Goal: Task Accomplishment & Management: Manage account settings

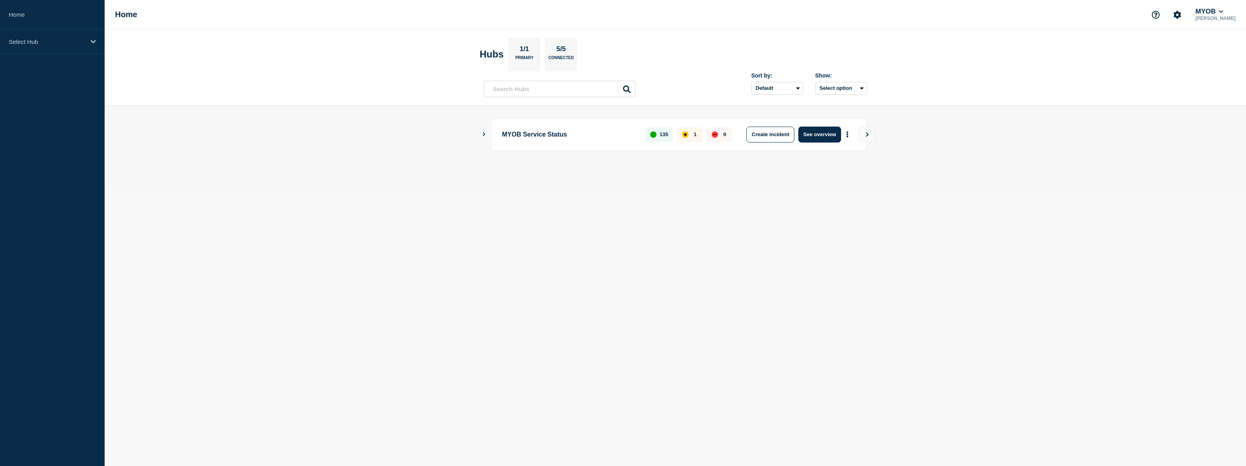
click at [62, 41] on p "Select Hub" at bounding box center [47, 41] width 77 height 7
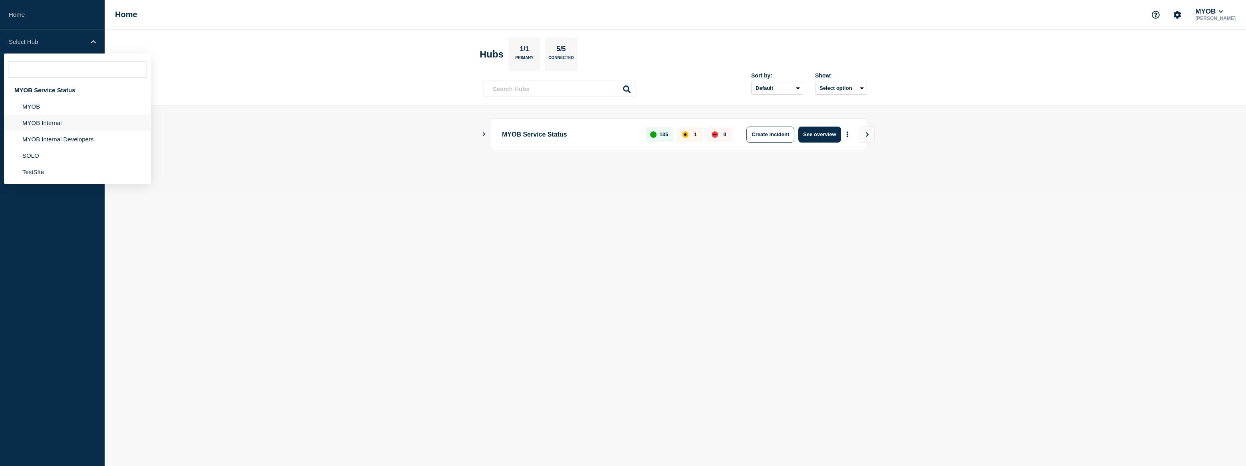
click at [64, 125] on li "MYOB Internal" at bounding box center [77, 123] width 147 height 16
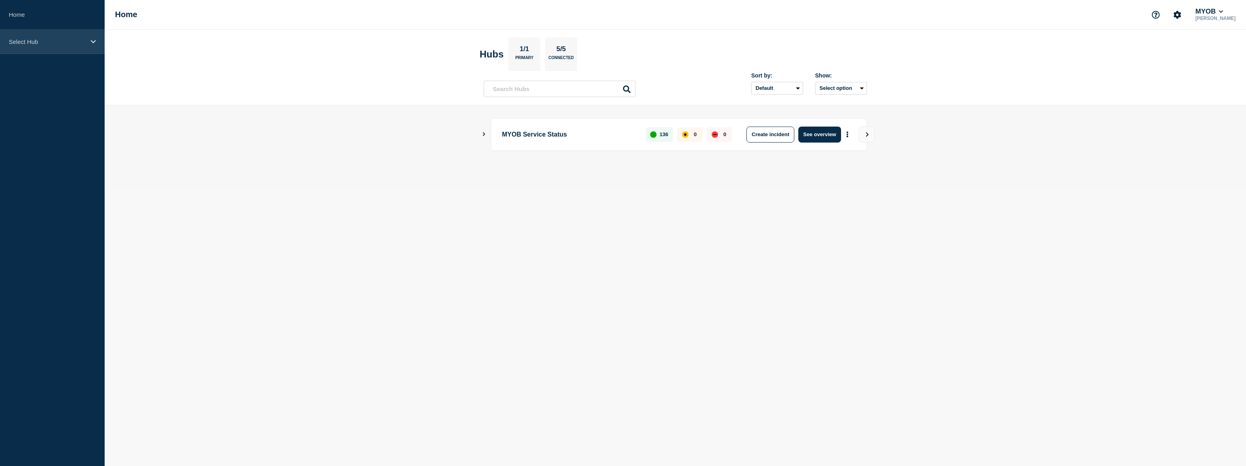
click at [25, 46] on div "Select Hub" at bounding box center [52, 42] width 105 height 24
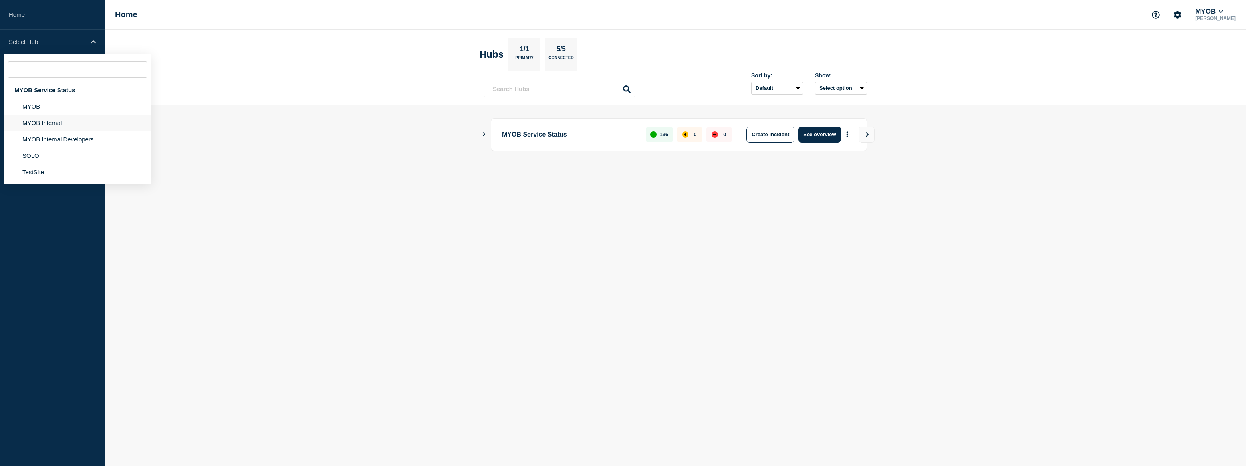
click at [42, 125] on li "MYOB Internal" at bounding box center [77, 123] width 147 height 16
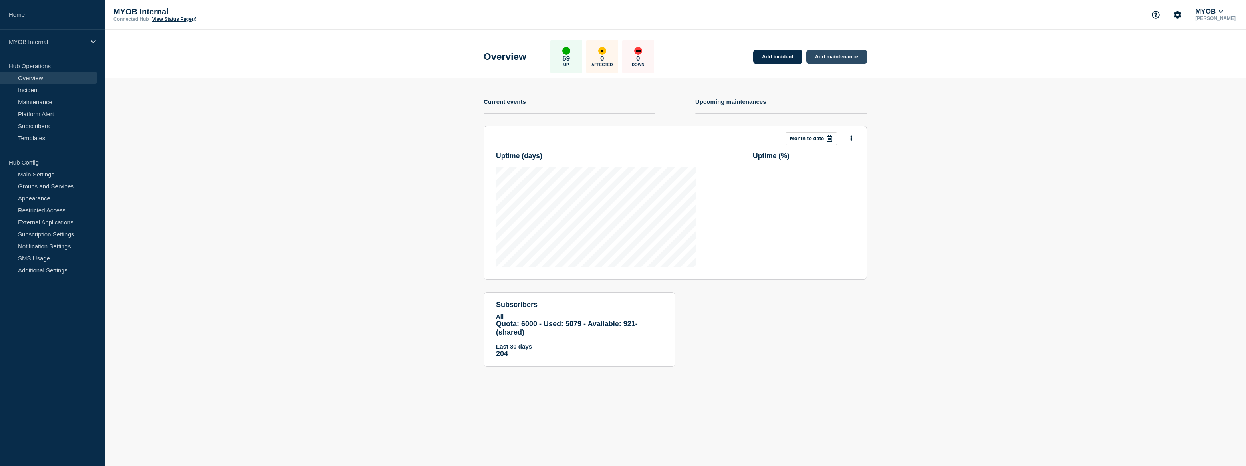
click at [822, 57] on link "Add maintenance" at bounding box center [836, 57] width 61 height 15
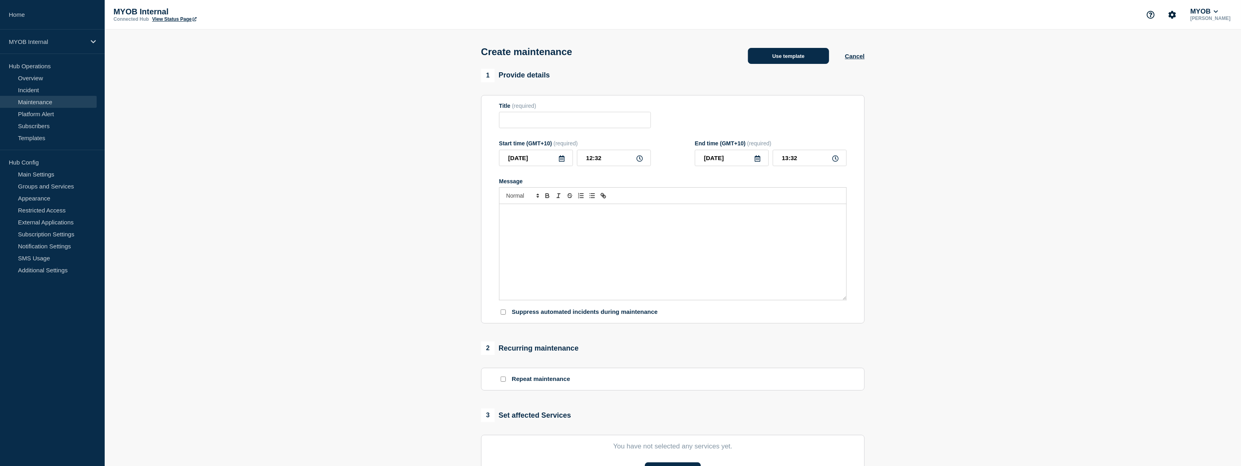
click at [779, 60] on button "Use template" at bounding box center [788, 56] width 81 height 16
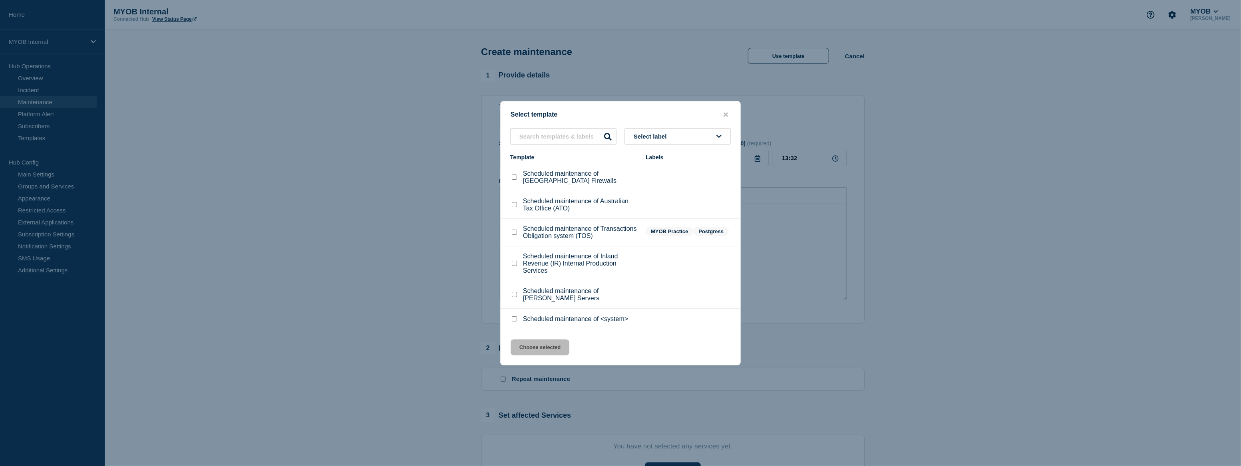
click at [513, 322] on input "Scheduled maintenance of <system> checkbox" at bounding box center [514, 318] width 5 height 5
checkbox input "true"
click at [534, 350] on button "Choose selected" at bounding box center [539, 348] width 59 height 16
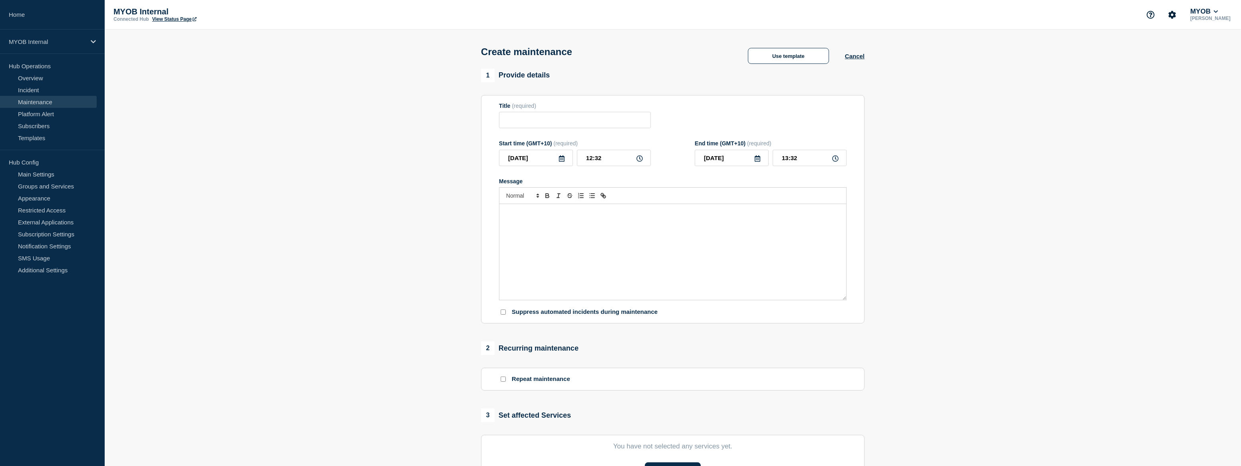
type input "Scheduled maintenance of <system>"
type input "14:32"
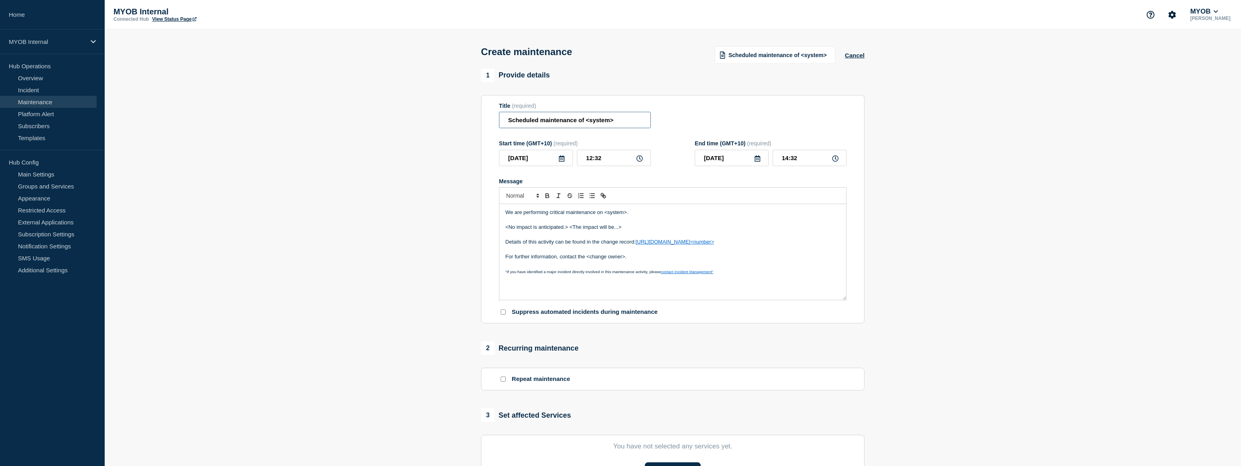
drag, startPoint x: 623, startPoint y: 119, endPoint x: 583, endPoint y: 127, distance: 41.1
click at [583, 127] on input "Scheduled maintenance of <system>" at bounding box center [575, 120] width 152 height 16
click at [622, 131] on form "Title (required) Scheduled maintenance of <system> Start time (GMT+10) (require…" at bounding box center [673, 210] width 348 height 214
click at [627, 124] on input "Scheduled maintenance of <system>" at bounding box center [575, 120] width 152 height 16
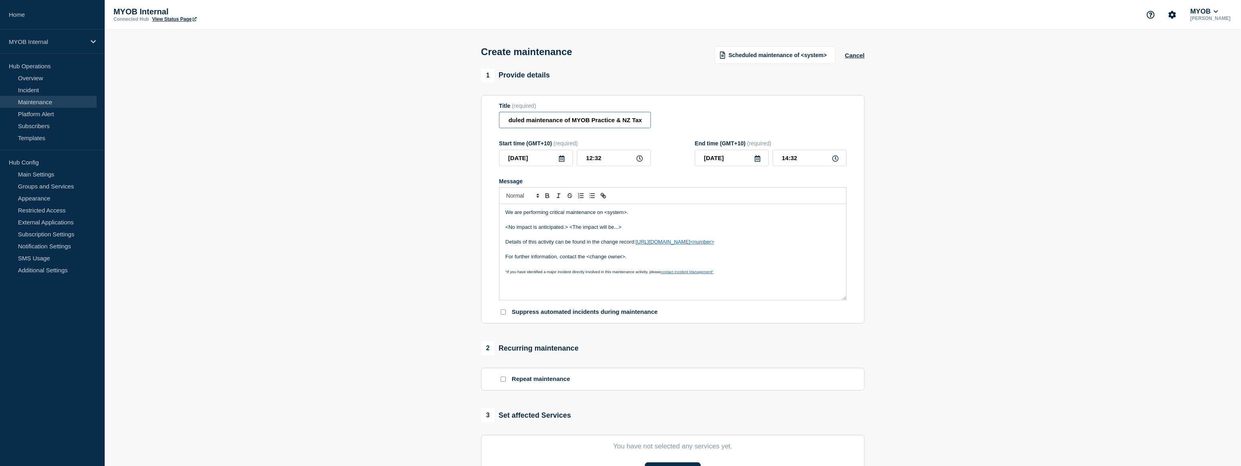
drag, startPoint x: 570, startPoint y: 120, endPoint x: 675, endPoint y: 123, distance: 105.1
click at [675, 123] on div "Title (required) Scheduled maintenance of MYOB Practice & NZ Tax" at bounding box center [673, 116] width 348 height 26
type input "Scheduled maintenance of MYOB Practice & NZ Tax"
drag, startPoint x: 604, startPoint y: 216, endPoint x: 626, endPoint y: 216, distance: 21.6
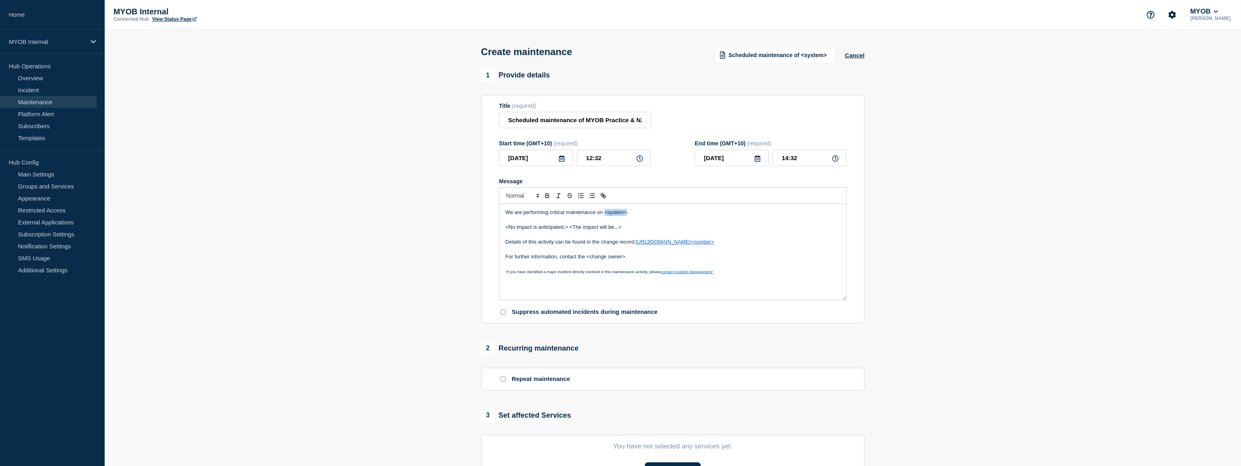
click at [626, 216] on p "We are performing critical maintenance on <system>." at bounding box center [672, 212] width 335 height 7
drag, startPoint x: 633, startPoint y: 228, endPoint x: 504, endPoint y: 228, distance: 129.0
click at [504, 228] on div "We are performing critical maintenance on MYOB Practice & NZ Tax. <No impact is…" at bounding box center [672, 252] width 347 height 96
drag, startPoint x: 631, startPoint y: 228, endPoint x: 592, endPoint y: 229, distance: 39.2
click at [592, 229] on p "During this maintenacne customers won't be able to" at bounding box center [672, 227] width 335 height 7
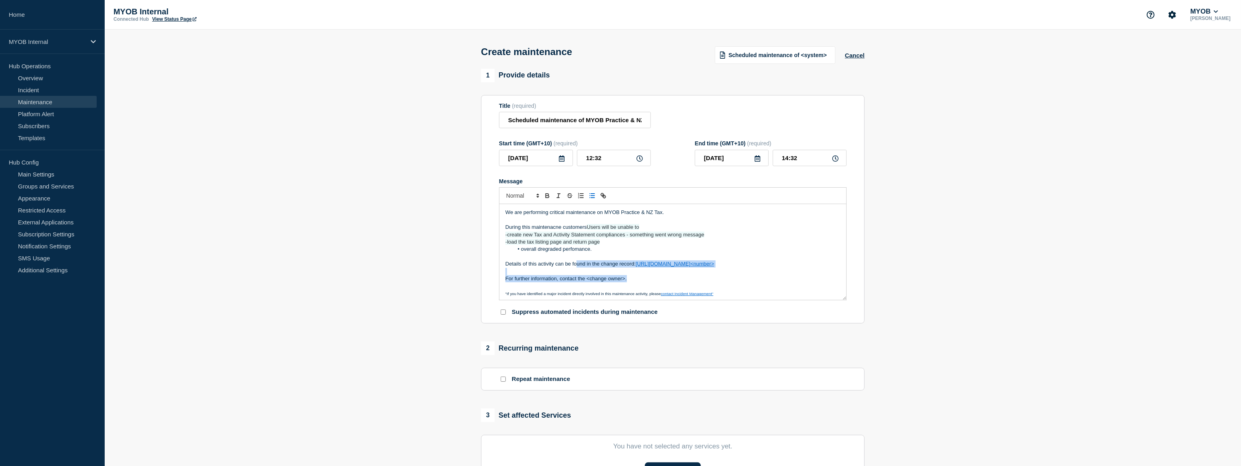
drag, startPoint x: 639, startPoint y: 280, endPoint x: 575, endPoint y: 266, distance: 65.3
click at [575, 266] on div "We are performing critical maintenance on MYOB Practice & NZ Tax. During this m…" at bounding box center [672, 252] width 347 height 96
drag, startPoint x: 636, startPoint y: 284, endPoint x: 623, endPoint y: 282, distance: 13.3
click at [635, 282] on p "For further information, contact the <change owner>." at bounding box center [672, 278] width 335 height 7
click at [631, 280] on p "For further information, contact the <change owner>." at bounding box center [672, 278] width 335 height 7
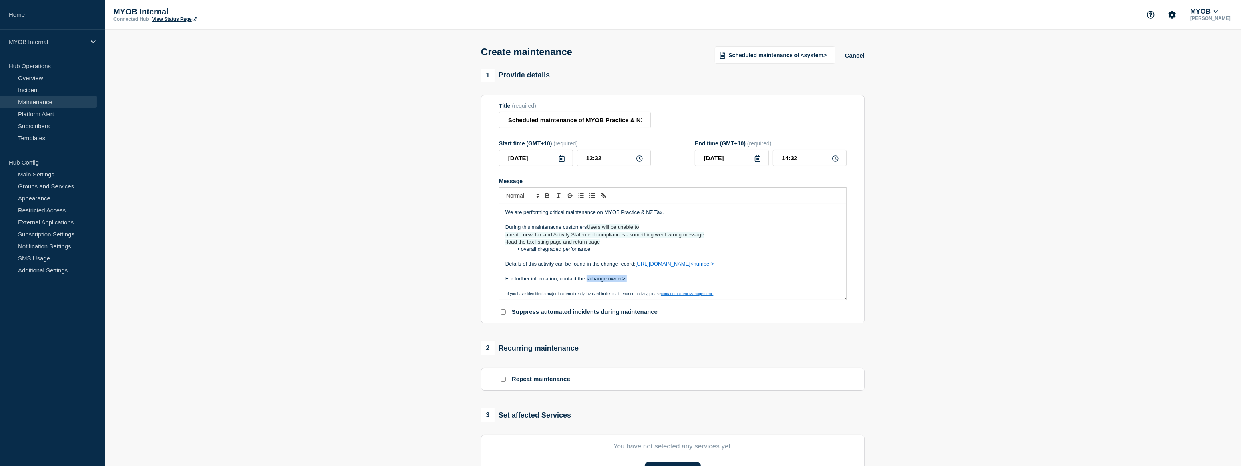
drag, startPoint x: 632, startPoint y: 282, endPoint x: 586, endPoint y: 282, distance: 45.9
click at [586, 282] on p "For further information, contact the <change owner>." at bounding box center [672, 278] width 335 height 7
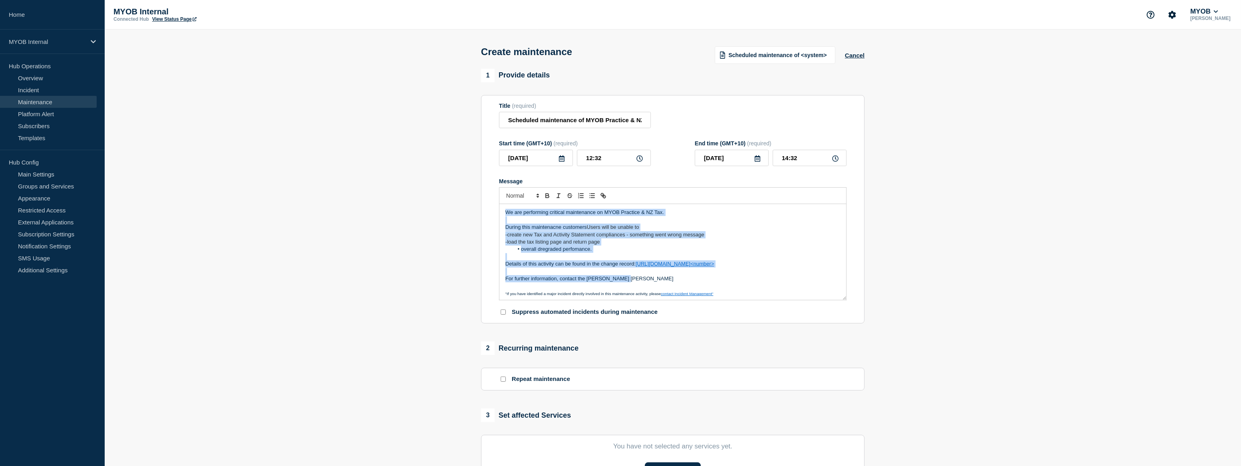
drag, startPoint x: 595, startPoint y: 276, endPoint x: 473, endPoint y: 213, distance: 137.2
click at [473, 213] on section "1 Provide details Title (required) Scheduled maintenance of MYOB Practice & NZ …" at bounding box center [673, 346] width 1136 height 554
copy div "We are performing critical maintenance on MYOB Practice & NZ Tax. During this m…"
drag, startPoint x: 593, startPoint y: 247, endPoint x: 599, endPoint y: 248, distance: 6.4
click at [593, 245] on span "-load the tax listing page and return page" at bounding box center [552, 242] width 94 height 6
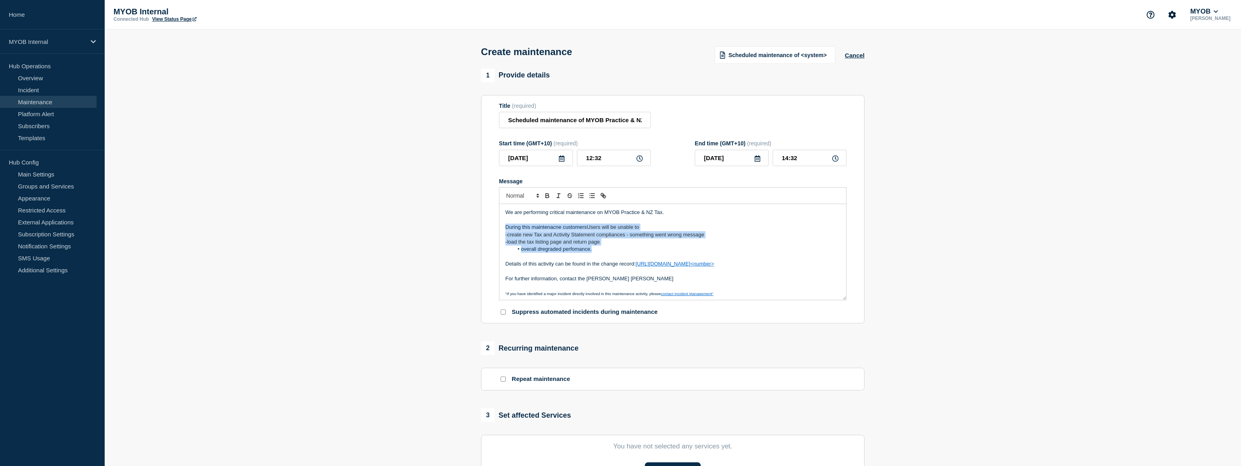
drag, startPoint x: 602, startPoint y: 255, endPoint x: 501, endPoint y: 229, distance: 103.5
click at [501, 229] on div "We are performing critical maintenance on MYOB Practice & NZ Tax. During this m…" at bounding box center [672, 252] width 347 height 96
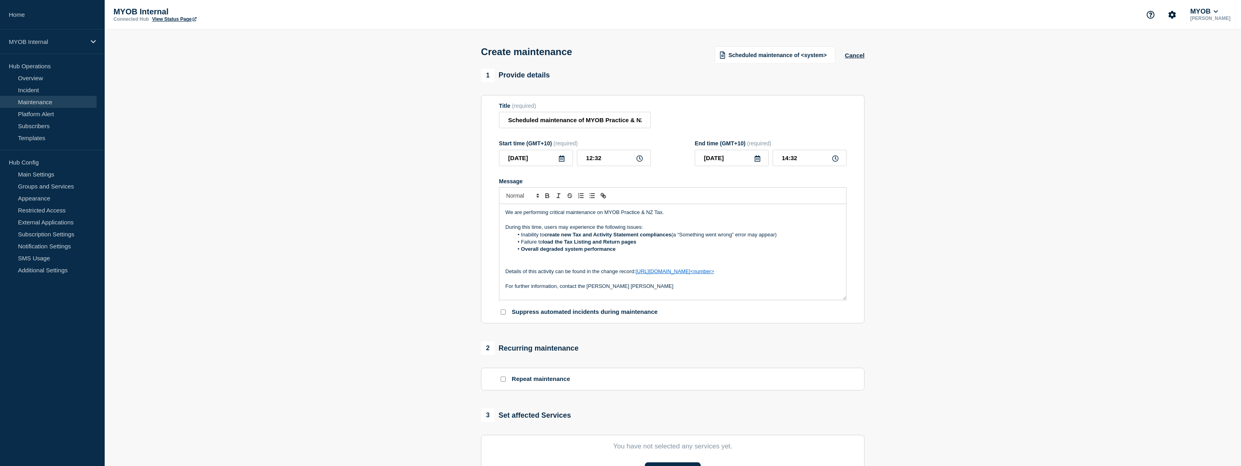
click at [522, 263] on p "Message" at bounding box center [672, 263] width 335 height 7
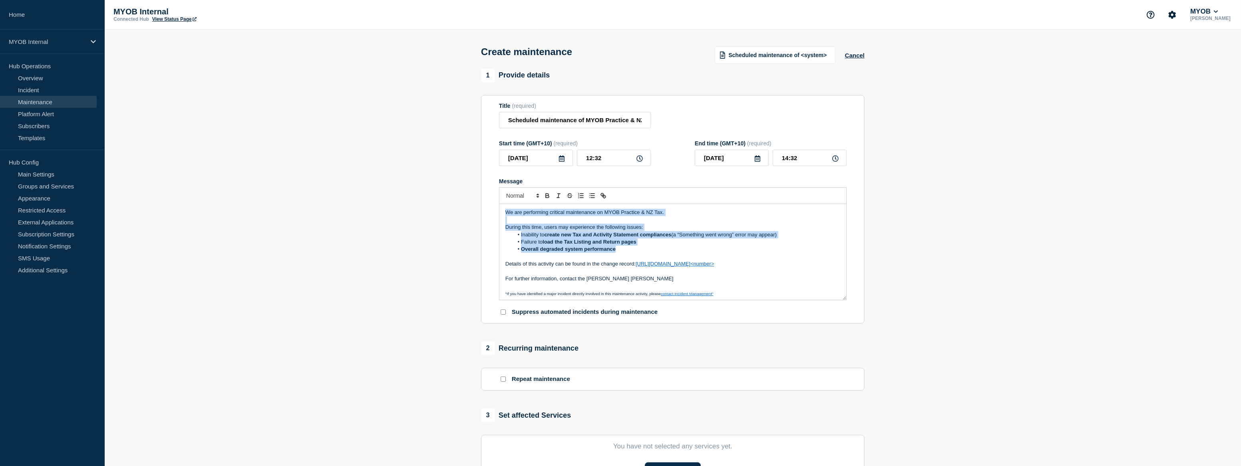
drag, startPoint x: 502, startPoint y: 215, endPoint x: 671, endPoint y: 253, distance: 173.2
click at [671, 253] on div "We are performing critical maintenance on MYOB Practice & NZ Tax. During this t…" at bounding box center [672, 252] width 347 height 96
copy div "We are performing critical maintenance on MYOB Practice & NZ Tax. During this t…"
click at [671, 248] on ol "Inability to create new Tax and Activity Statement compliances (a “Something we…" at bounding box center [672, 242] width 335 height 22
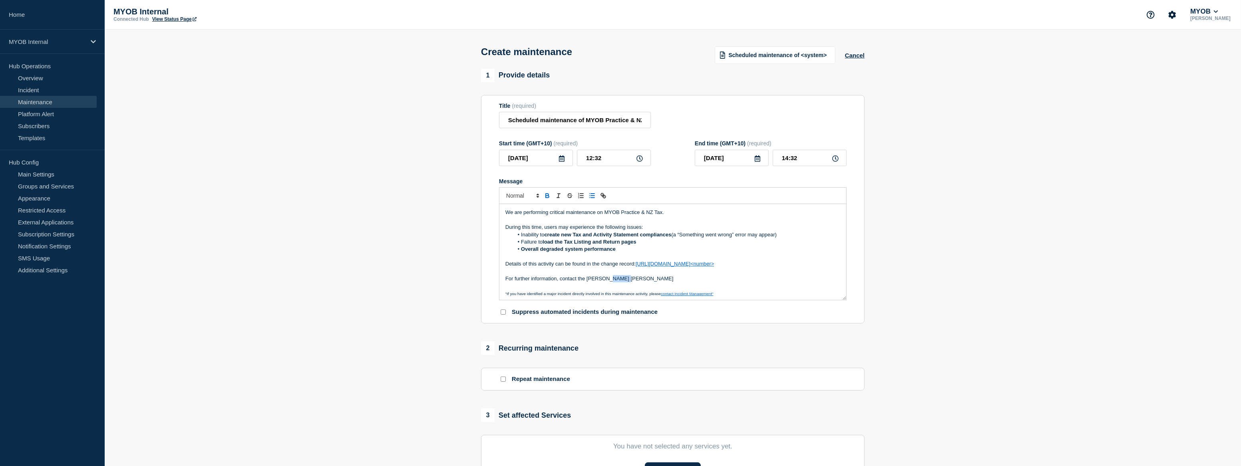
drag, startPoint x: 636, startPoint y: 282, endPoint x: 605, endPoint y: 280, distance: 31.6
click at [605, 280] on p "For further information, contact the Lidya Agustina" at bounding box center [672, 278] width 335 height 7
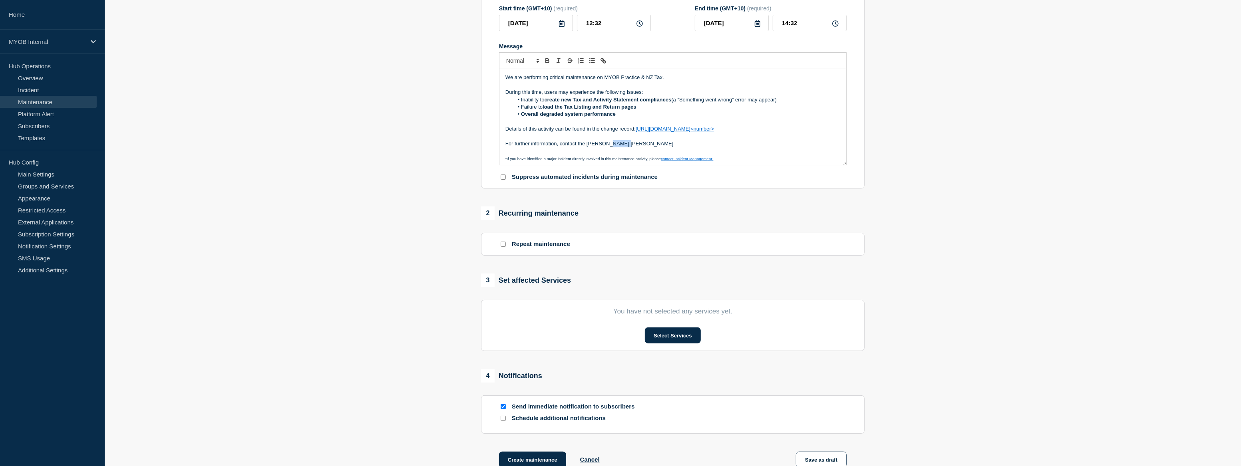
scroll to position [145, 0]
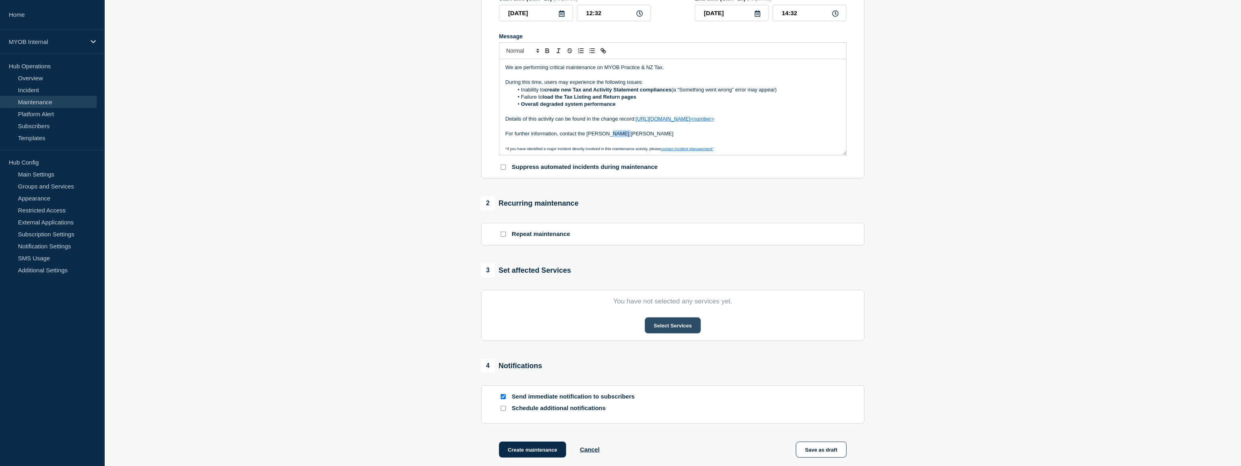
click at [671, 334] on button "Select Services" at bounding box center [673, 326] width 56 height 16
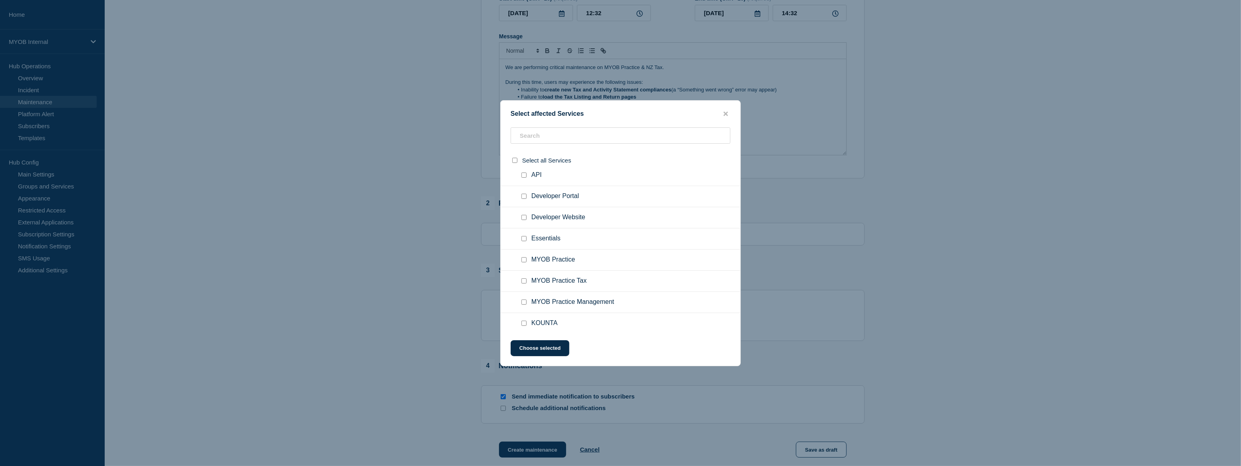
scroll to position [581, 0]
click at [522, 259] on input "MYOB Practice checkbox" at bounding box center [523, 256] width 5 height 5
checkbox input "true"
click at [560, 244] on span "MYOB Practice Tax" at bounding box center [558, 240] width 55 height 8
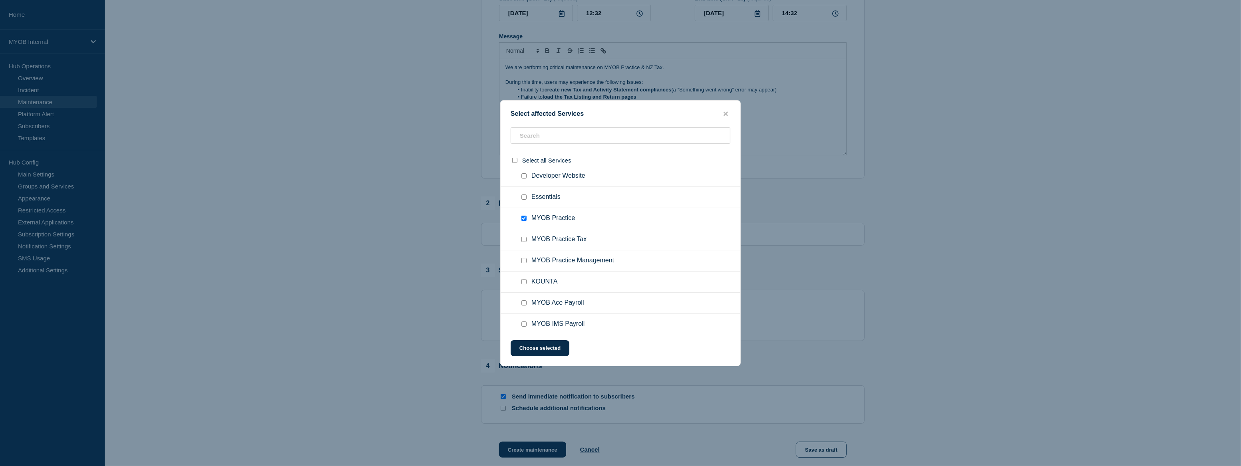
click at [524, 242] on input "MYOB Practice Tax checkbox" at bounding box center [523, 239] width 5 height 5
checkbox input "true"
click at [560, 137] on input "text" at bounding box center [620, 135] width 220 height 16
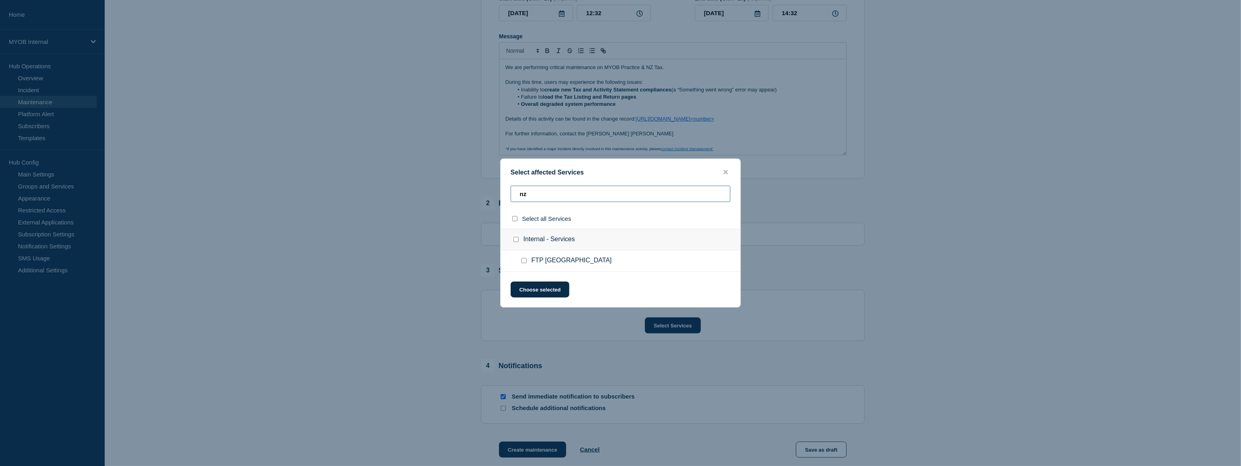
type input "nz"
click at [1114, 308] on div at bounding box center [620, 233] width 1241 height 466
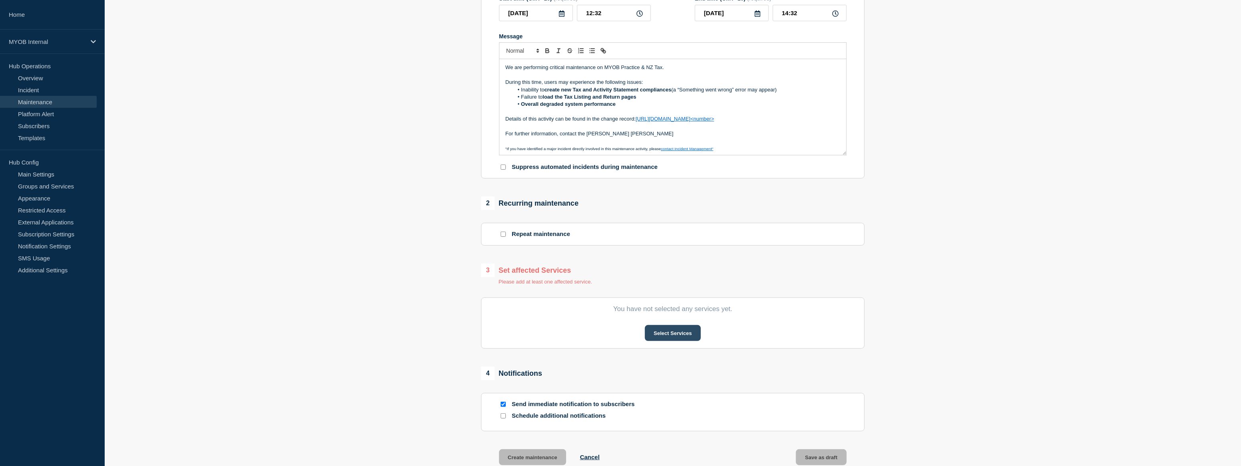
click at [676, 336] on button "Select Services" at bounding box center [673, 333] width 56 height 16
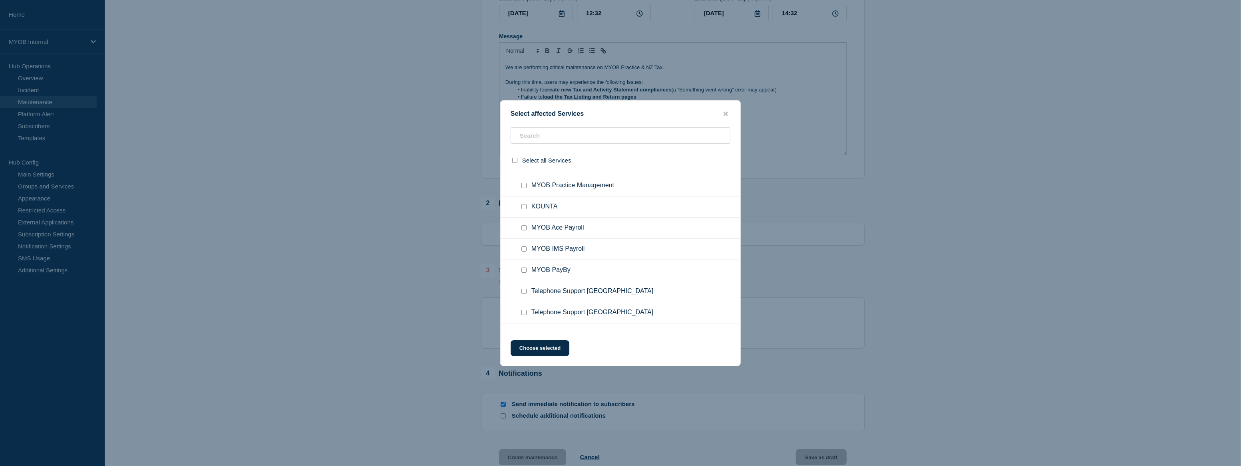
scroll to position [690, 0]
click at [522, 171] on input "MYOB Practice Tax checkbox" at bounding box center [523, 168] width 5 height 5
checkbox input "true"
click at [523, 187] on input "MYOB Practice checkbox" at bounding box center [523, 183] width 5 height 5
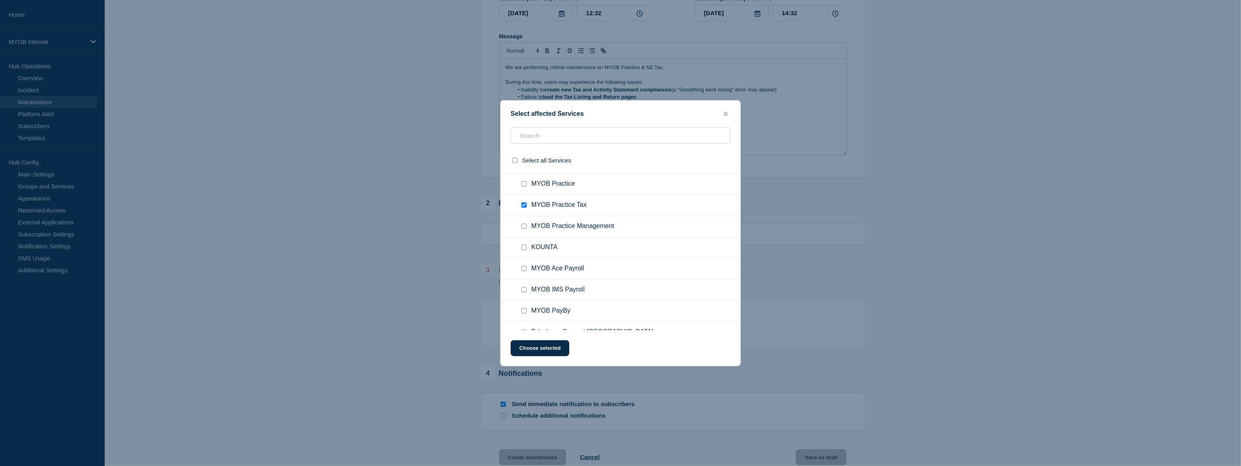
checkbox input "true"
drag, startPoint x: 550, startPoint y: 347, endPoint x: 555, endPoint y: 346, distance: 5.2
click at [551, 347] on button "Choose selected" at bounding box center [539, 348] width 59 height 16
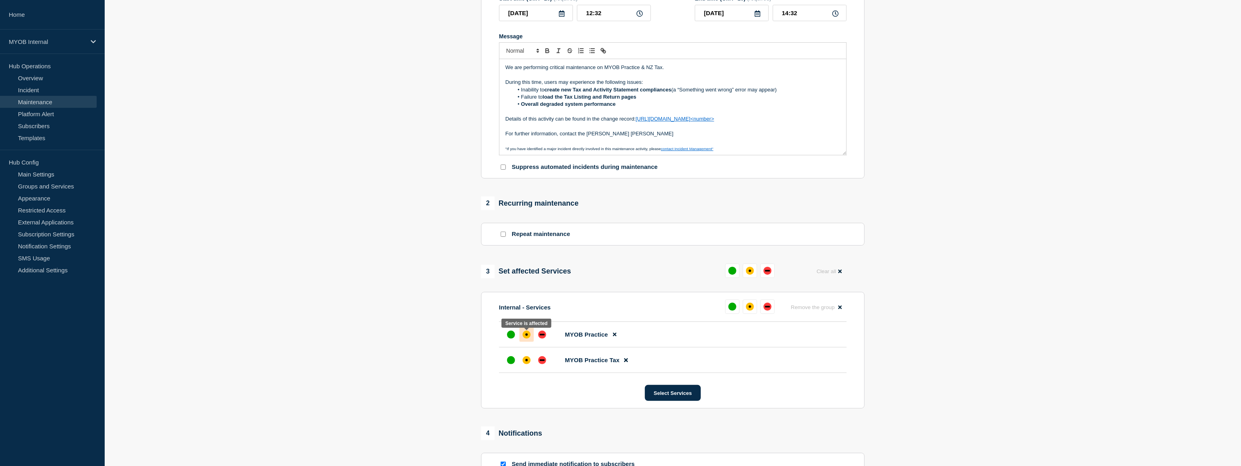
click at [520, 334] on div at bounding box center [526, 335] width 14 height 14
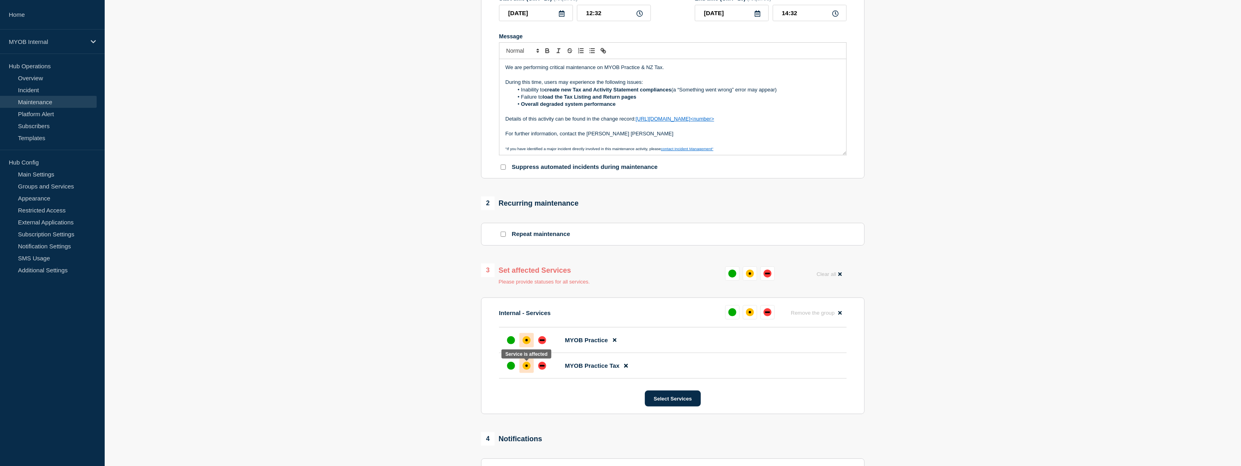
click at [529, 367] on div "affected" at bounding box center [526, 366] width 8 height 8
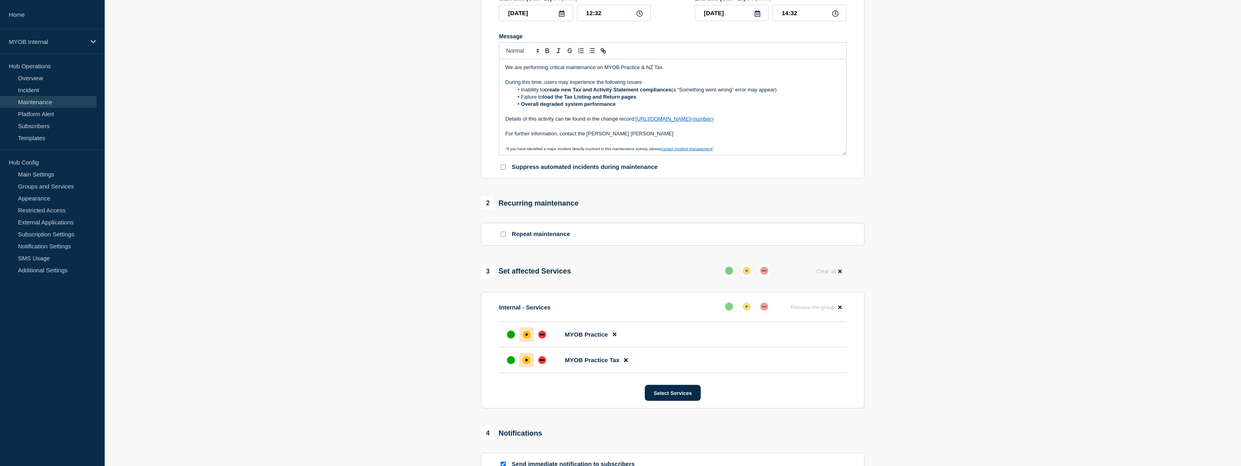
click at [1076, 300] on section "1 Provide details Title (required) Scheduled maintenance of MYOB Practice & NZ …" at bounding box center [673, 235] width 1136 height 622
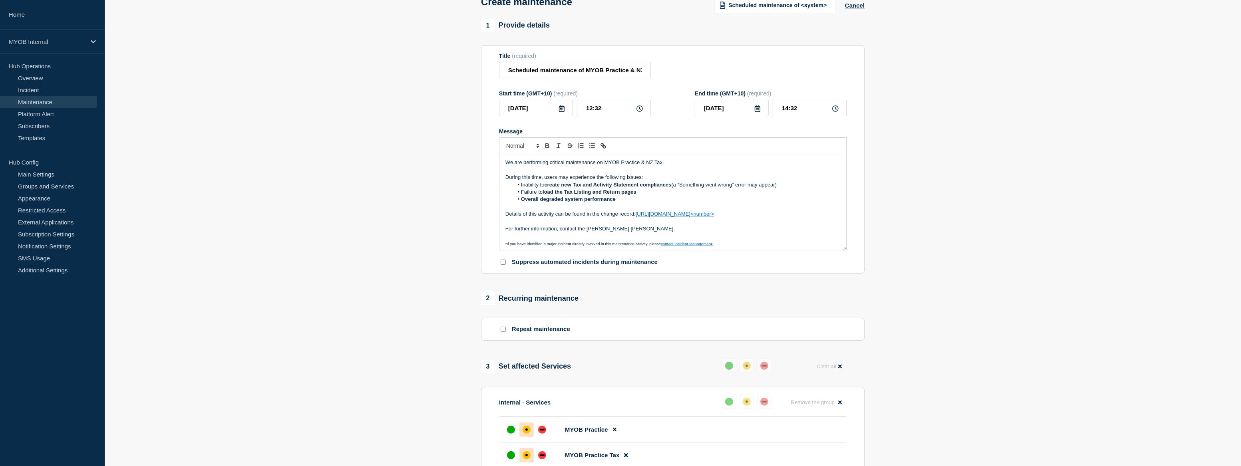
scroll to position [36, 0]
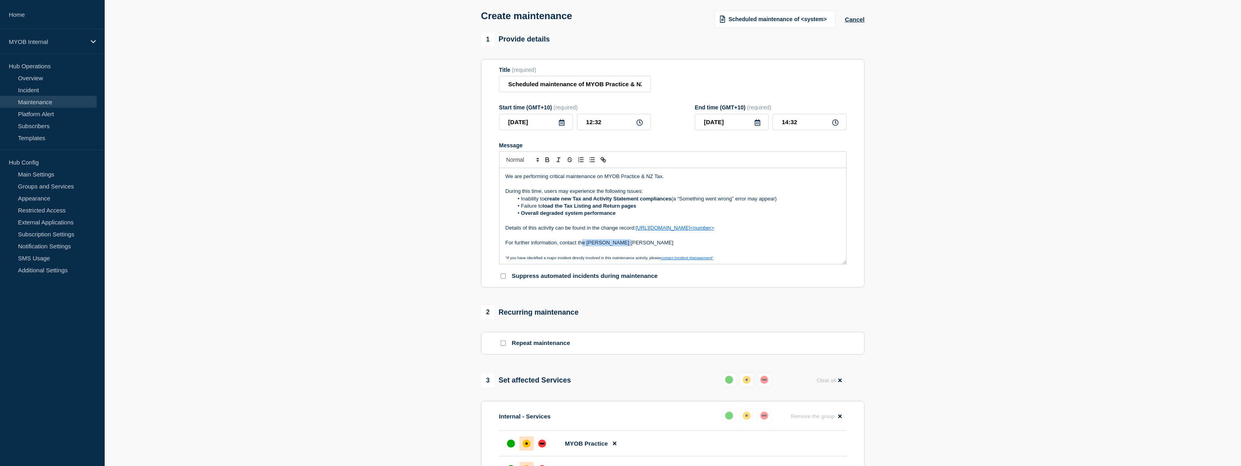
drag, startPoint x: 627, startPoint y: 247, endPoint x: 581, endPoint y: 243, distance: 46.1
click at [581, 243] on p "For further information, contact the Lidya Agustina" at bounding box center [672, 242] width 335 height 7
drag, startPoint x: 778, startPoint y: 228, endPoint x: 636, endPoint y: 230, distance: 142.2
click at [636, 230] on p "Details of this activity can be found in the change record: https://helpme.myob…" at bounding box center [672, 227] width 335 height 7
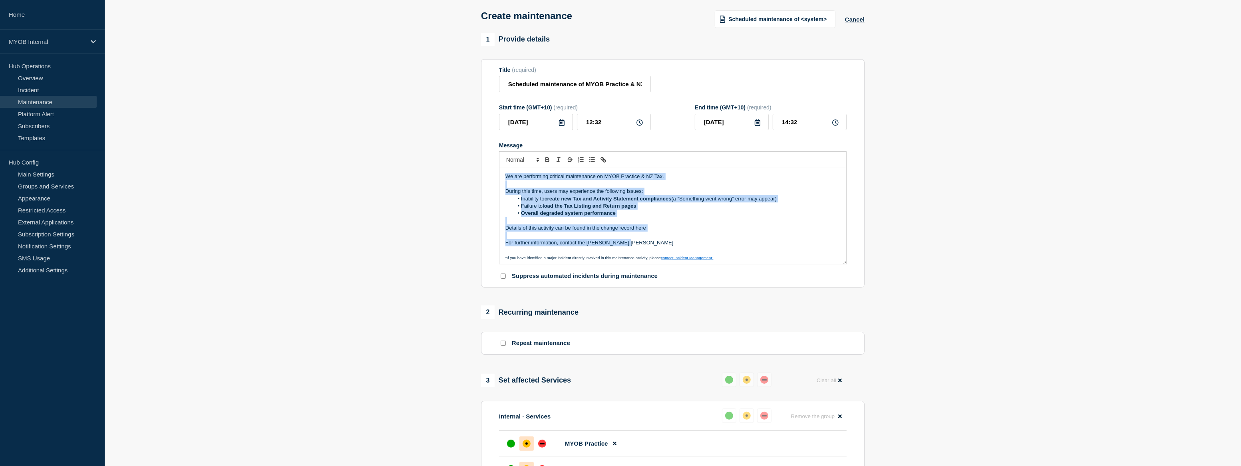
drag, startPoint x: 627, startPoint y: 247, endPoint x: 487, endPoint y: 180, distance: 154.7
click at [487, 180] on section "Title (required) Scheduled maintenance of MYOB Practice & NZ Tax Start time (GM…" at bounding box center [672, 173] width 383 height 229
copy div "We are performing critical maintenance on MYOB Practice & NZ Tax. During this t…"
click at [661, 237] on p "Message" at bounding box center [672, 235] width 335 height 7
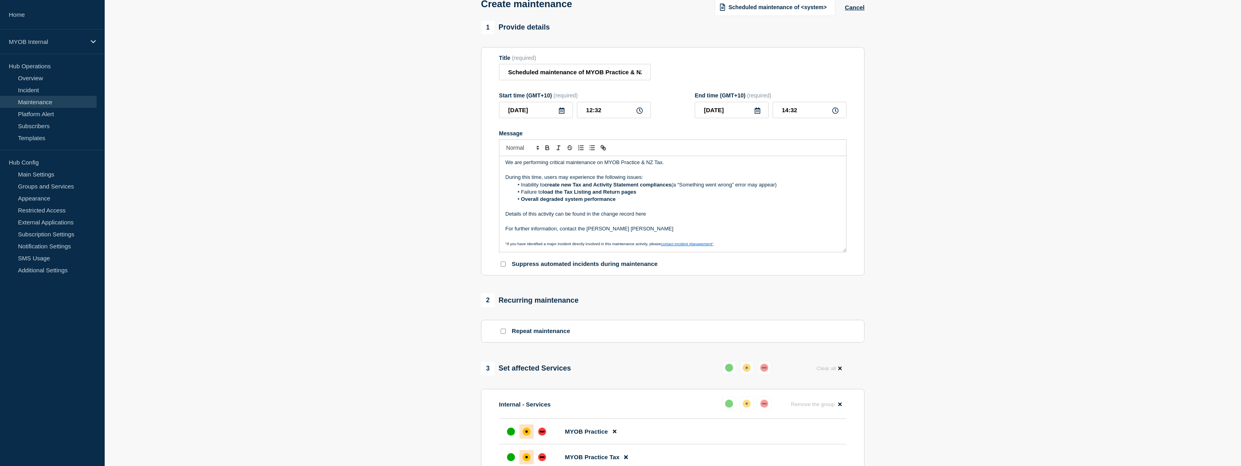
scroll to position [0, 0]
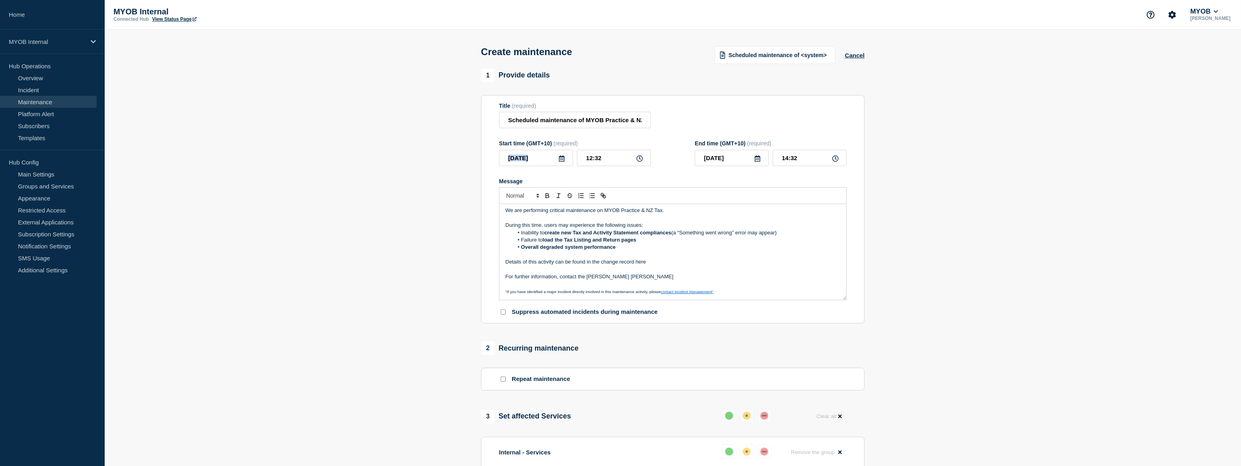
click at [562, 161] on icon at bounding box center [561, 158] width 6 height 6
click at [547, 260] on div "27" at bounding box center [549, 259] width 11 height 11
type input "2025-08-27"
click at [617, 156] on input "12:32" at bounding box center [614, 158] width 74 height 16
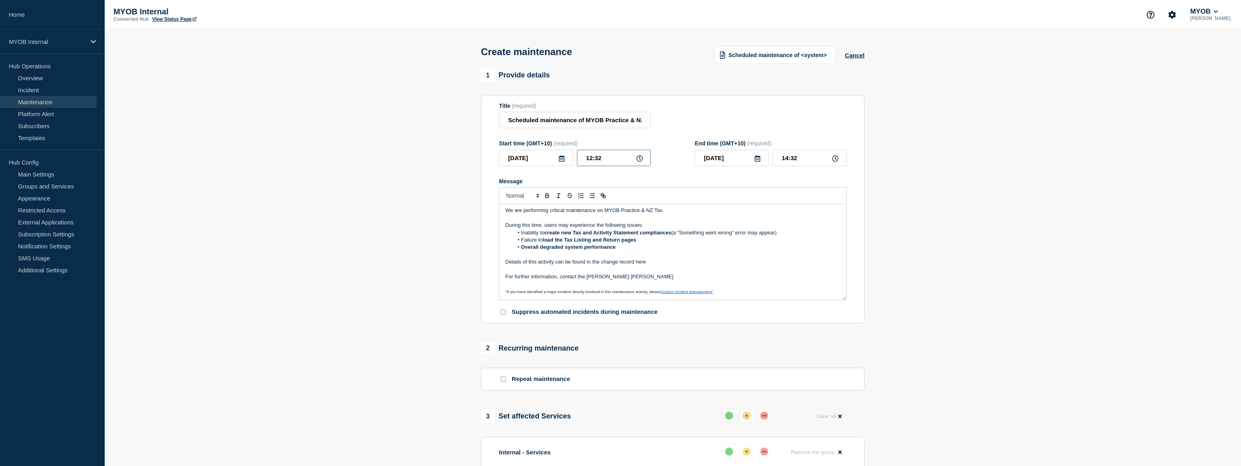
click at [616, 156] on input "12:32" at bounding box center [614, 158] width 74 height 16
type input "21:00"
type input "23:00"
click at [759, 160] on icon at bounding box center [757, 158] width 6 height 6
click at [757, 259] on div "28" at bounding box center [758, 259] width 11 height 11
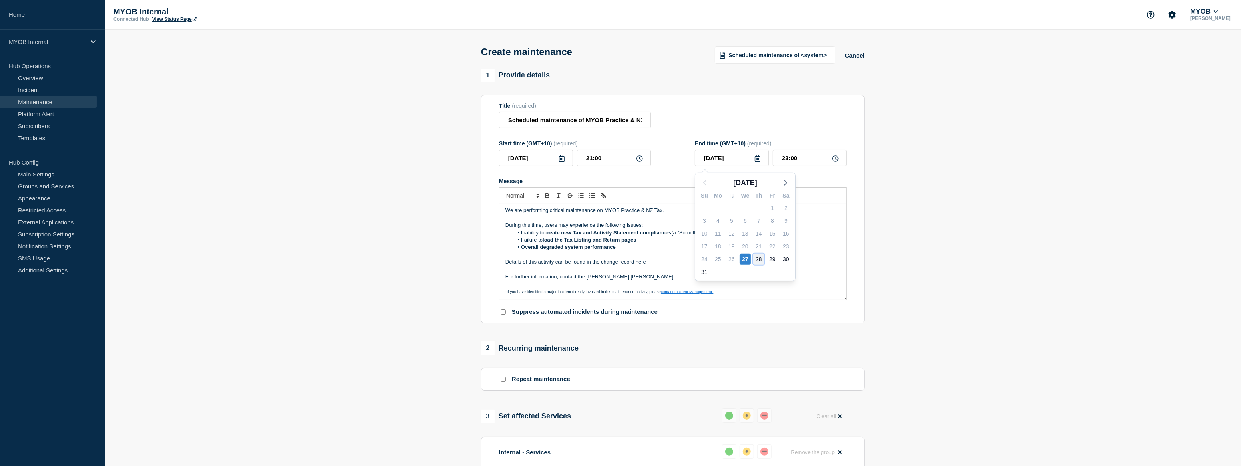
type input "2025-08-28"
click at [792, 159] on input "23:00" at bounding box center [810, 158] width 74 height 16
type input "01:00"
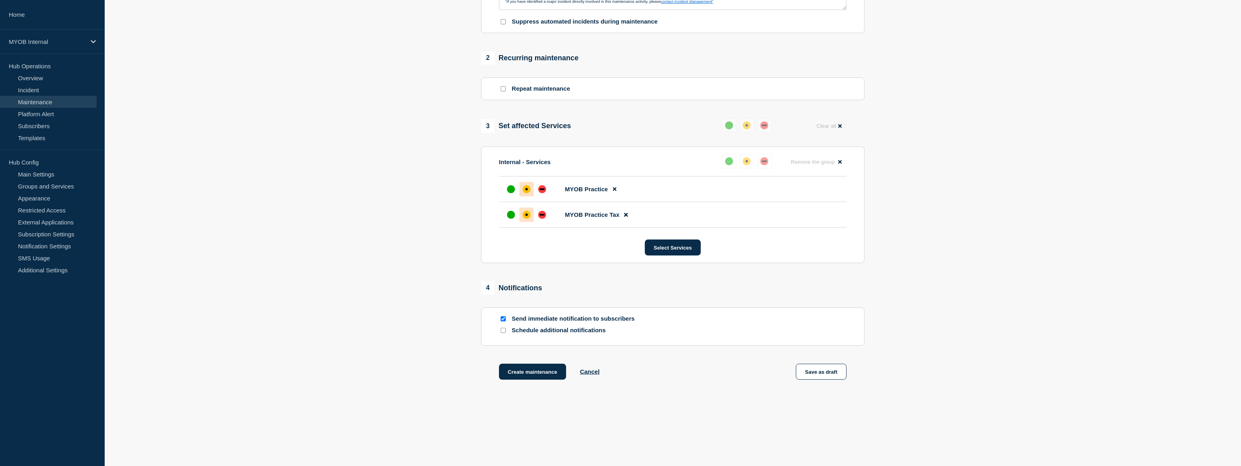
scroll to position [298, 0]
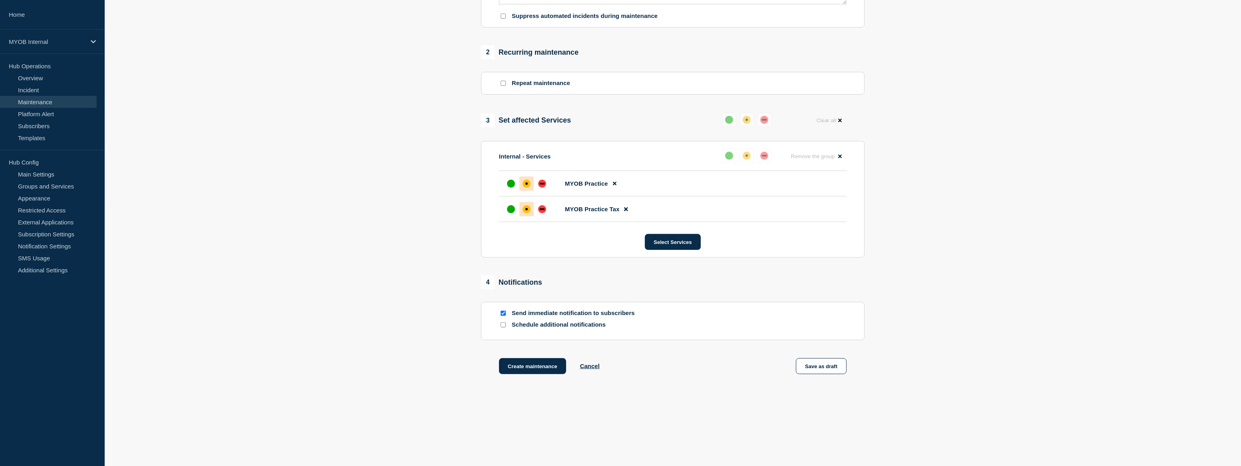
click at [503, 324] on input "Schedule additional notifications" at bounding box center [502, 324] width 5 height 5
checkbox input "true"
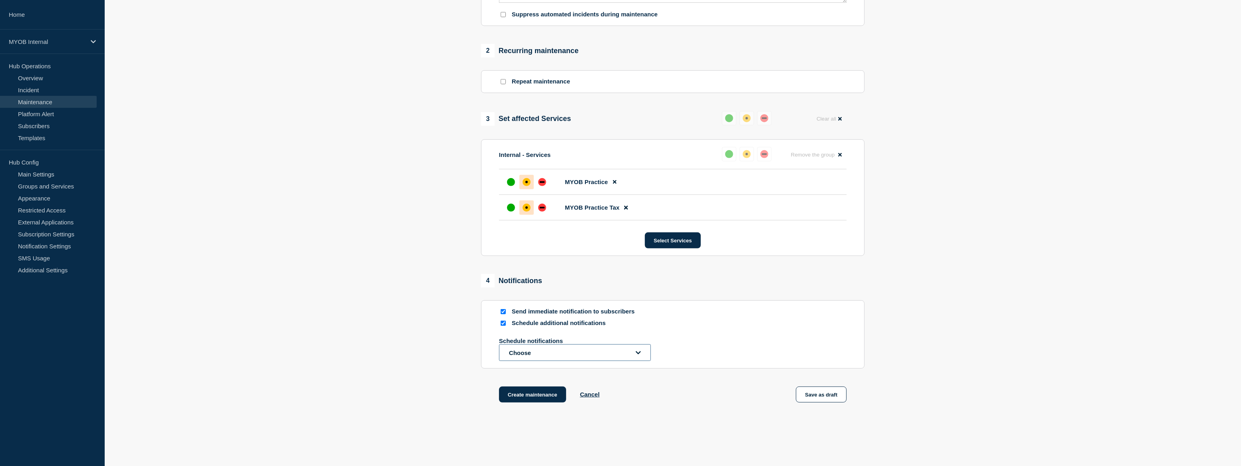
click at [542, 357] on button "Choose" at bounding box center [575, 352] width 152 height 17
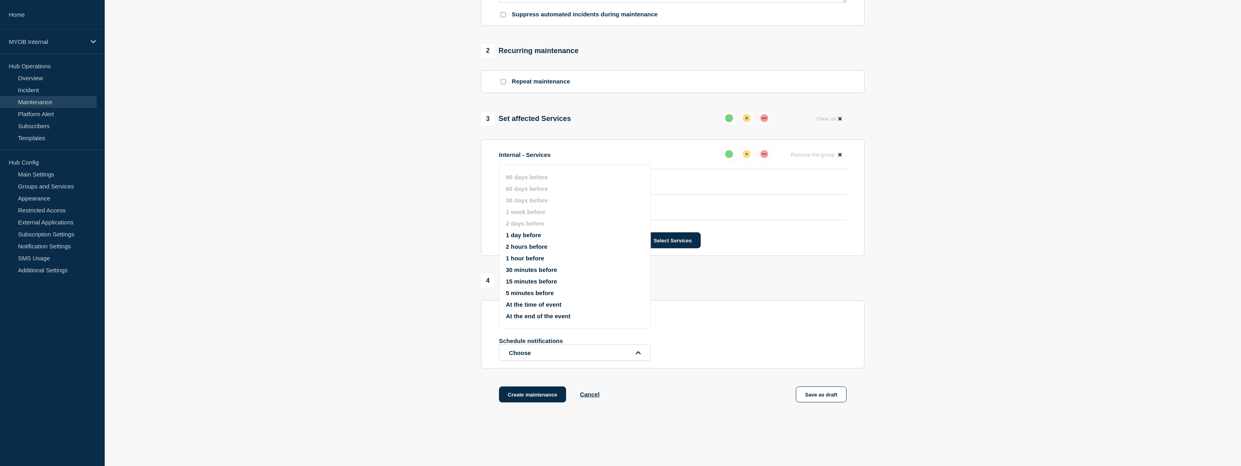
click at [554, 316] on button "At the end of the event" at bounding box center [538, 316] width 65 height 7
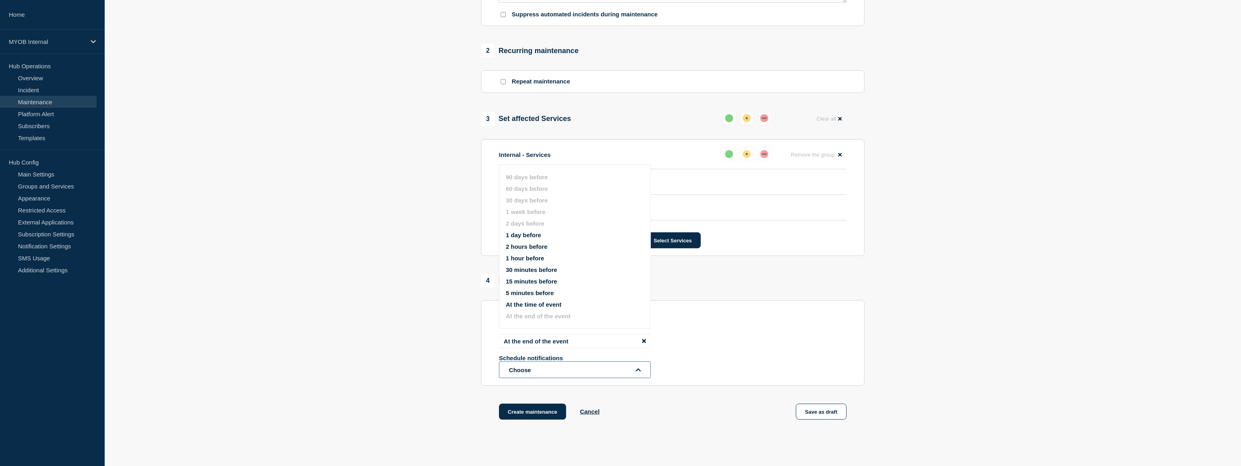
click at [618, 369] on button "Choose" at bounding box center [575, 369] width 152 height 17
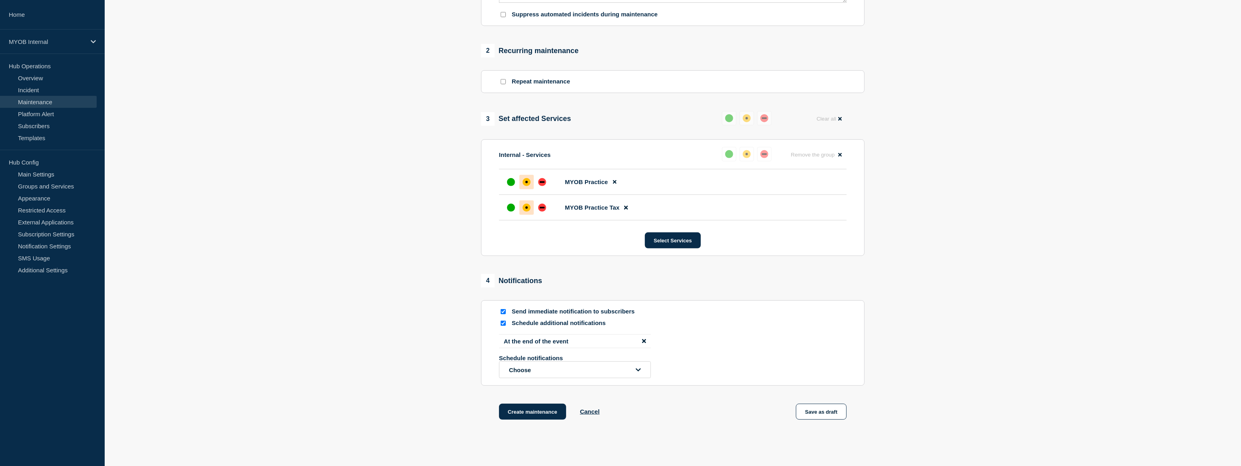
click at [1055, 256] on section "1 Provide details Title (required) Scheduled maintenance of MYOB Practice & NZ …" at bounding box center [673, 105] width 1136 height 669
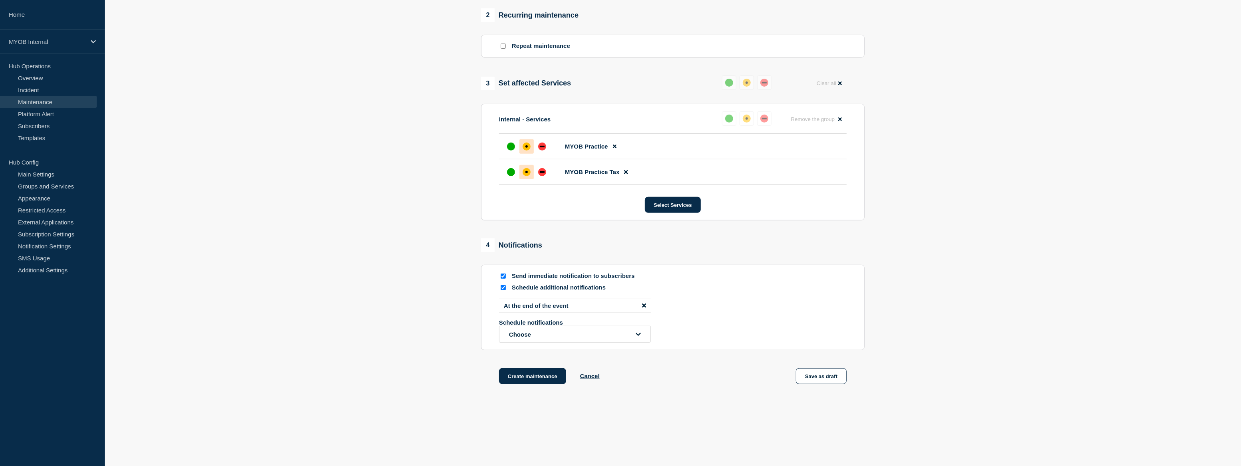
scroll to position [345, 0]
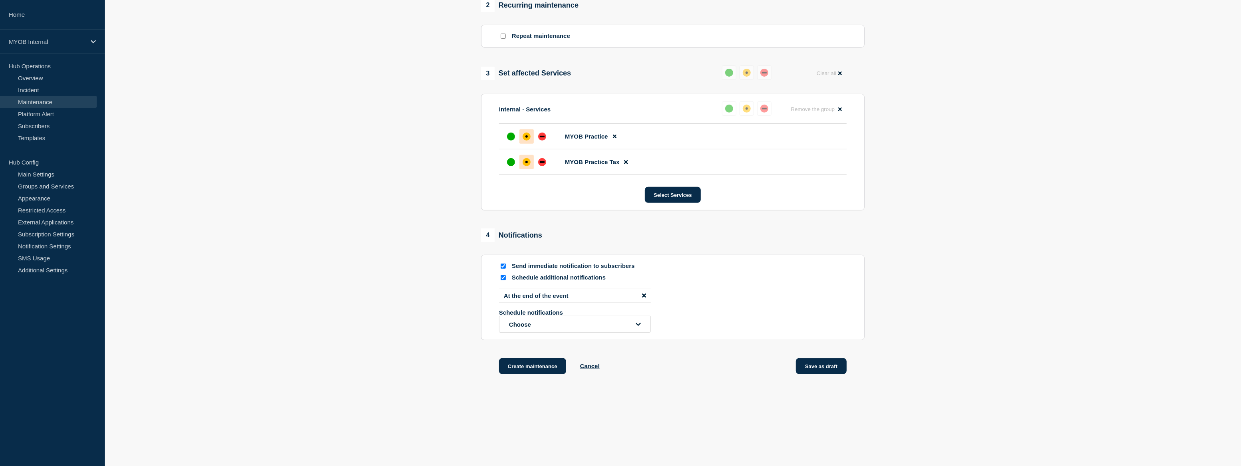
click at [826, 364] on button "Save as draft" at bounding box center [821, 366] width 51 height 16
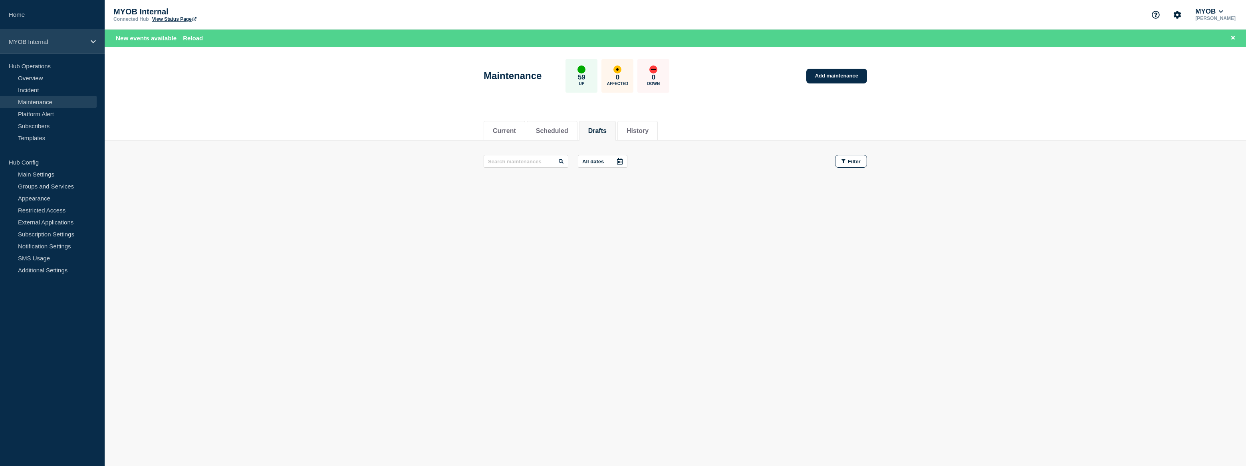
click at [41, 36] on div "MYOB Internal" at bounding box center [52, 42] width 105 height 24
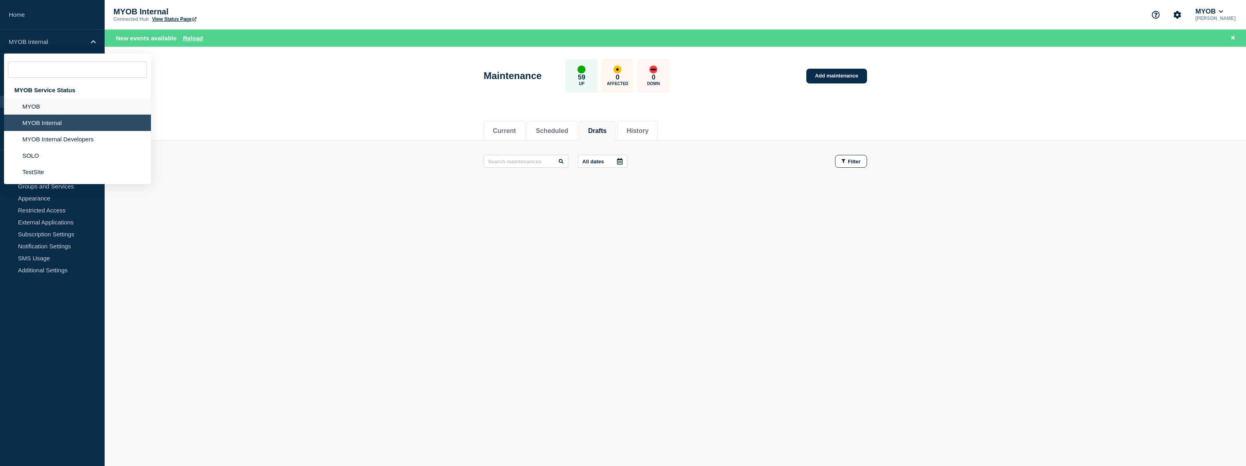
click at [36, 108] on li "MYOB" at bounding box center [77, 106] width 147 height 16
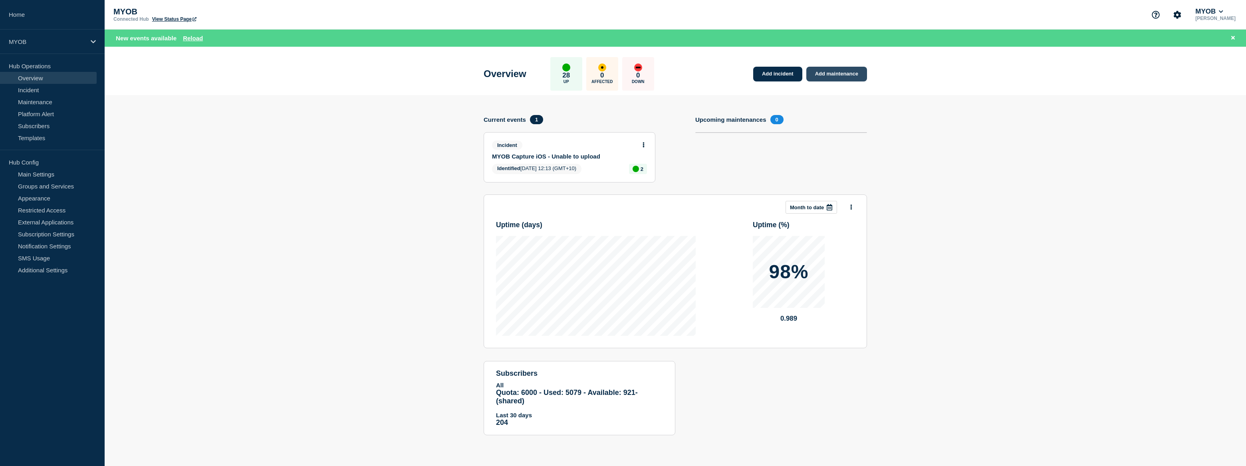
click at [845, 76] on link "Add maintenance" at bounding box center [836, 74] width 61 height 15
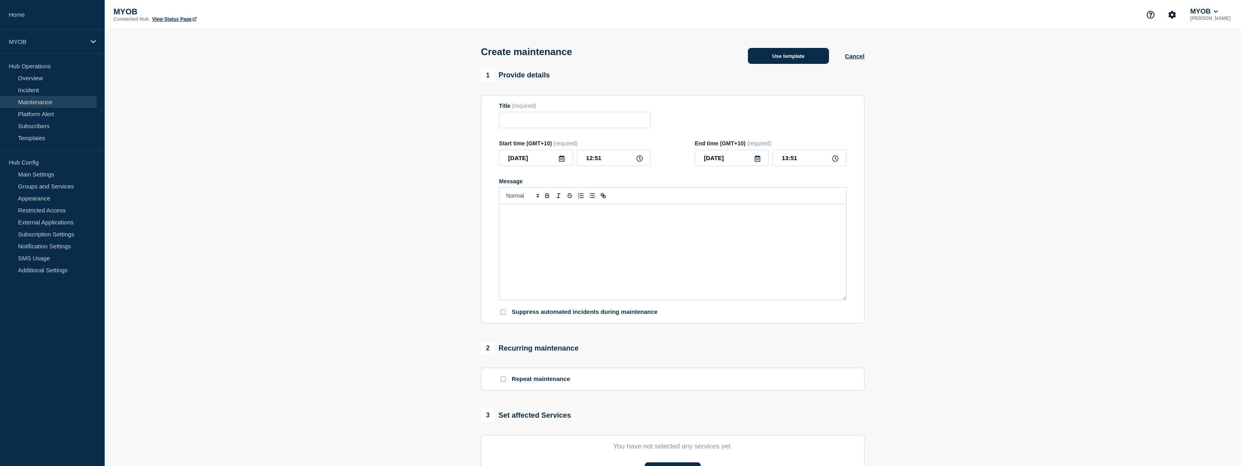
click at [763, 57] on button "Use template" at bounding box center [788, 56] width 81 height 16
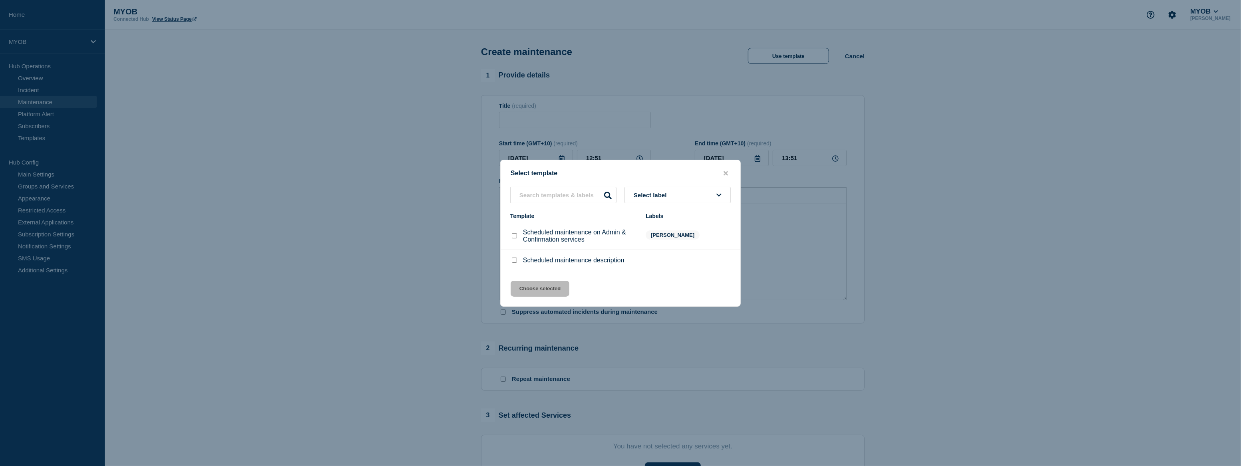
click at [526, 260] on p "Scheduled maintenance description" at bounding box center [573, 260] width 101 height 7
click at [514, 262] on input "Scheduled maintenance description checkbox" at bounding box center [514, 260] width 5 height 5
checkbox input "true"
click at [539, 292] on button "Choose selected" at bounding box center [539, 289] width 59 height 16
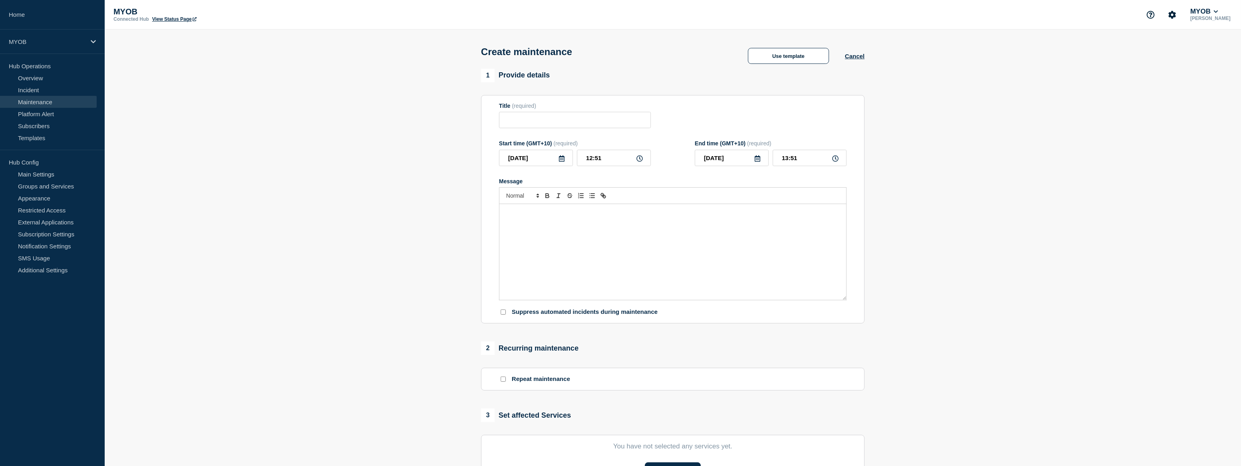
type input "Scheduled maintenance description"
type input "14:51"
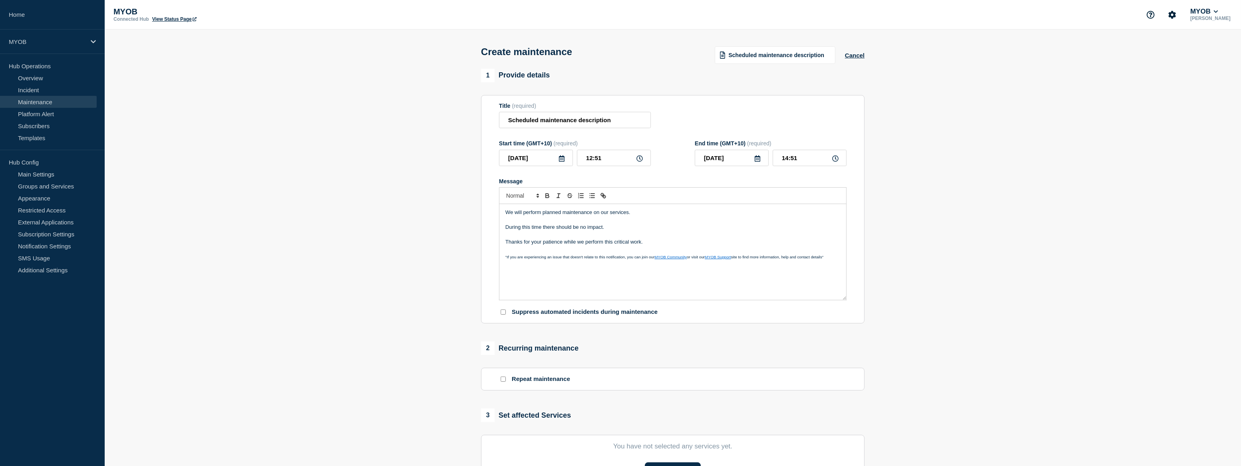
click at [610, 214] on p "We will perform planned maintenance on our services." at bounding box center [672, 212] width 335 height 7
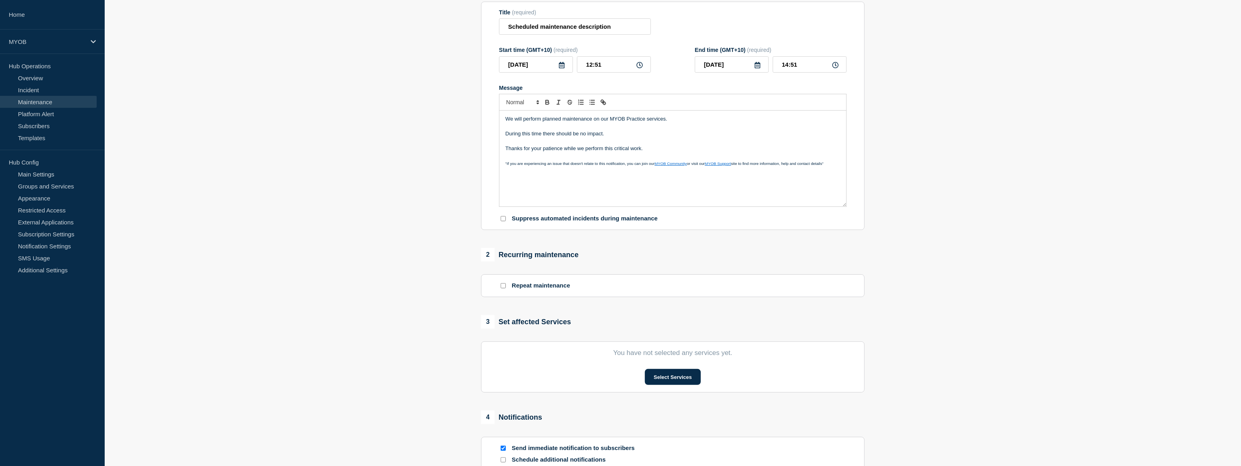
scroll to position [109, 0]
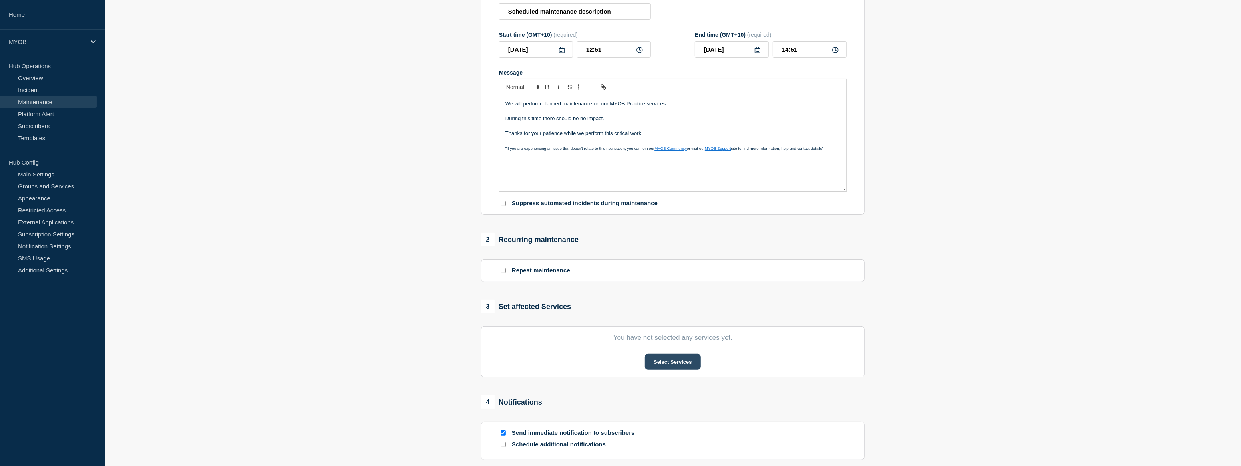
click at [665, 361] on button "Select Services" at bounding box center [673, 362] width 56 height 16
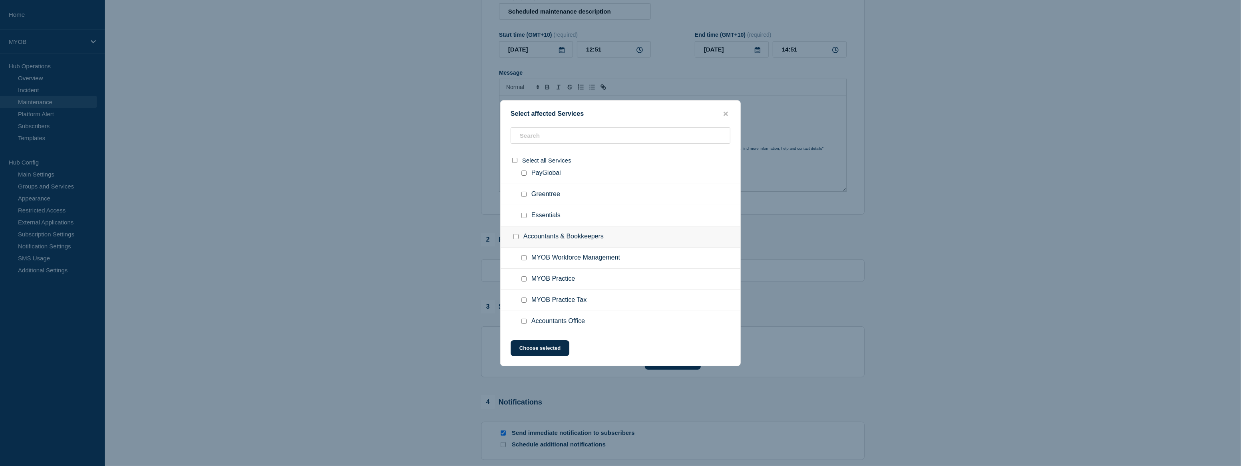
scroll to position [181, 0]
click at [524, 276] on input "MYOB Practice checkbox" at bounding box center [523, 274] width 5 height 5
checkbox input "true"
click at [522, 298] on input "MYOB Practice Tax checkbox" at bounding box center [523, 296] width 5 height 5
checkbox input "true"
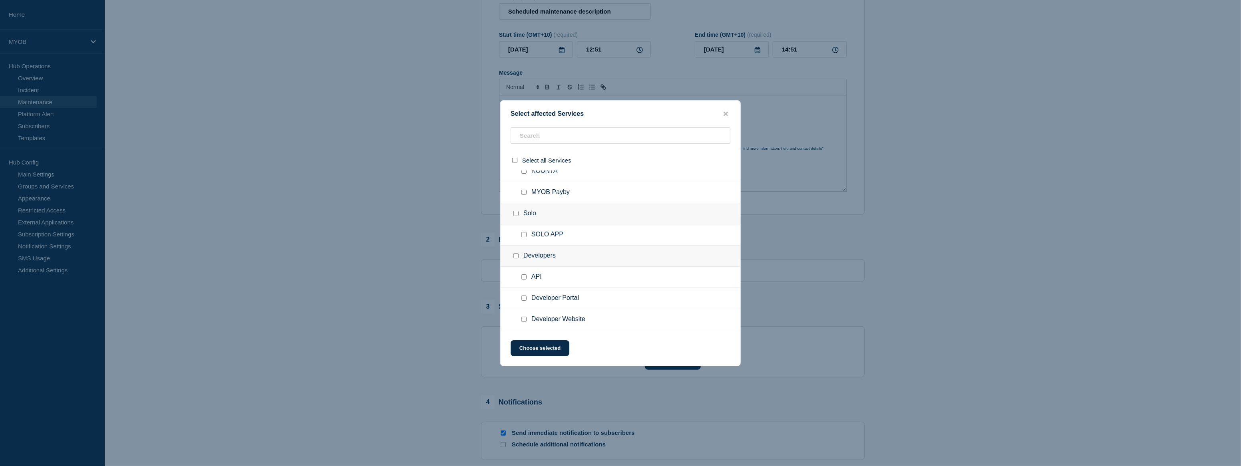
scroll to position [587, 0]
click at [560, 132] on input "text" at bounding box center [620, 135] width 220 height 16
type input "nz"
checkbox input "true"
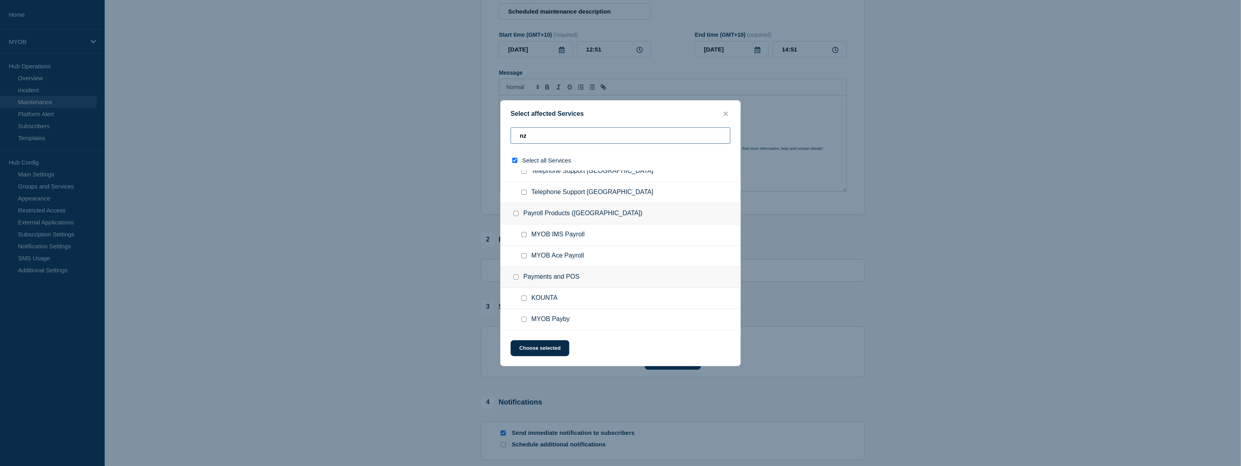
scroll to position [0, 0]
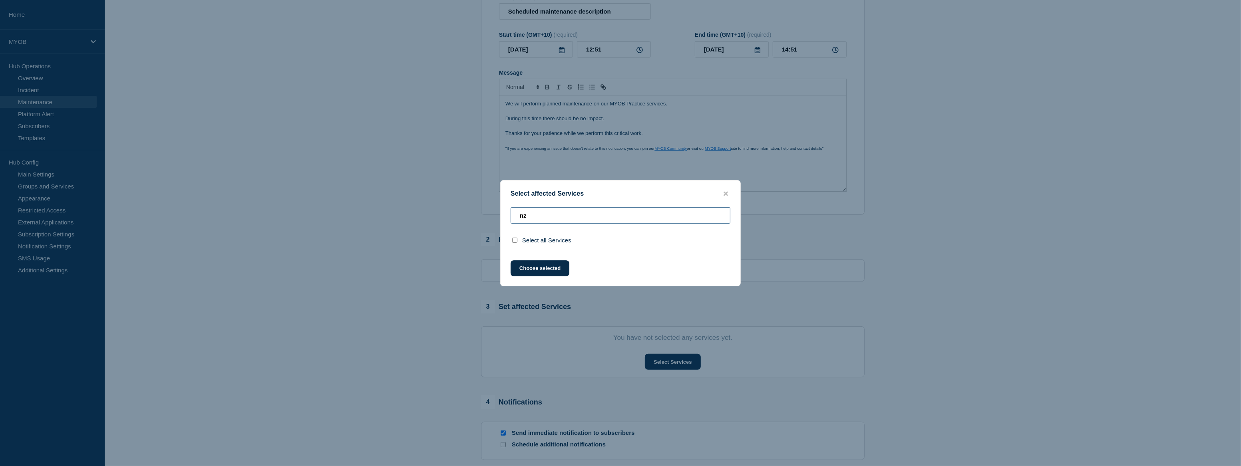
type input "n"
checkbox input "false"
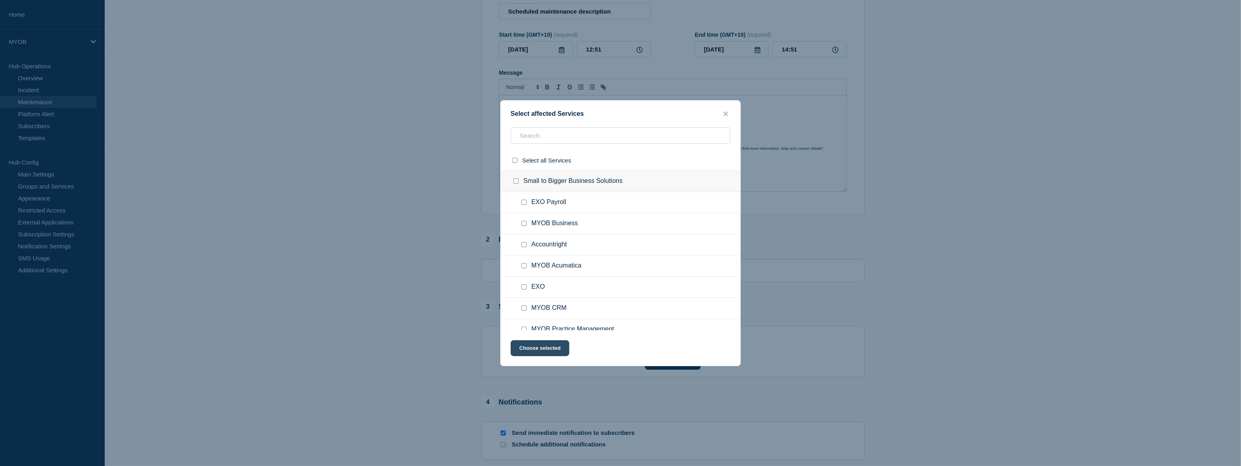
click at [553, 348] on button "Choose selected" at bounding box center [539, 348] width 59 height 16
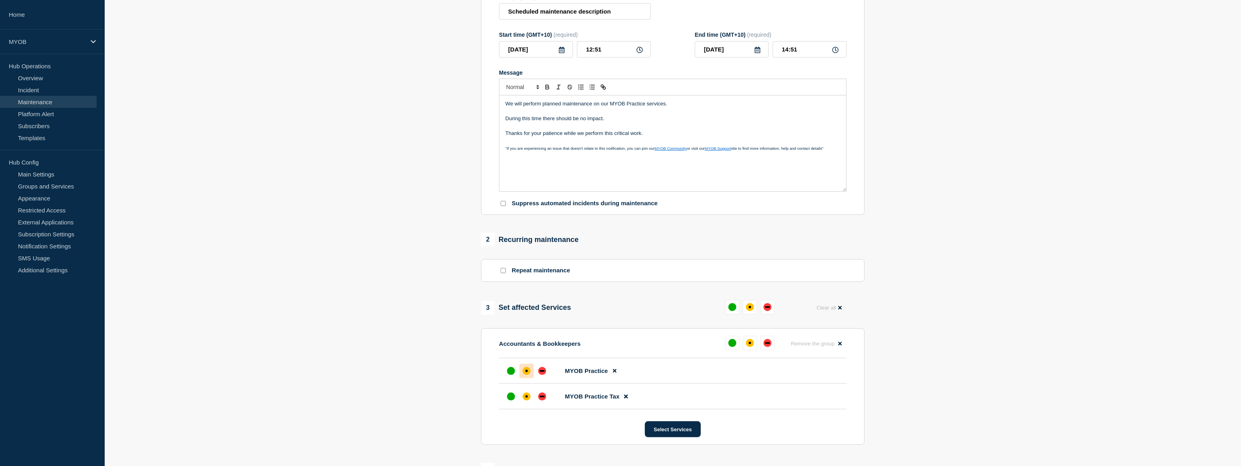
click at [528, 371] on div "affected" at bounding box center [526, 371] width 8 height 8
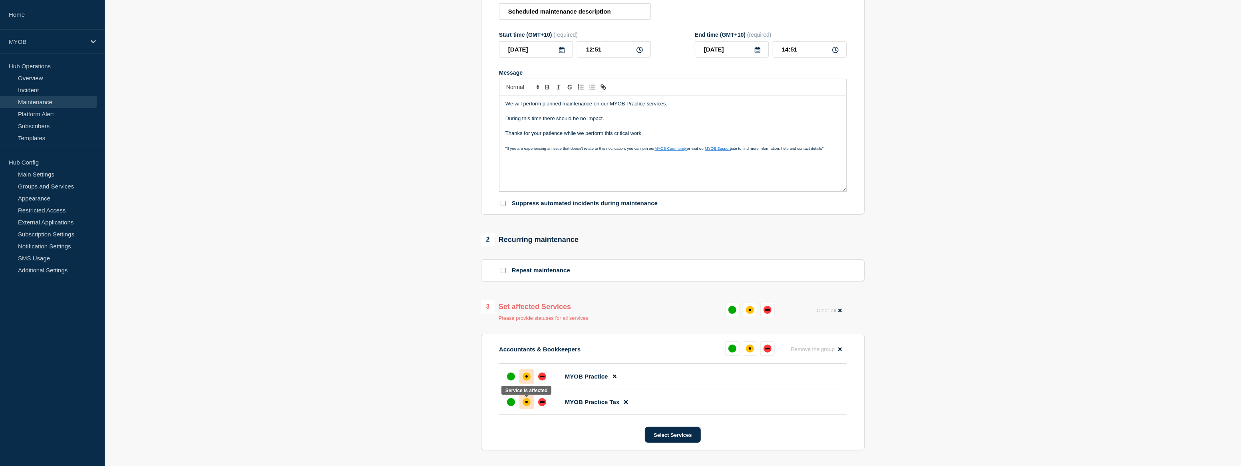
click at [524, 407] on div at bounding box center [526, 402] width 14 height 14
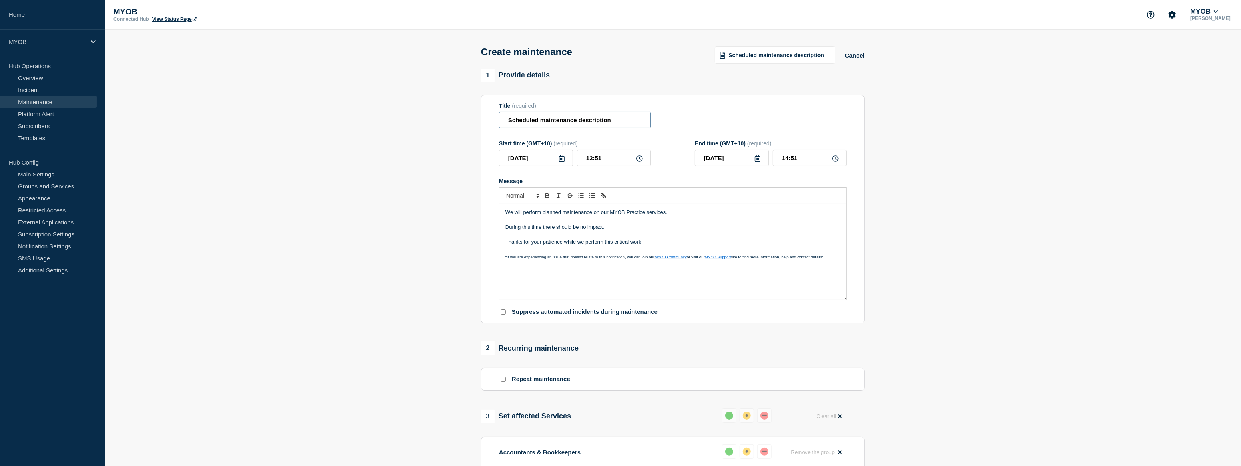
click at [611, 121] on input "Scheduled maintenance description" at bounding box center [575, 120] width 152 height 16
type input "Scheduled maintenance of MYOB Practice Services"
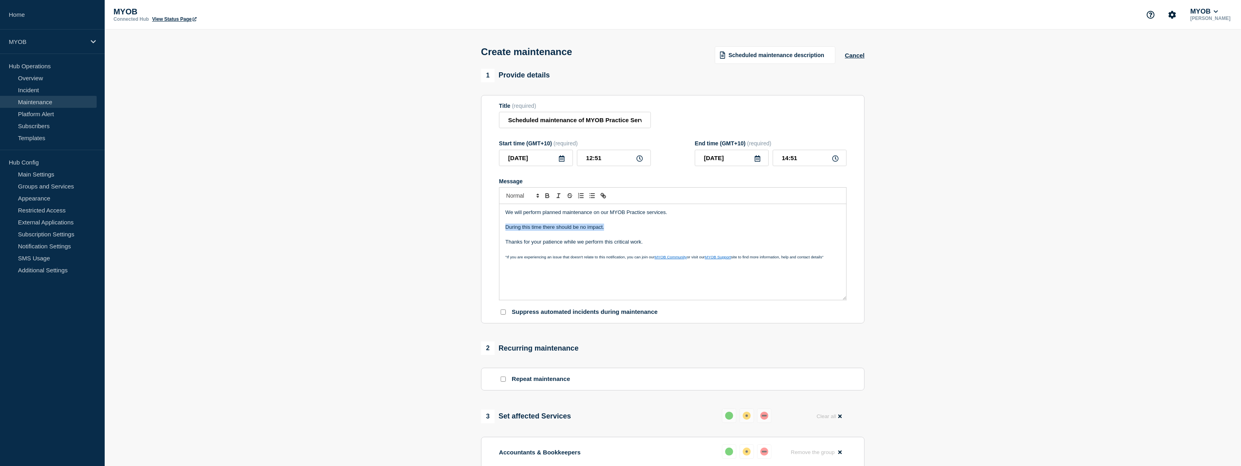
drag, startPoint x: 614, startPoint y: 232, endPoint x: 506, endPoint y: 228, distance: 108.7
click at [506, 228] on p "During this time there should be no impact." at bounding box center [672, 227] width 335 height 7
drag, startPoint x: 806, startPoint y: 231, endPoint x: 505, endPoint y: 227, distance: 301.6
click at [505, 227] on p "During this maintenance, you may not be able to create new Tax or Activity Stat…" at bounding box center [672, 227] width 335 height 7
click at [504, 228] on div "We will perform planned maintenance on our MYOB Practice services. you won’t be…" at bounding box center [672, 252] width 347 height 96
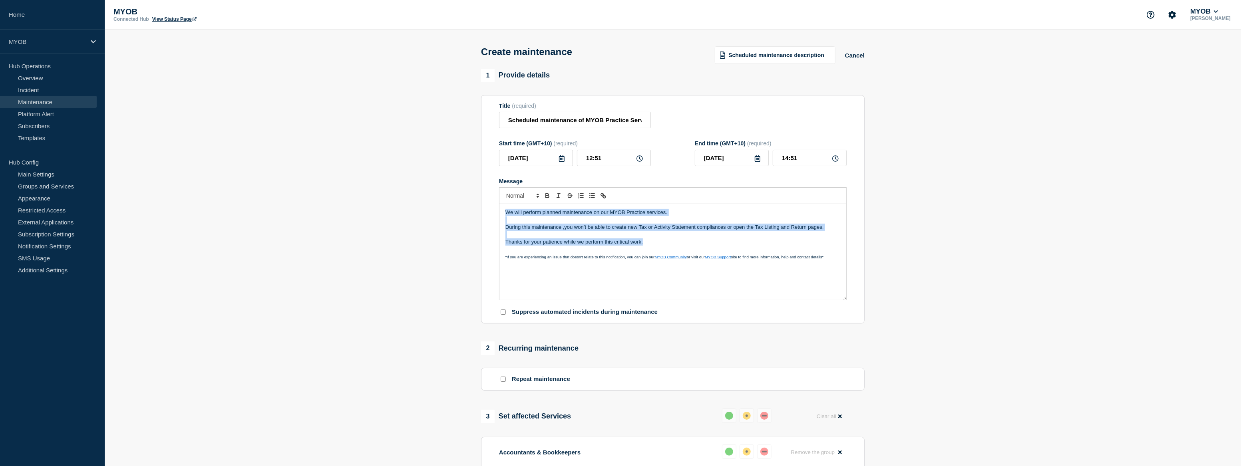
drag, startPoint x: 680, startPoint y: 244, endPoint x: 483, endPoint y: 190, distance: 204.2
click at [483, 190] on section "Title (required) Scheduled maintenance of MYOB Practice Services Start time (GM…" at bounding box center [672, 209] width 383 height 229
copy div "We will perform planned maintenance on our MYOB Practice services. During this …"
drag, startPoint x: 566, startPoint y: 162, endPoint x: 560, endPoint y: 161, distance: 6.9
click at [566, 162] on input "2025-08-26" at bounding box center [536, 158] width 74 height 16
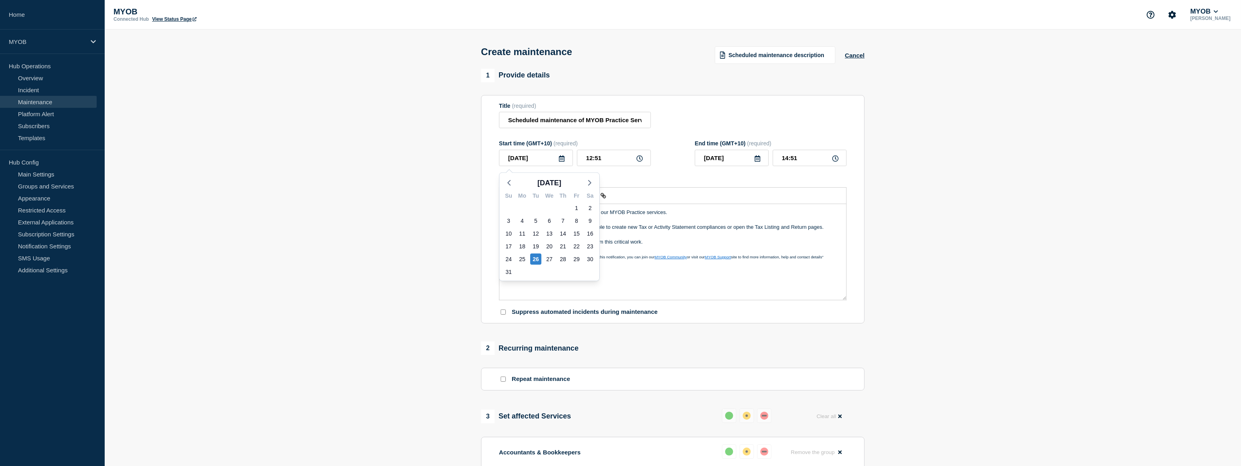
click at [560, 161] on icon at bounding box center [561, 158] width 6 height 6
click at [547, 257] on div "27" at bounding box center [549, 259] width 11 height 11
type input "2025-08-27"
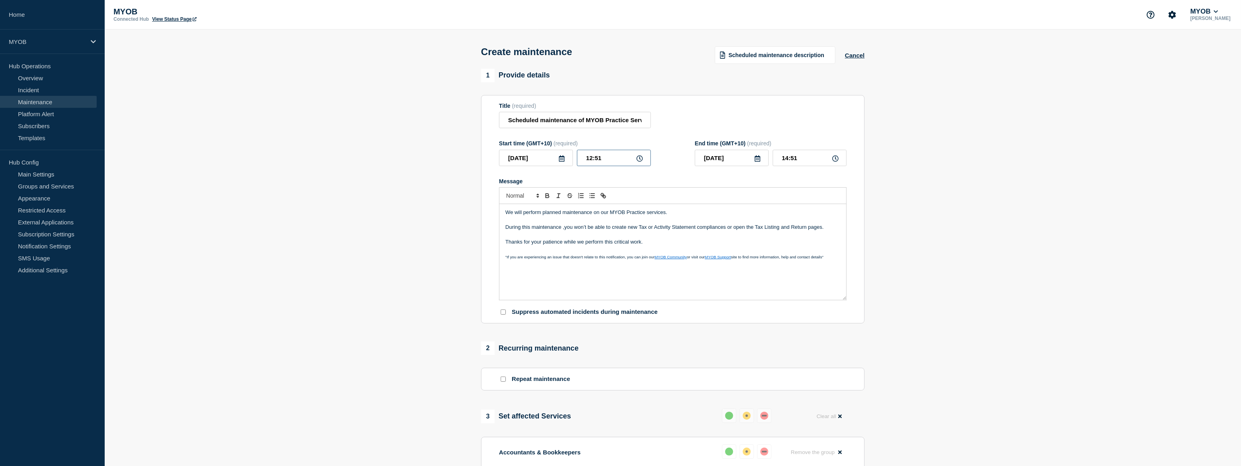
click at [600, 159] on input "12:51" at bounding box center [614, 158] width 74 height 16
type input "21:00"
click at [782, 161] on input "23:00" at bounding box center [810, 158] width 74 height 16
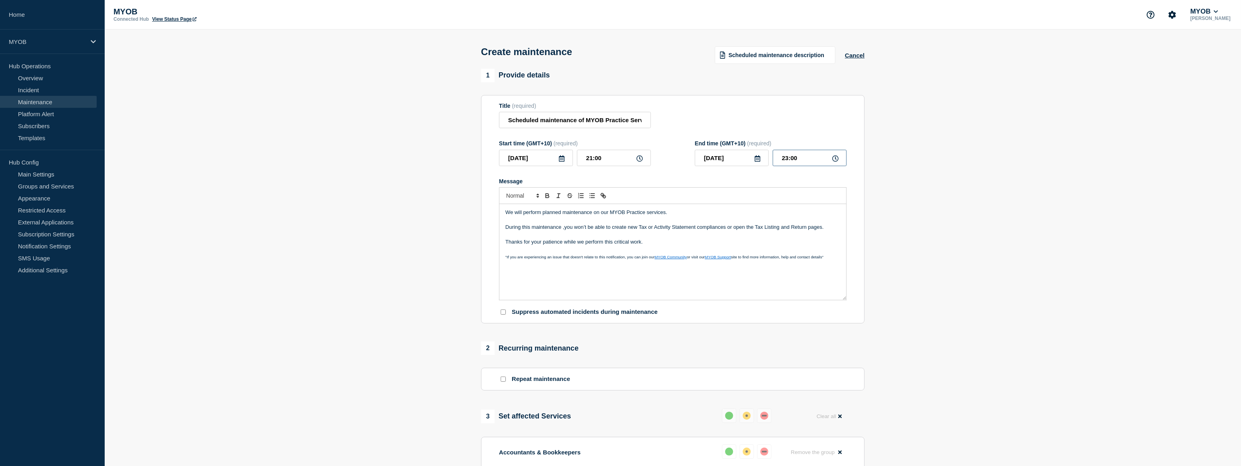
click at [782, 161] on input "23:00" at bounding box center [810, 158] width 74 height 16
type input "01:__"
click at [762, 163] on input "2025-08-27" at bounding box center [732, 158] width 74 height 16
click at [756, 260] on div "28" at bounding box center [758, 259] width 11 height 11
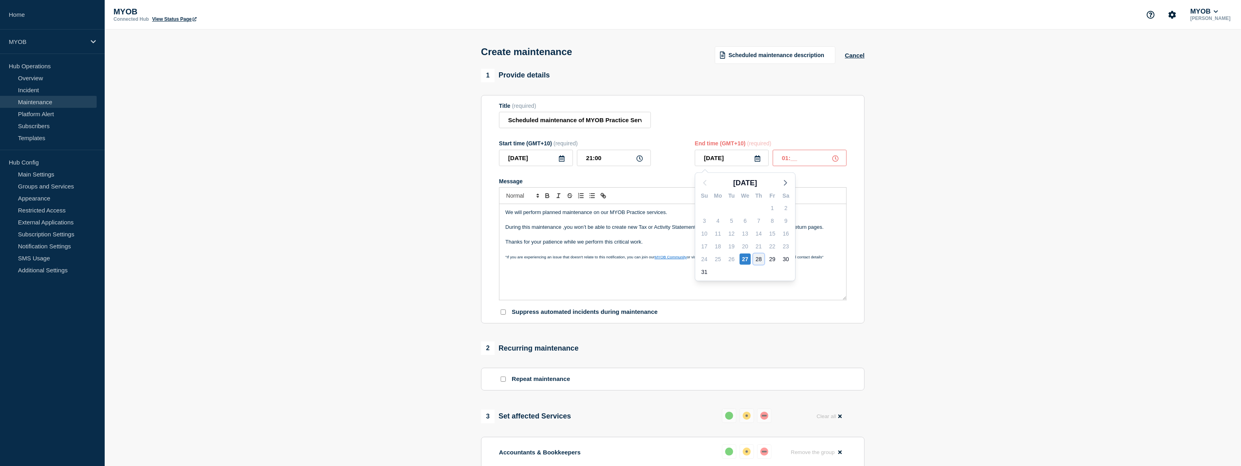
type input "2025-08-28"
click at [793, 161] on input "01:__" at bounding box center [810, 158] width 74 height 16
type input "01:00"
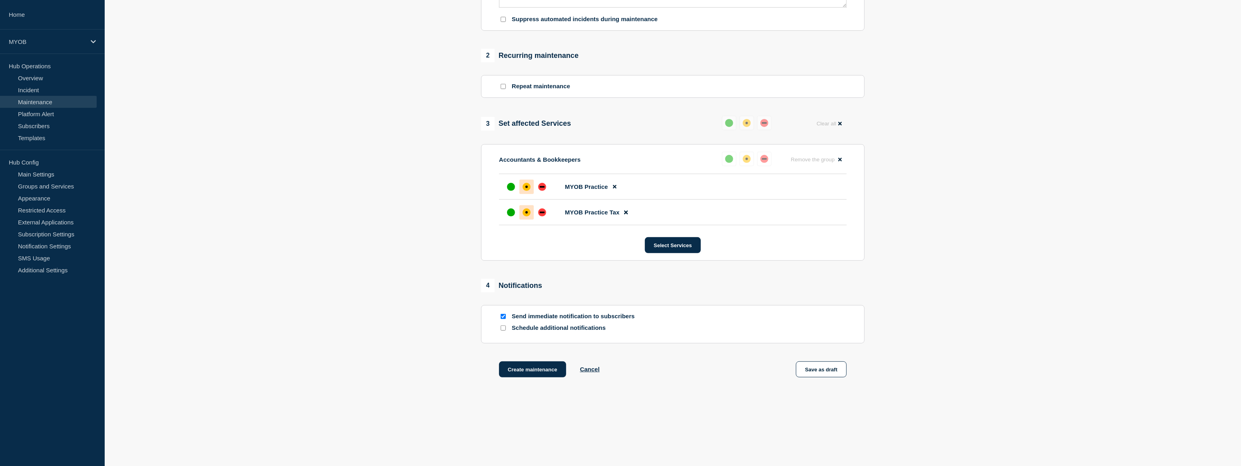
scroll to position [298, 0]
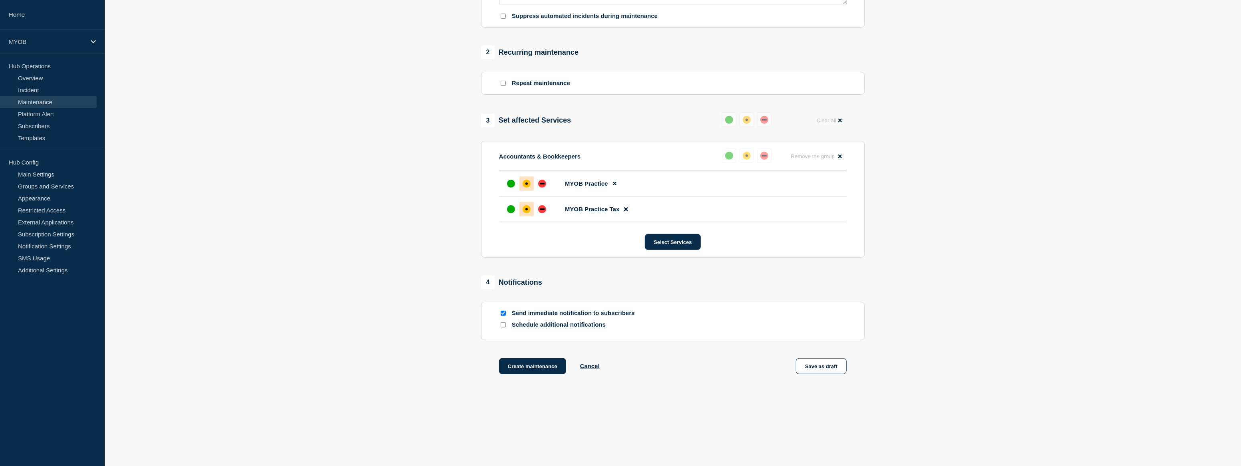
click at [504, 324] on input "Schedule additional notifications" at bounding box center [502, 324] width 5 height 5
checkbox input "true"
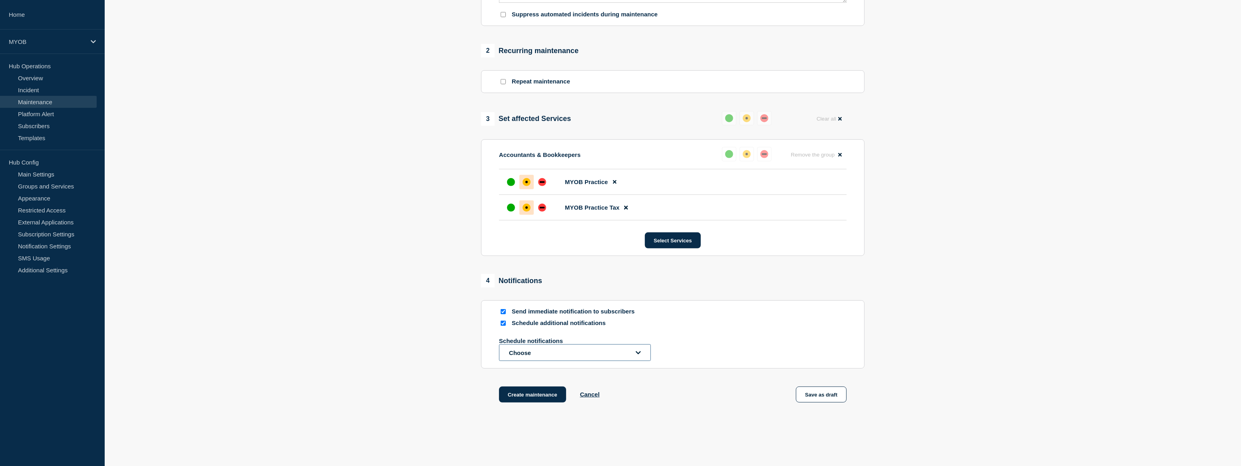
click at [544, 355] on button "Choose" at bounding box center [575, 352] width 152 height 17
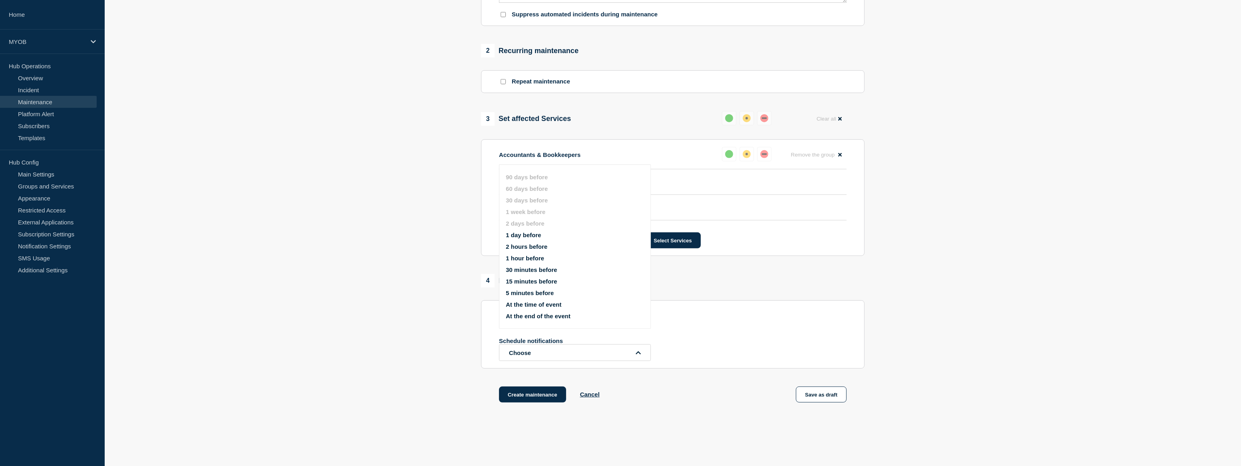
click at [541, 305] on button "At the time of event" at bounding box center [534, 304] width 56 height 7
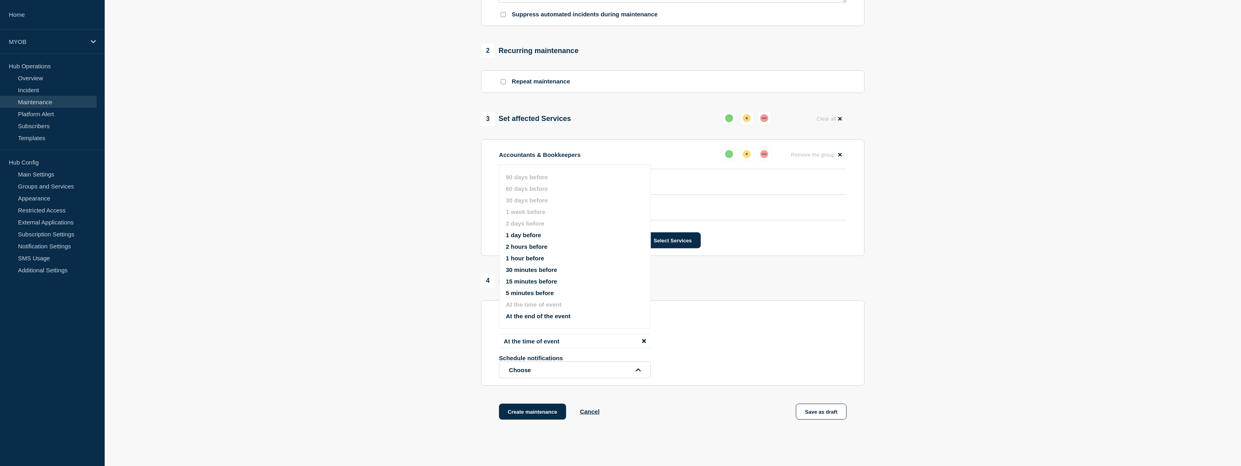
click at [1098, 303] on section "1 Provide details Title (required) Scheduled maintenance of MYOB Practice Servi…" at bounding box center [673, 105] width 1136 height 669
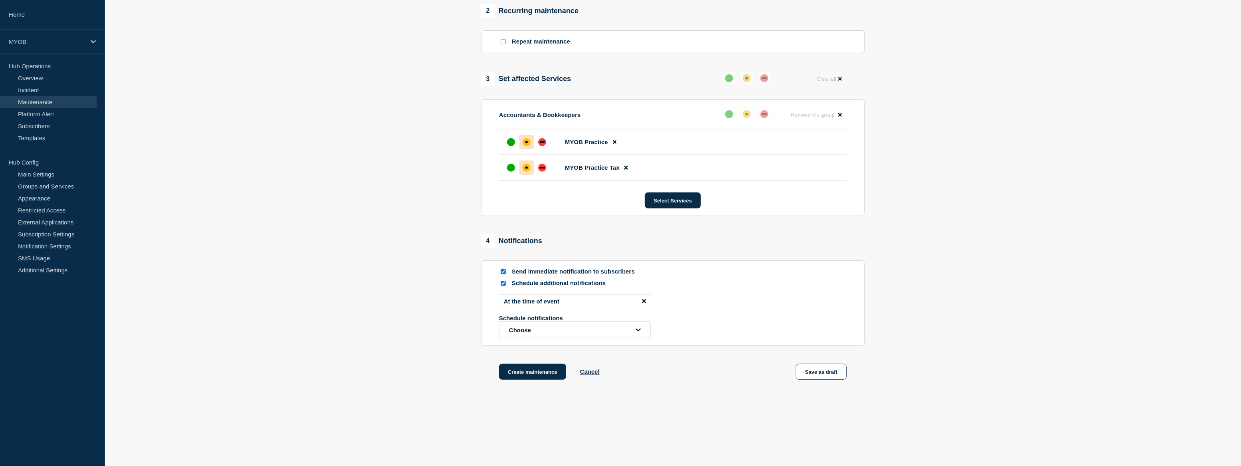
scroll to position [345, 0]
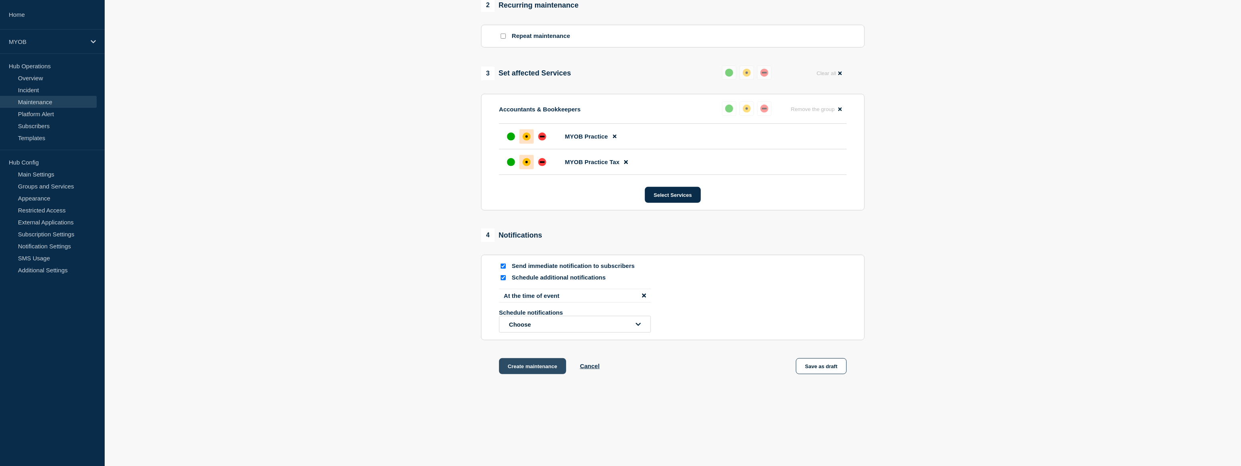
click at [535, 366] on button "Create maintenance" at bounding box center [532, 366] width 67 height 16
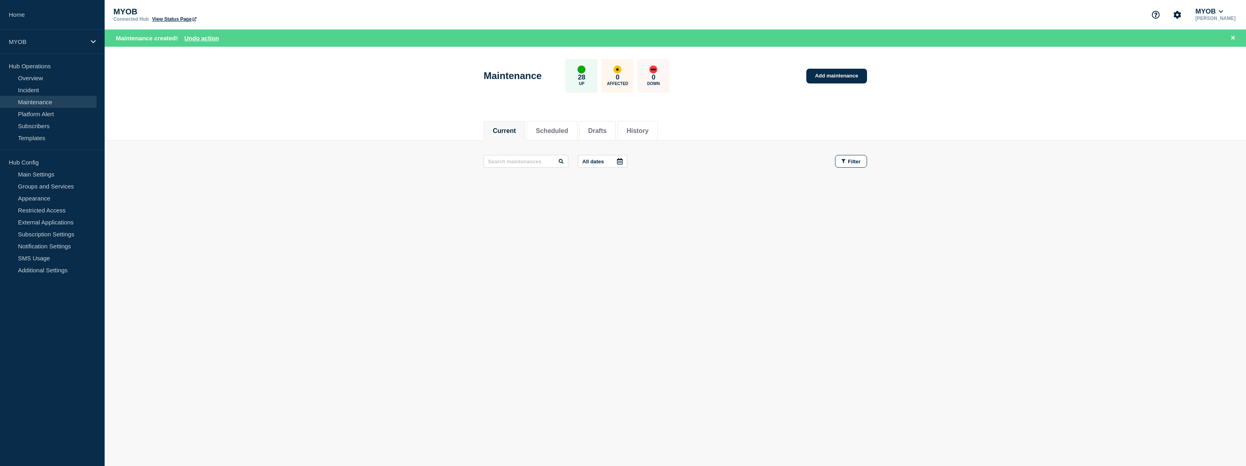
click at [185, 20] on link "View Status Page" at bounding box center [174, 19] width 44 height 6
click at [53, 101] on link "Maintenance" at bounding box center [48, 102] width 97 height 12
click at [32, 51] on div "MYOB" at bounding box center [52, 42] width 105 height 24
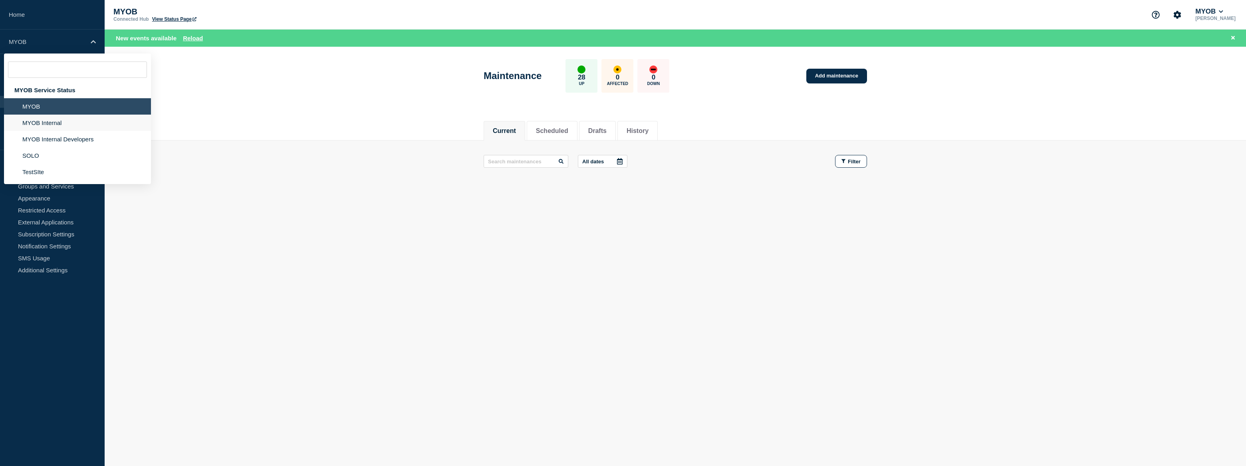
click at [56, 122] on li "MYOB Internal" at bounding box center [77, 123] width 147 height 16
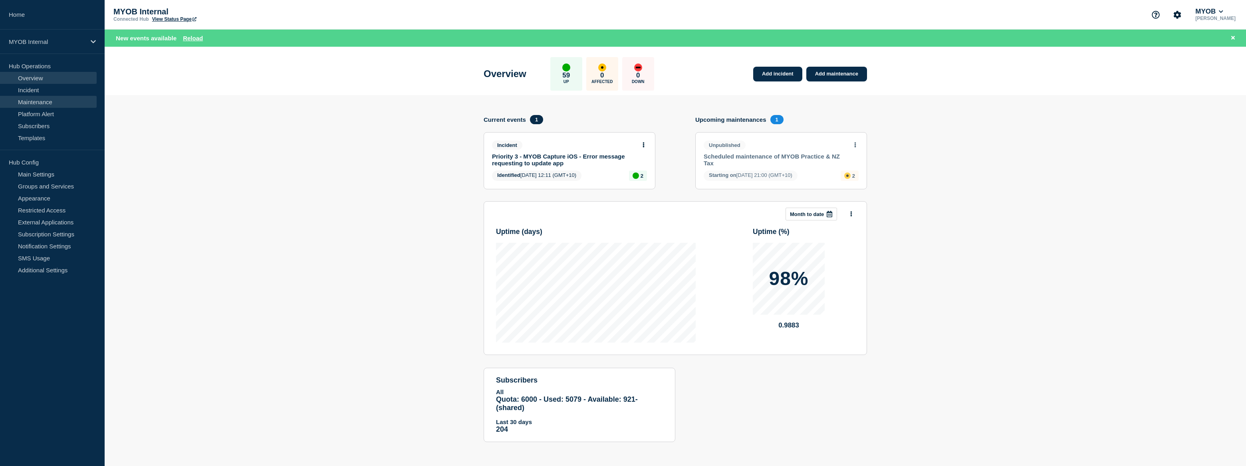
click at [18, 103] on link "Maintenance" at bounding box center [48, 102] width 97 height 12
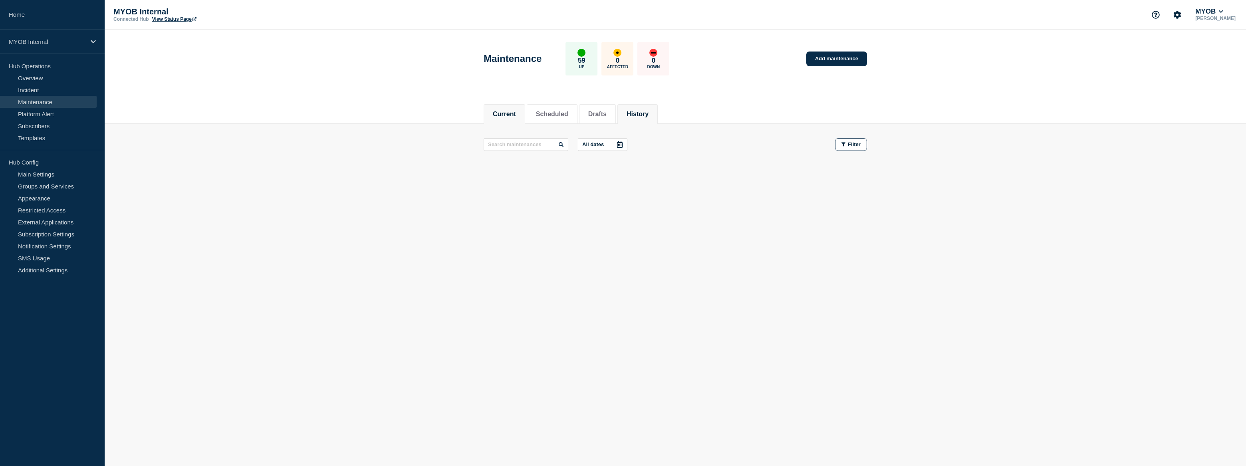
click at [643, 115] on button "History" at bounding box center [638, 114] width 22 height 7
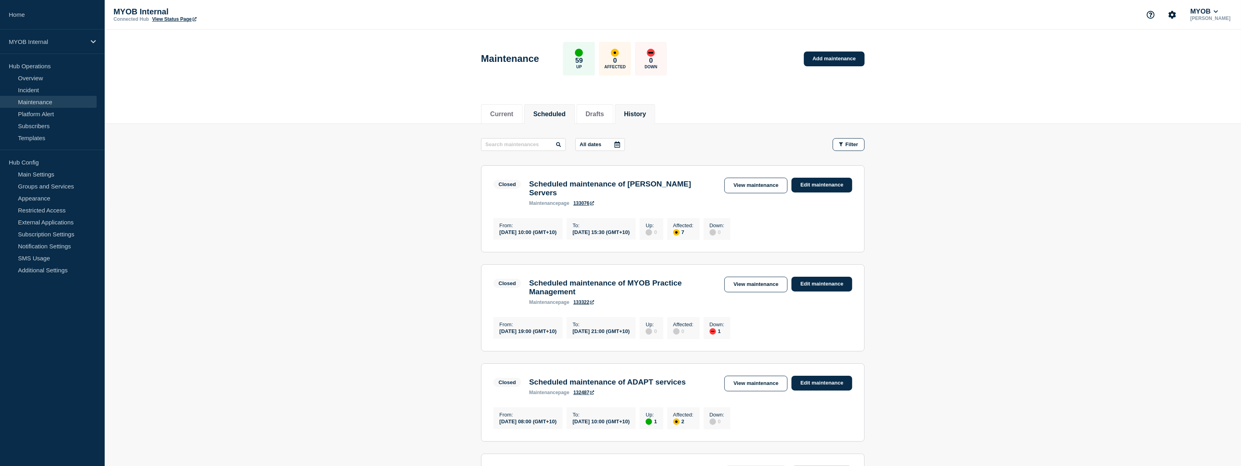
click at [556, 108] on li "Scheduled" at bounding box center [549, 114] width 51 height 20
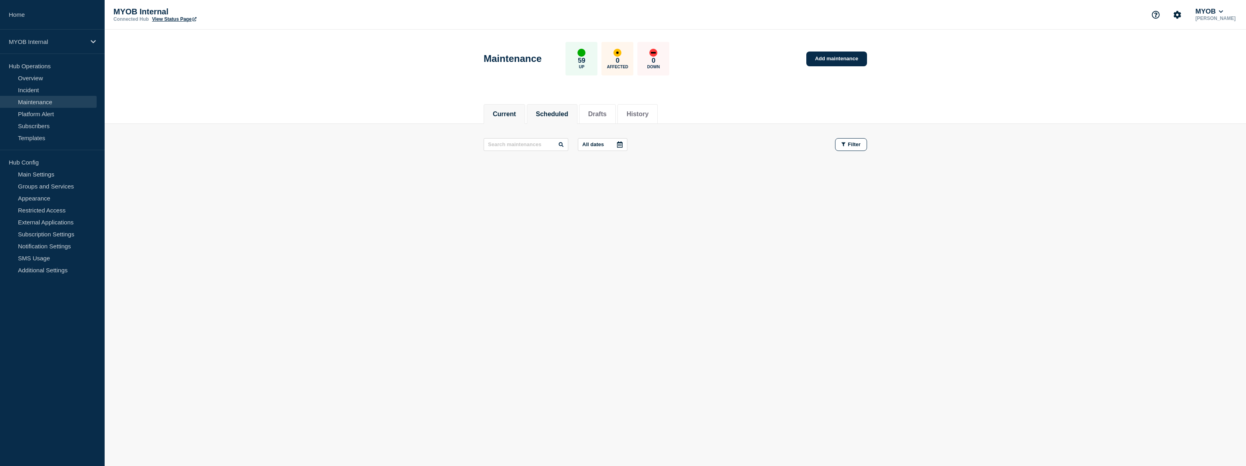
click at [508, 115] on button "Current" at bounding box center [504, 114] width 23 height 7
click at [531, 145] on input "text" at bounding box center [526, 144] width 85 height 13
type input "intray"
click at [649, 111] on button "History" at bounding box center [638, 114] width 22 height 7
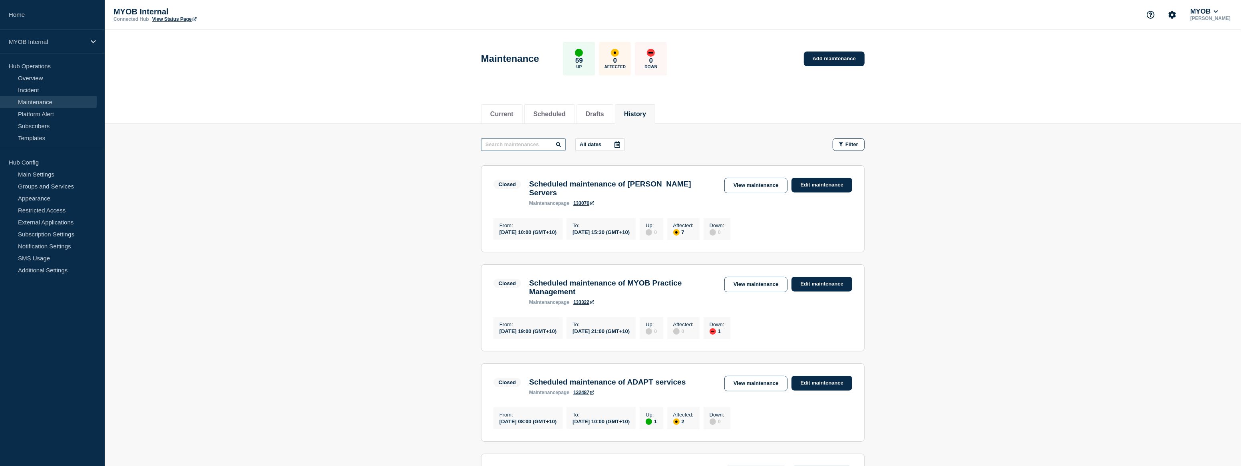
click at [524, 144] on input "text" at bounding box center [523, 144] width 85 height 13
type input "intray"
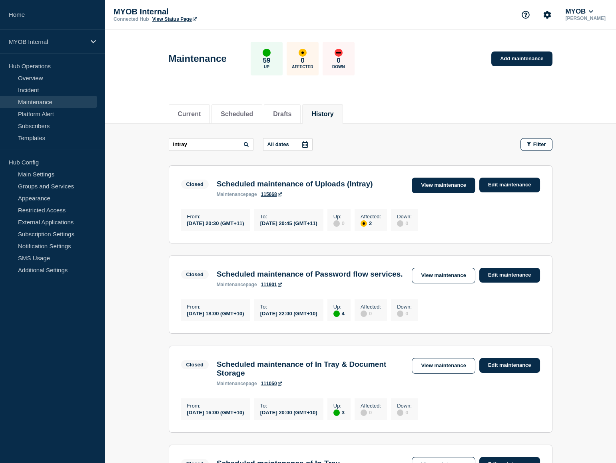
click at [431, 185] on link "View maintenance" at bounding box center [442, 186] width 63 height 16
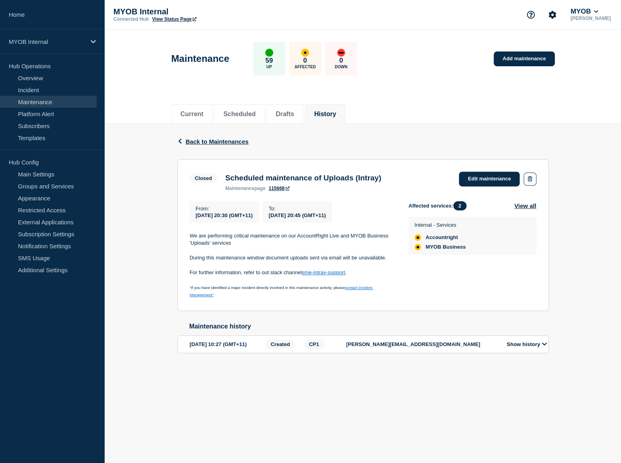
click at [533, 348] on button "Show history" at bounding box center [526, 344] width 45 height 7
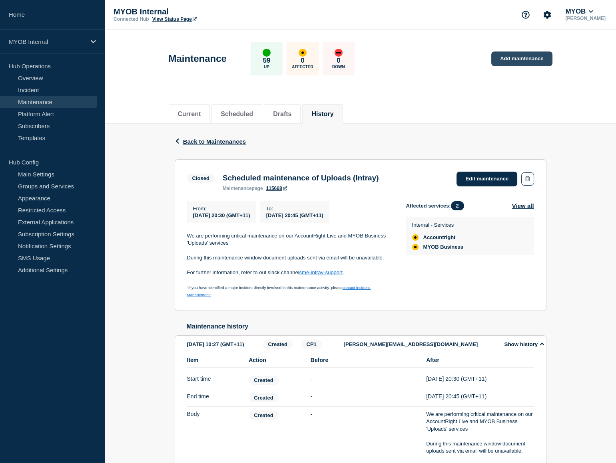
click at [494, 61] on link "Add maintenance" at bounding box center [521, 59] width 61 height 15
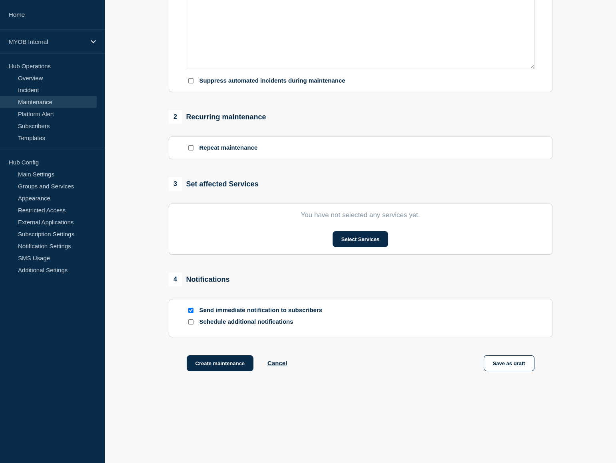
scroll to position [234, 0]
click at [192, 323] on input "Schedule additional notifications" at bounding box center [190, 322] width 5 height 5
checkbox input "true"
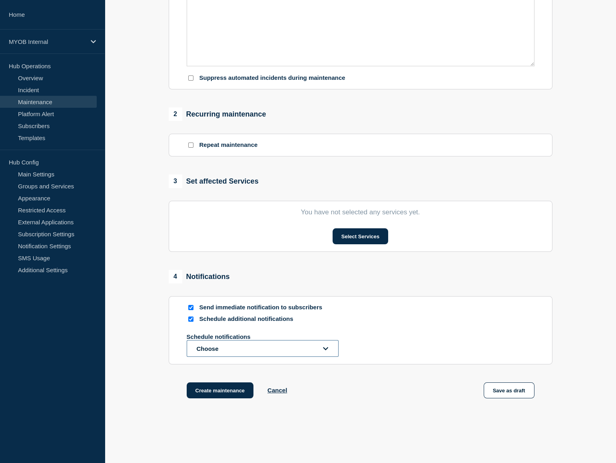
click at [242, 351] on button "Choose" at bounding box center [263, 348] width 152 height 17
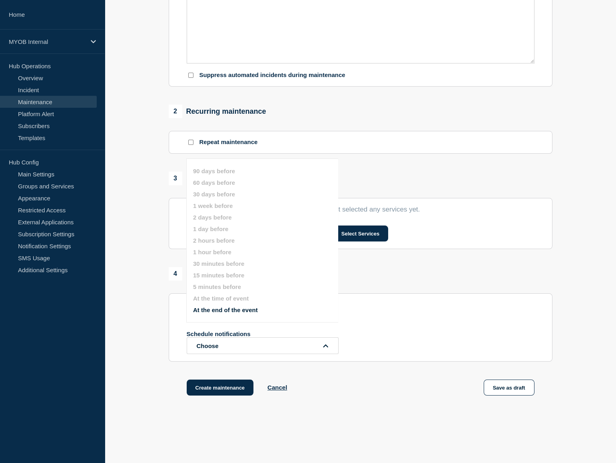
scroll to position [264, 0]
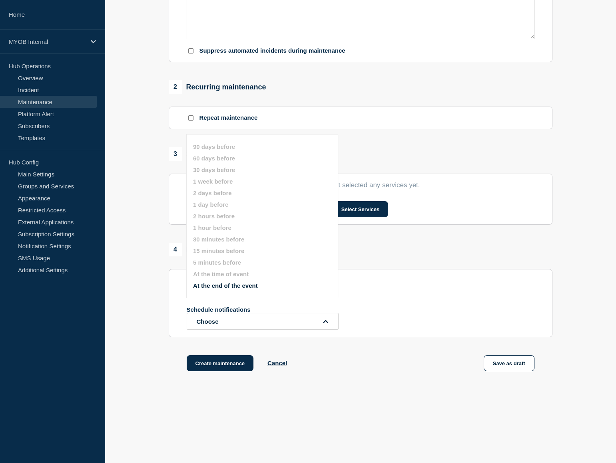
click at [401, 314] on div "Schedule notifications Choose" at bounding box center [361, 318] width 348 height 24
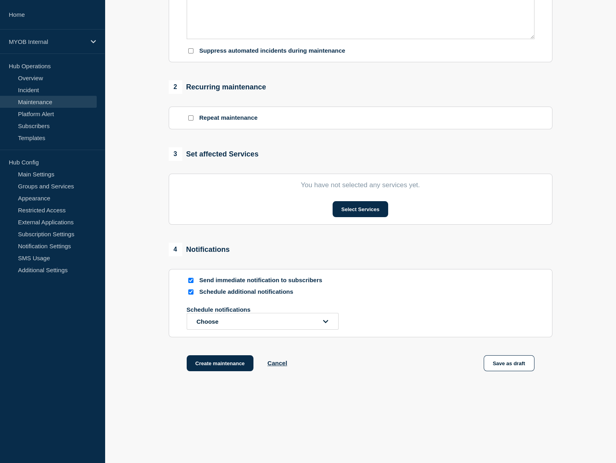
click at [191, 116] on input "Repeat maintenance" at bounding box center [190, 117] width 5 height 5
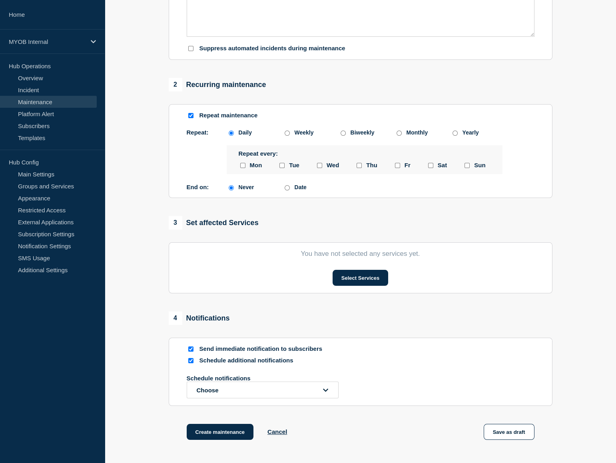
click at [195, 116] on div "Repeat maintenance" at bounding box center [361, 116] width 348 height 8
click at [191, 118] on input "Repeat maintenance" at bounding box center [190, 115] width 5 height 5
checkbox input "false"
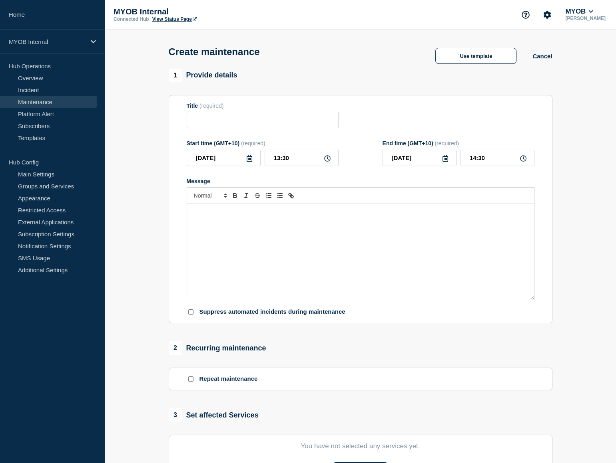
scroll to position [0, 0]
click at [463, 60] on button "Use template" at bounding box center [475, 56] width 81 height 16
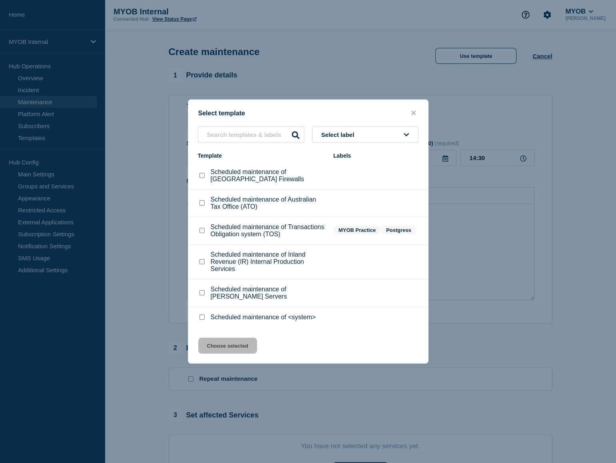
click at [202, 320] on input "Scheduled maintenance of <system> checkbox" at bounding box center [201, 317] width 5 height 5
checkbox input "true"
click at [234, 347] on button "Choose selected" at bounding box center [227, 346] width 59 height 16
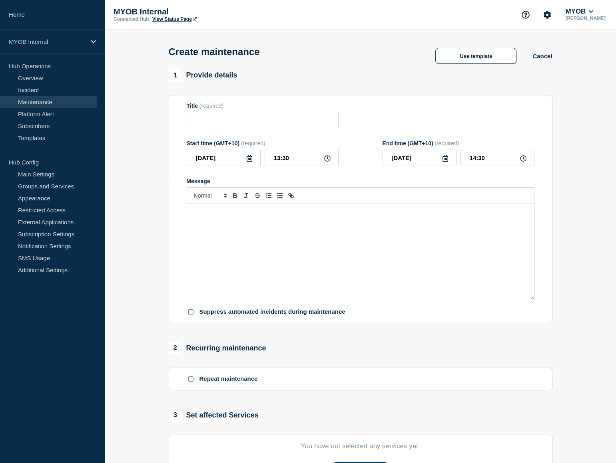
type input "Scheduled maintenance of <system>"
type input "15:30"
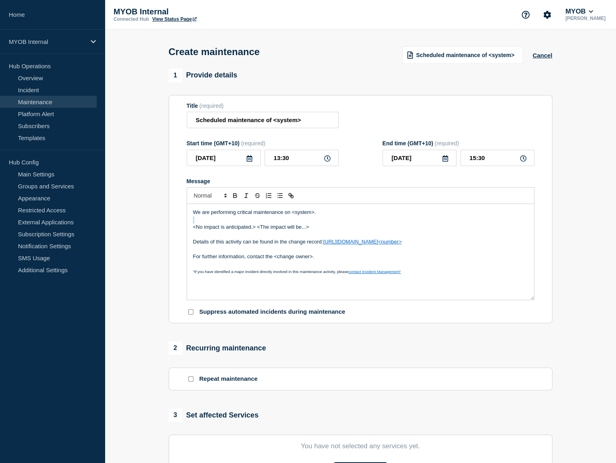
drag, startPoint x: 322, startPoint y: 216, endPoint x: 293, endPoint y: 220, distance: 28.6
click at [293, 220] on div "We are performing critical maintenance on <system>. <No impact is anticipated.>…" at bounding box center [360, 252] width 347 height 96
drag, startPoint x: 316, startPoint y: 213, endPoint x: 295, endPoint y: 214, distance: 20.4
click at [295, 214] on p "We are performing critical maintenance on <system>." at bounding box center [360, 212] width 335 height 7
click at [300, 215] on p "We are performing critical maintenance on <system>." at bounding box center [360, 212] width 335 height 7
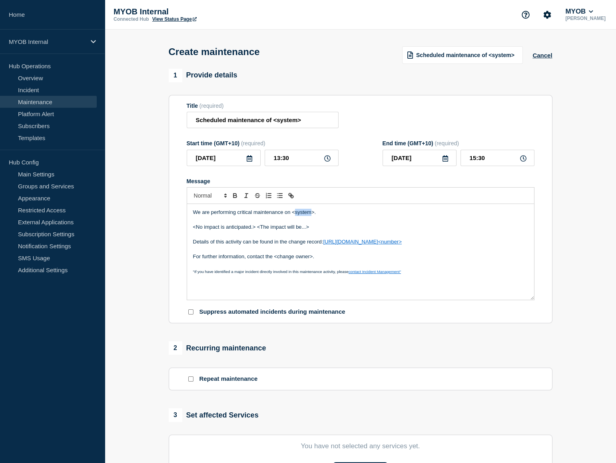
click at [300, 215] on p "We are performing critical maintenance on <system>." at bounding box center [360, 212] width 335 height 7
click at [363, 221] on p "Message" at bounding box center [360, 219] width 335 height 7
drag, startPoint x: 312, startPoint y: 228, endPoint x: 194, endPoint y: 230, distance: 118.3
click at [194, 230] on p "<No impact is anticipated.> <The impact will be...>" at bounding box center [360, 227] width 335 height 7
drag, startPoint x: 326, startPoint y: 227, endPoint x: 167, endPoint y: 230, distance: 159.8
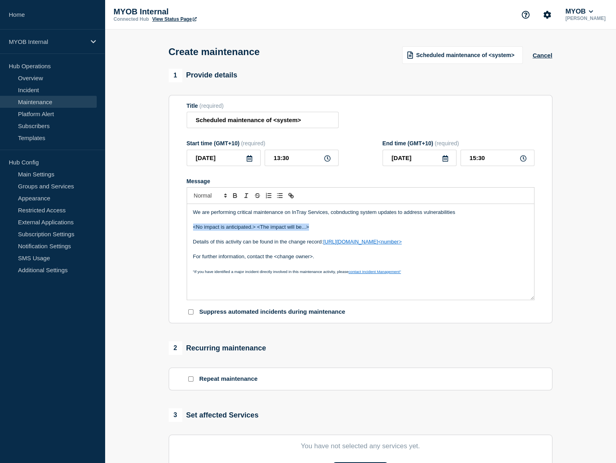
click at [167, 230] on div "1 Provide details Title (required) Scheduled maintenance of <system> Start time…" at bounding box center [360, 361] width 393 height 584
drag, startPoint x: 463, startPoint y: 244, endPoint x: 325, endPoint y: 244, distance: 137.8
click at [325, 244] on p "Details of this activity can be found in the change record: https://helpme.myob…" at bounding box center [360, 241] width 335 height 7
click at [325, 244] on p "Details of this activity can be found in the change record here" at bounding box center [360, 241] width 335 height 7
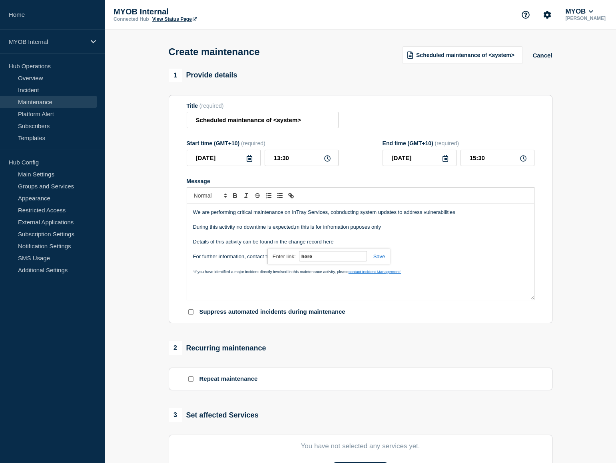
paste input "ttps://arlive.atlassian.net/browse/CDM-465"
type input "https://arlive.atlassian.net/browse/CDM-465"
click at [382, 259] on link at bounding box center [376, 257] width 18 height 6
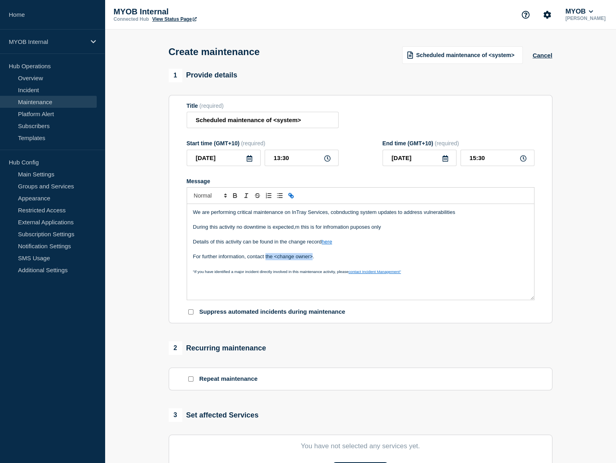
drag, startPoint x: 312, startPoint y: 260, endPoint x: 265, endPoint y: 257, distance: 47.2
click at [265, 257] on p "For further information, contact the <change owner>." at bounding box center [360, 256] width 335 height 7
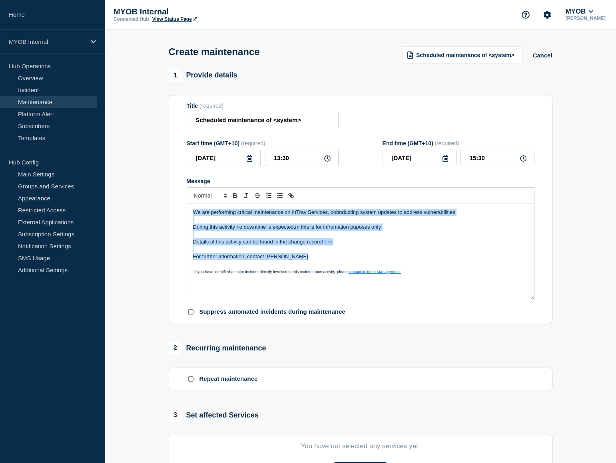
drag, startPoint x: 316, startPoint y: 262, endPoint x: 179, endPoint y: 207, distance: 147.5
click at [179, 207] on section "Title (required) Scheduled maintenance of <system> Start time (GMT+10) (require…" at bounding box center [360, 209] width 383 height 229
copy div "We are performing critical maintenance on InTray Services, cobnducting system u…"
click at [384, 248] on div "We are performing critical maintenance on InTray Services, cobnducting system u…" at bounding box center [360, 252] width 347 height 96
click at [389, 229] on p "During this activity no downtime is expected,m this is for infromation puposes …" at bounding box center [360, 227] width 335 height 7
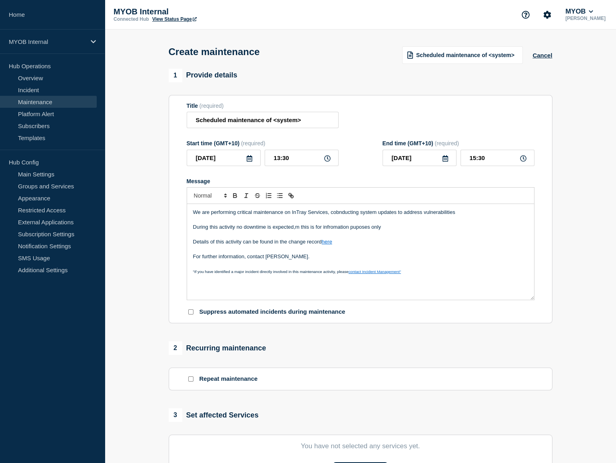
drag, startPoint x: 389, startPoint y: 229, endPoint x: 184, endPoint y: 232, distance: 205.3
click at [184, 232] on section "Title (required) Scheduled maintenance of <system> Start time (GMT+10) (require…" at bounding box center [360, 209] width 383 height 229
drag, startPoint x: 297, startPoint y: 215, endPoint x: 306, endPoint y: 217, distance: 8.9
click at [419, 271] on p ""If you have identified a major incident directly involved in this maintenance …" at bounding box center [360, 271] width 335 height 7
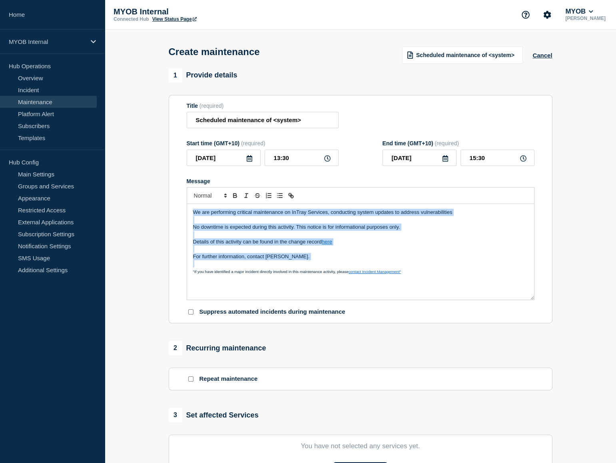
drag, startPoint x: 310, startPoint y: 263, endPoint x: 165, endPoint y: 199, distance: 158.2
click at [165, 199] on div "1 Provide details Title (required) Scheduled maintenance of <system> Start time…" at bounding box center [360, 361] width 393 height 584
copy div "We are performing critical maintenance on InTray Services, conducting system up…"
click at [310, 260] on p "For further information, contact Thanh Nguyen." at bounding box center [360, 256] width 335 height 7
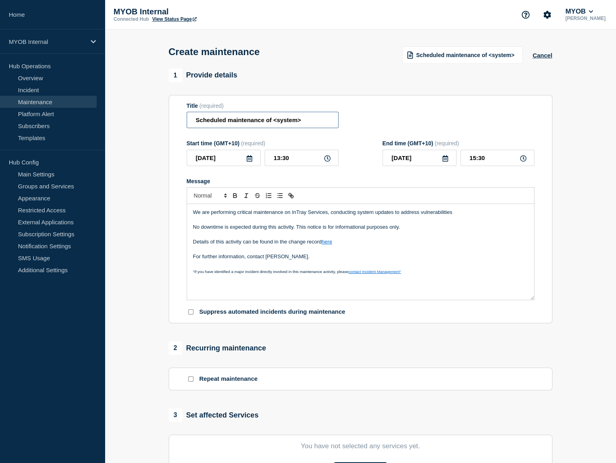
click at [294, 122] on input "Scheduled maintenance of <system>" at bounding box center [263, 120] width 152 height 16
type input "Scheduled maintenance of InTray"
click at [249, 162] on icon at bounding box center [249, 158] width 6 height 6
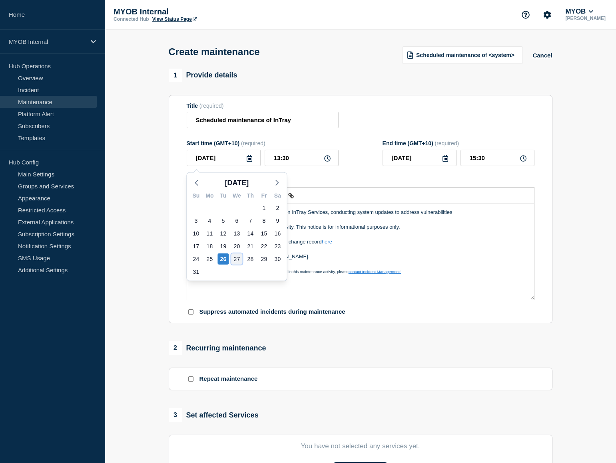
click at [237, 260] on div "27" at bounding box center [236, 259] width 11 height 11
type input "2025-08-27"
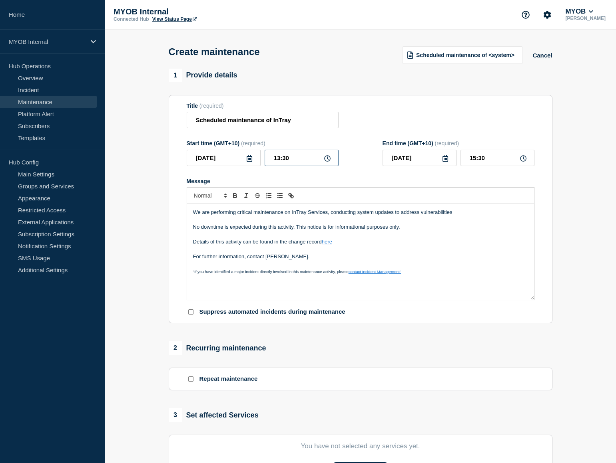
click at [284, 163] on input "13:30" at bounding box center [301, 158] width 74 height 16
type input "19:00"
click at [481, 161] on input "21:00" at bounding box center [497, 158] width 74 height 16
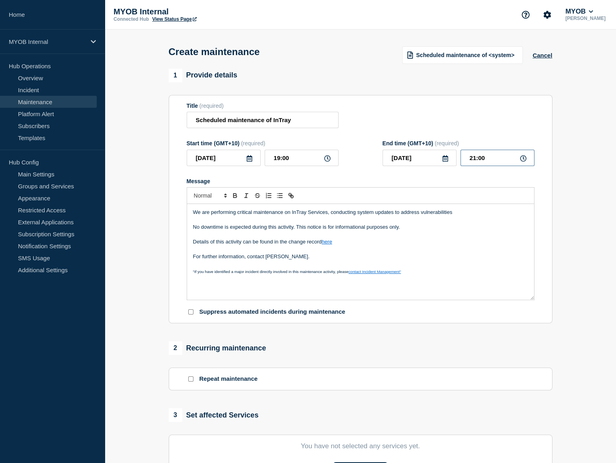
click at [481, 161] on input "21:00" at bounding box center [497, 158] width 74 height 16
type input "20:00"
click at [427, 243] on p "Details of this activity can be found in the change record here" at bounding box center [360, 241] width 335 height 7
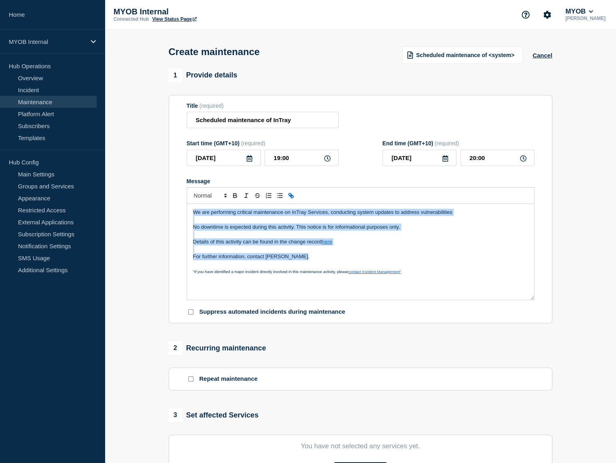
drag, startPoint x: 305, startPoint y: 260, endPoint x: 187, endPoint y: 213, distance: 126.2
click at [187, 213] on div "We are performing critical maintenance on InTray Services, conducting system up…" at bounding box center [360, 252] width 347 height 96
copy div "We are performing critical maintenance on InTray Services, conducting system up…"
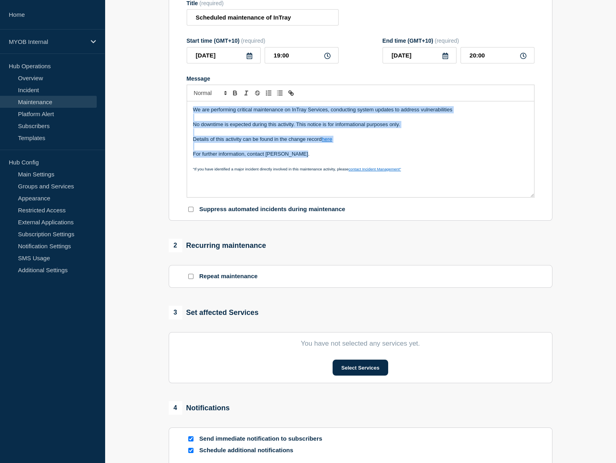
scroll to position [218, 0]
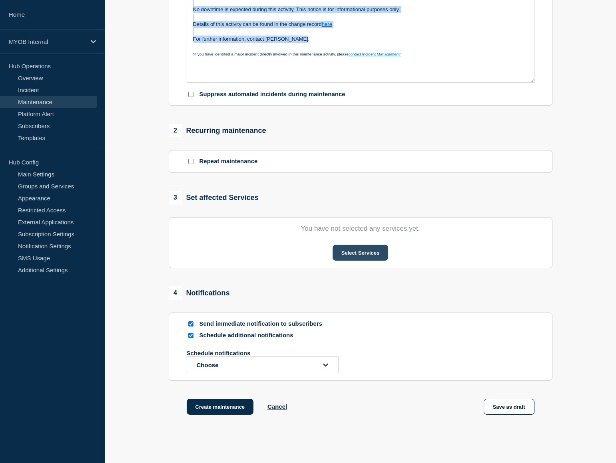
click at [362, 254] on button "Select Services" at bounding box center [360, 253] width 56 height 16
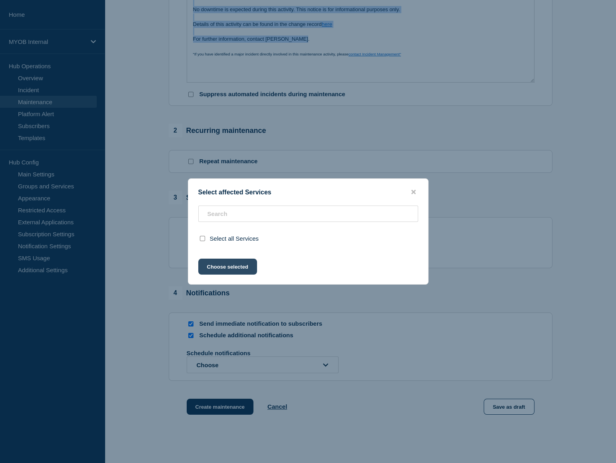
click at [219, 271] on button "Choose selected" at bounding box center [227, 267] width 59 height 16
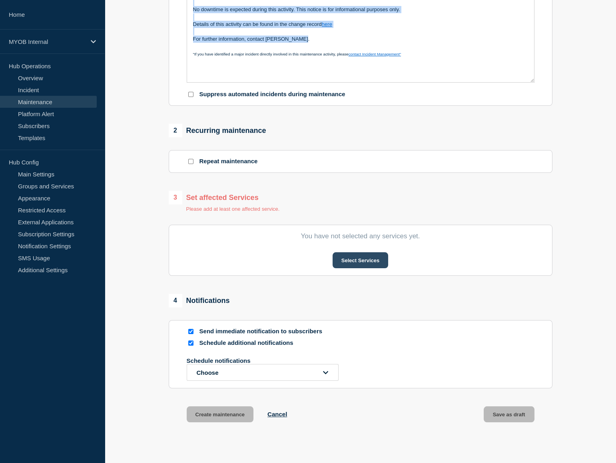
click at [357, 262] on button "Select Services" at bounding box center [360, 260] width 56 height 16
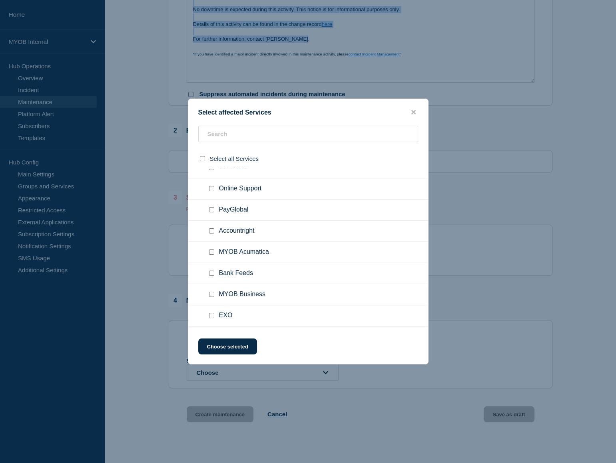
scroll to position [908, 0]
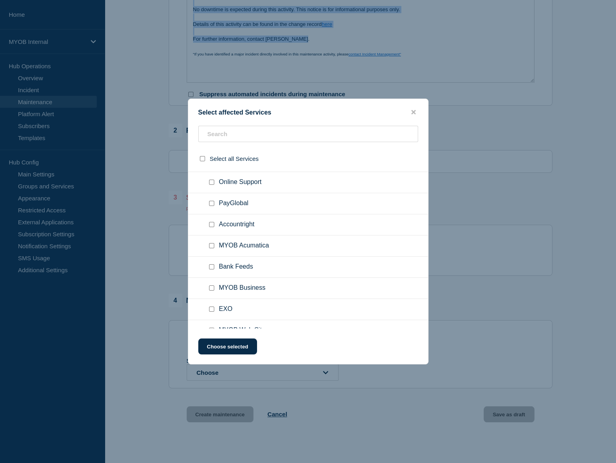
click at [211, 227] on input "Accountright checkbox" at bounding box center [211, 224] width 5 height 5
checkbox input "true"
click at [211, 270] on input "Bank Feeds checkbox" at bounding box center [211, 266] width 5 height 5
checkbox input "true"
click at [239, 347] on button "Choose selected" at bounding box center [227, 347] width 59 height 16
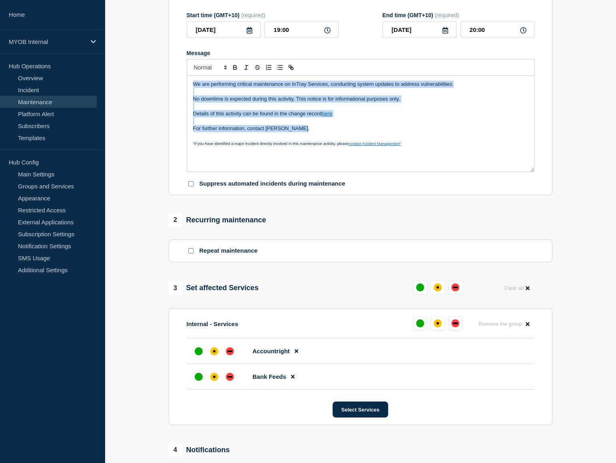
scroll to position [218, 0]
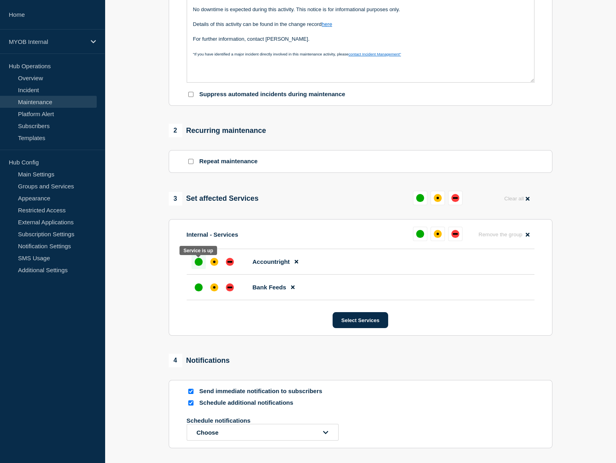
click at [195, 264] on div "up" at bounding box center [199, 262] width 8 height 8
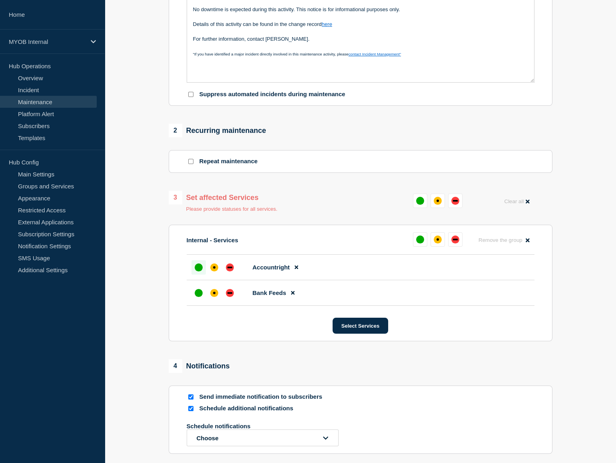
click at [199, 300] on div at bounding box center [198, 293] width 14 height 14
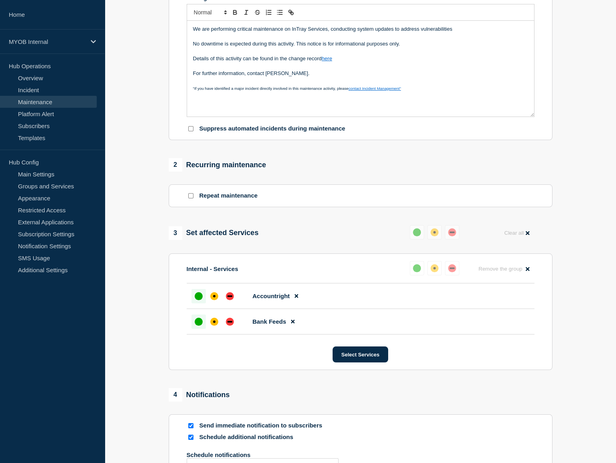
scroll to position [254, 0]
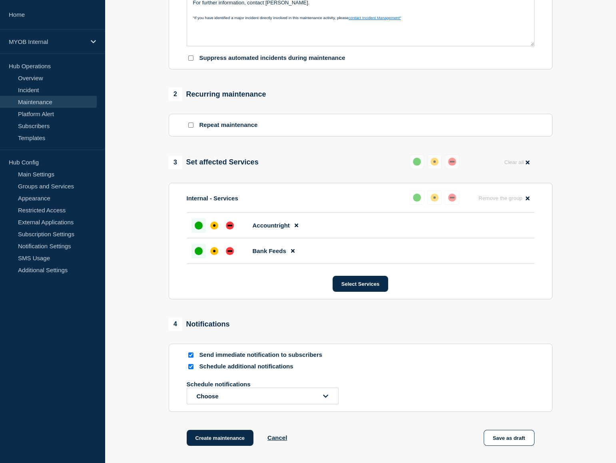
click at [189, 369] on input "Schedule additional notifications" at bounding box center [190, 366] width 5 height 5
checkbox input "false"
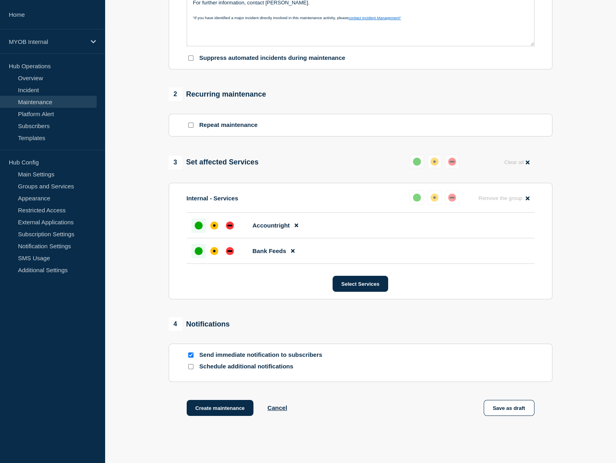
click at [189, 354] on input "Send immediate notification to subscribers" at bounding box center [190, 355] width 5 height 5
click at [191, 355] on input "Send immediate notification to subscribers" at bounding box center [190, 355] width 5 height 5
checkbox input "true"
click at [191, 369] on input "Schedule additional notifications" at bounding box center [190, 366] width 5 height 5
checkbox input "true"
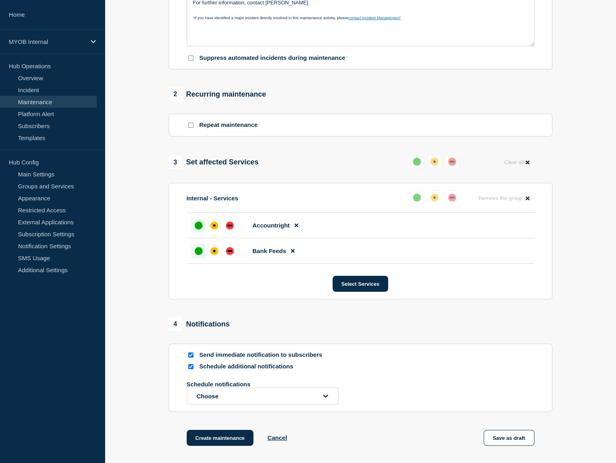
click at [192, 355] on input "Send immediate notification to subscribers" at bounding box center [190, 355] width 5 height 5
checkbox input "false"
click at [272, 393] on button "Choose" at bounding box center [263, 396] width 152 height 17
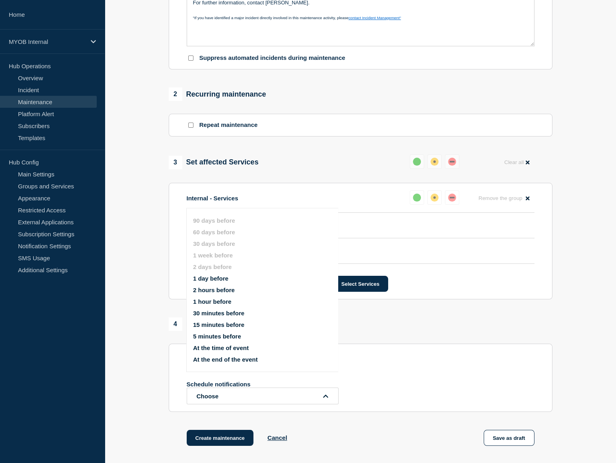
click at [223, 280] on button "1 day before" at bounding box center [210, 278] width 35 height 7
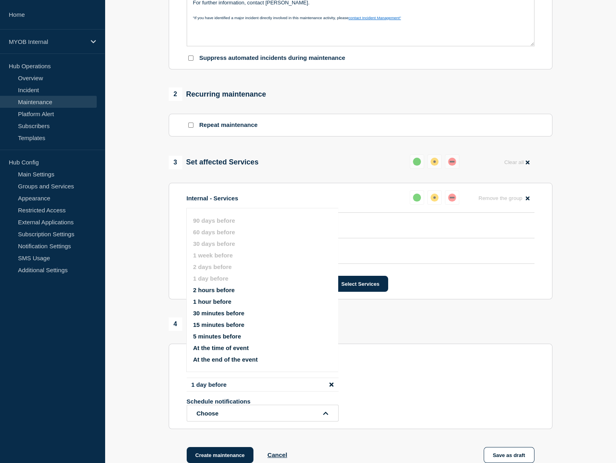
click at [478, 390] on div "1 day before Schedule notifications Choose 90 days before 60 days before 30 day…" at bounding box center [361, 400] width 348 height 44
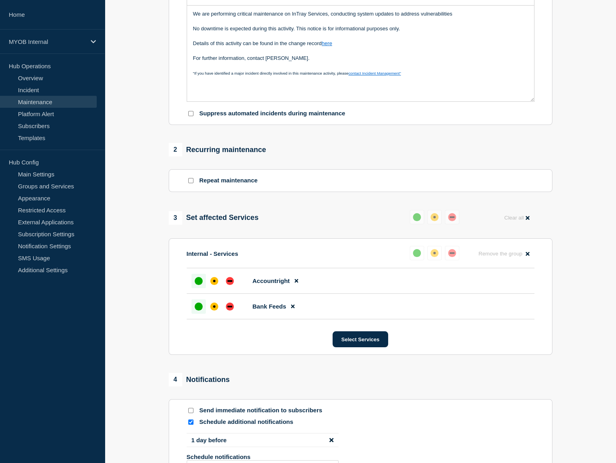
scroll to position [218, 0]
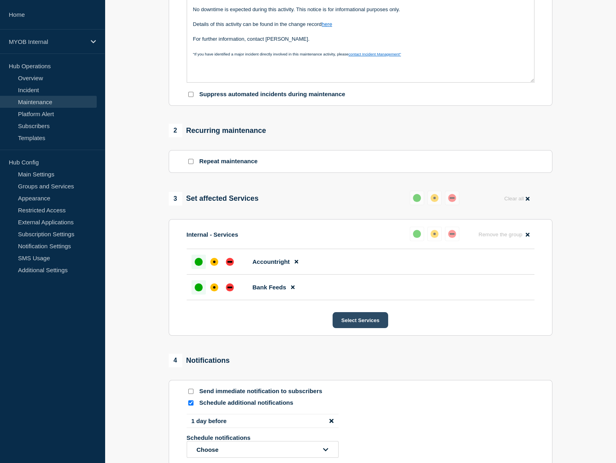
click at [364, 321] on button "Select Services" at bounding box center [360, 320] width 56 height 16
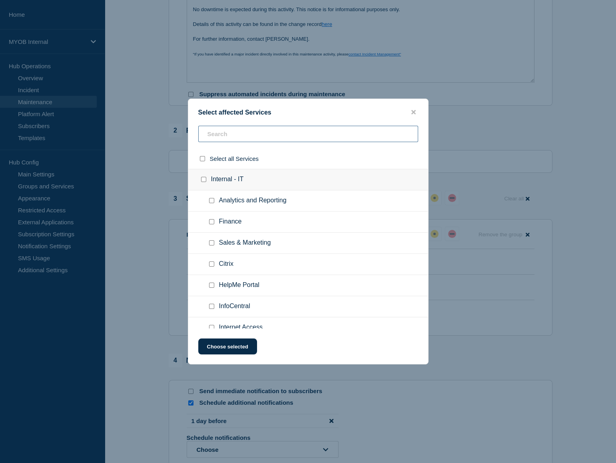
click at [259, 137] on input "text" at bounding box center [308, 134] width 220 height 16
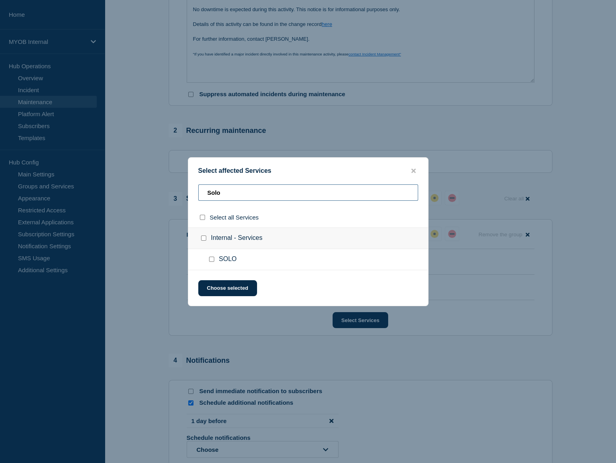
type input "Solo"
click at [211, 258] on input "SOLO checkbox" at bounding box center [211, 259] width 5 height 5
checkbox input "true"
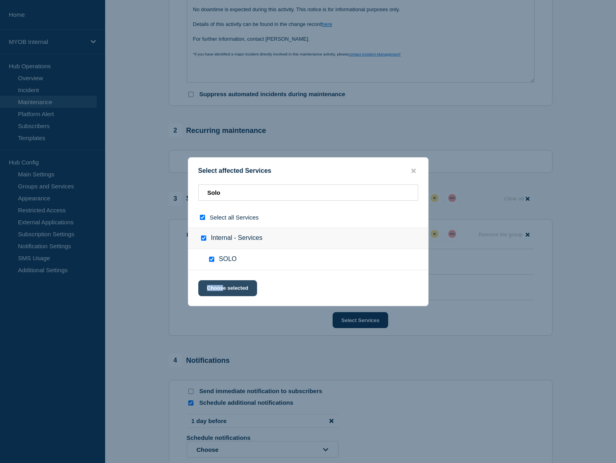
click at [224, 282] on div "Select affected Services Solo Select all Services Internal - Services SOLO Choo…" at bounding box center [308, 231] width 240 height 149
drag, startPoint x: 224, startPoint y: 282, endPoint x: 228, endPoint y: 292, distance: 10.8
click at [228, 292] on button "Choose selected" at bounding box center [227, 288] width 59 height 16
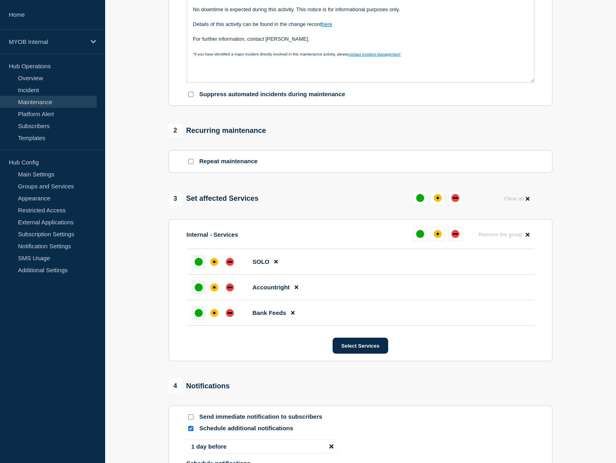
click at [196, 263] on div "up" at bounding box center [199, 262] width 8 height 8
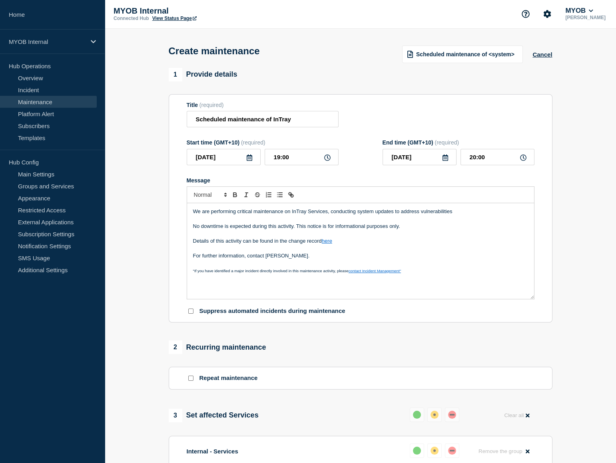
scroll to position [0, 0]
drag, startPoint x: 302, startPoint y: 120, endPoint x: 158, endPoint y: 120, distance: 144.2
click at [158, 120] on section "1 Provide details Title (required) Scheduled maintenance of InTray Start time (…" at bounding box center [360, 416] width 511 height 695
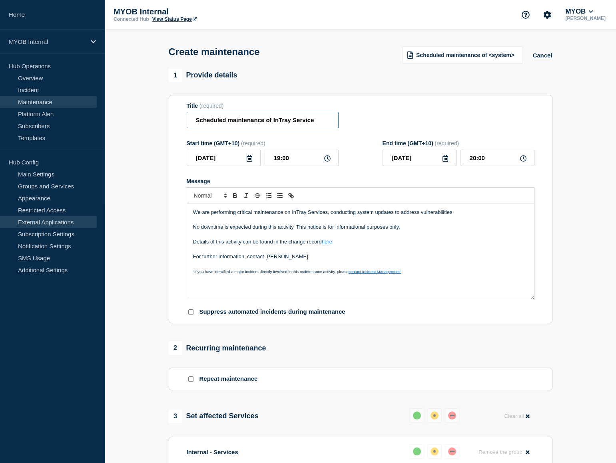
type input "Scheduled maintenance of InTray Service"
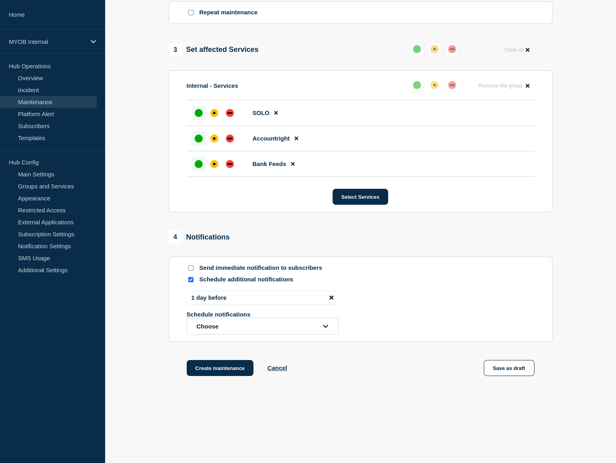
scroll to position [373, 0]
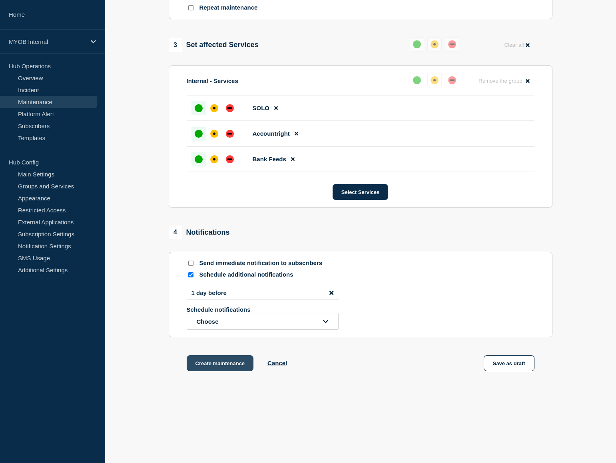
click at [220, 367] on button "Create maintenance" at bounding box center [220, 363] width 67 height 16
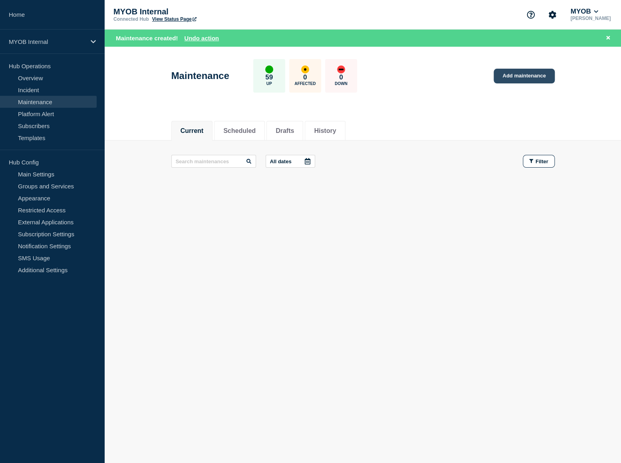
click at [536, 74] on link "Add maintenance" at bounding box center [524, 76] width 61 height 15
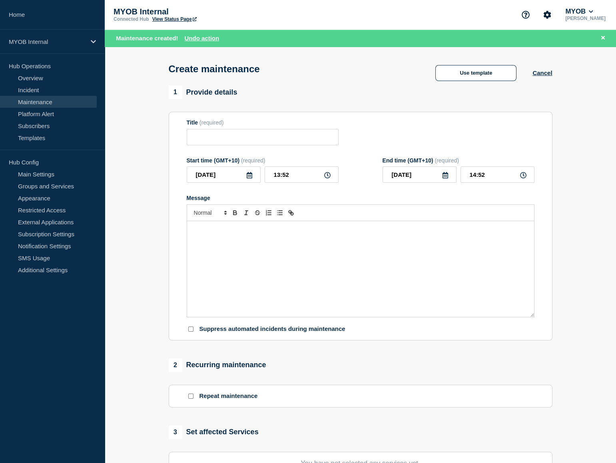
click at [221, 280] on div "Message" at bounding box center [360, 269] width 347 height 96
click at [259, 135] on input "Title" at bounding box center [263, 137] width 152 height 16
click at [208, 135] on input "Title" at bounding box center [263, 137] width 152 height 16
paste input "Scheduled maintenance of InTray Services"
type input "Scheduled maintenance of InTray Services"
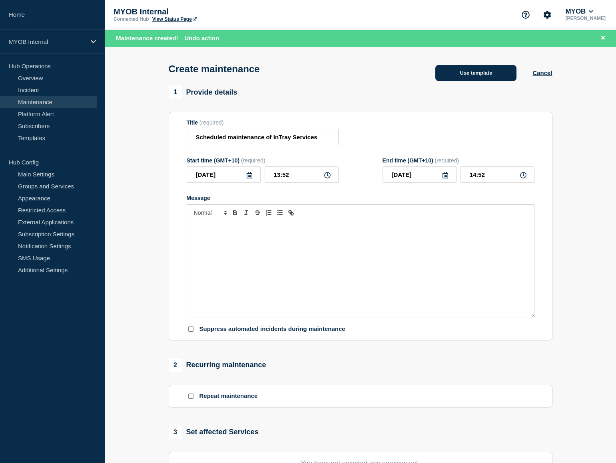
click at [498, 80] on button "Use template" at bounding box center [475, 73] width 81 height 16
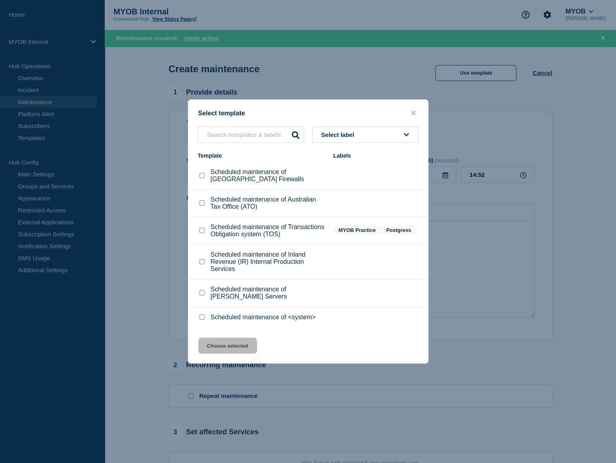
click at [202, 320] on input "Scheduled maintenance of <system> checkbox" at bounding box center [201, 317] width 5 height 5
checkbox input "true"
click at [237, 347] on button "Choose selected" at bounding box center [227, 346] width 59 height 16
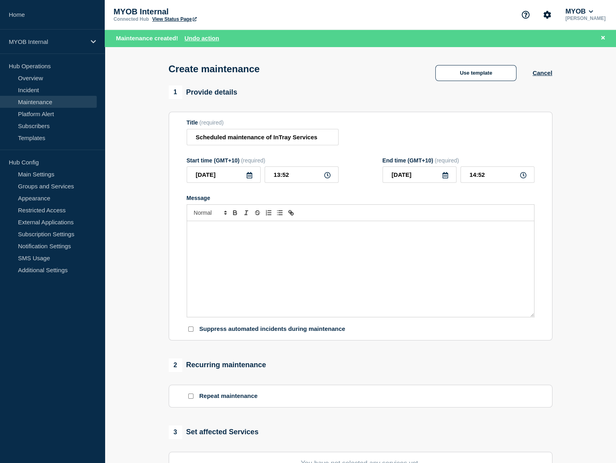
type input "15:52"
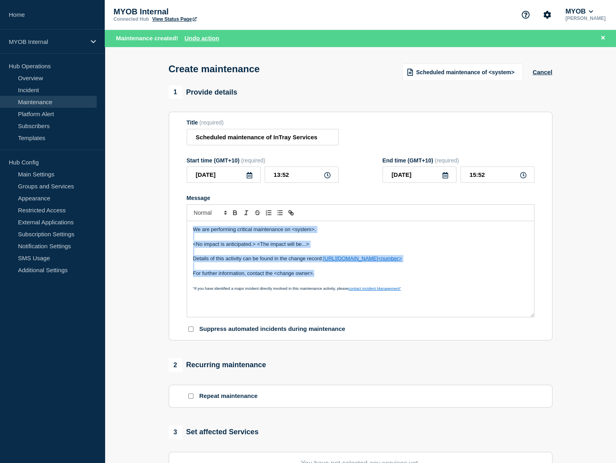
drag, startPoint x: 329, startPoint y: 277, endPoint x: 161, endPoint y: 214, distance: 178.7
click at [161, 214] on section "1 Provide details Title (required) Scheduled maintenance of InTray Services Sta…" at bounding box center [360, 362] width 511 height 554
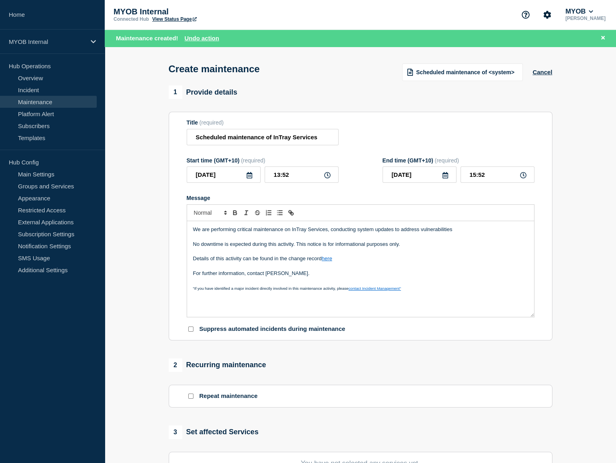
click at [249, 176] on icon at bounding box center [249, 175] width 6 height 6
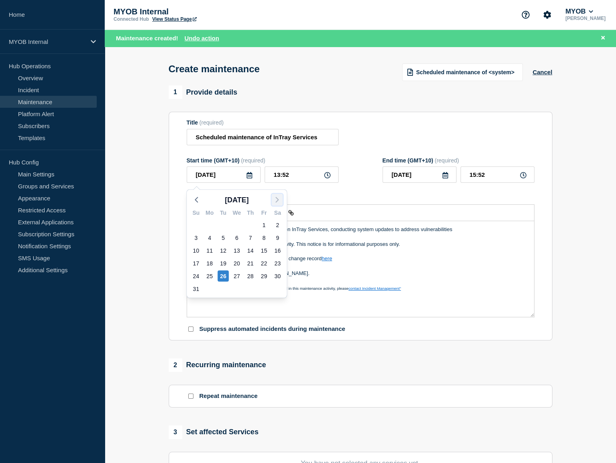
click at [276, 200] on icon "button" at bounding box center [277, 200] width 10 height 10
click at [210, 239] on div "8" at bounding box center [209, 237] width 11 height 11
type input "2025-09-08"
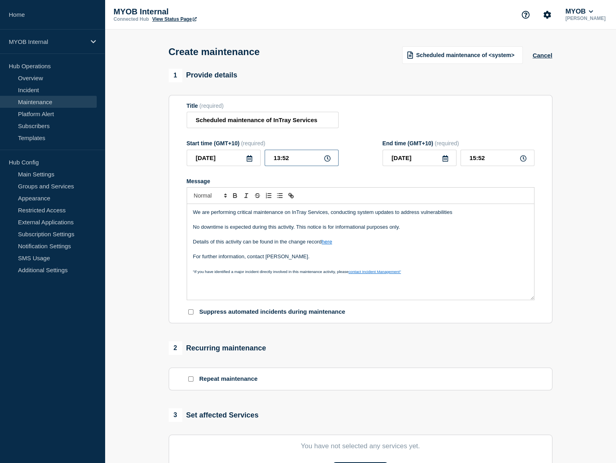
click at [284, 161] on input "13:52" at bounding box center [301, 158] width 74 height 16
type input "19:00"
click at [474, 156] on input "21:00" at bounding box center [497, 158] width 74 height 16
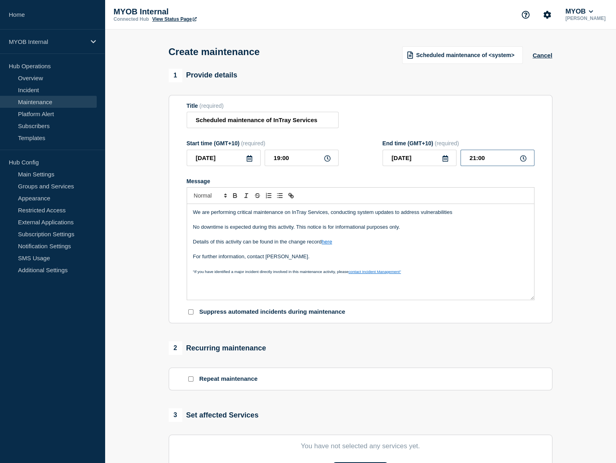
click at [474, 156] on input "21:00" at bounding box center [497, 158] width 74 height 16
type input "20:00"
click at [366, 75] on div "1 Provide details" at bounding box center [360, 76] width 383 height 14
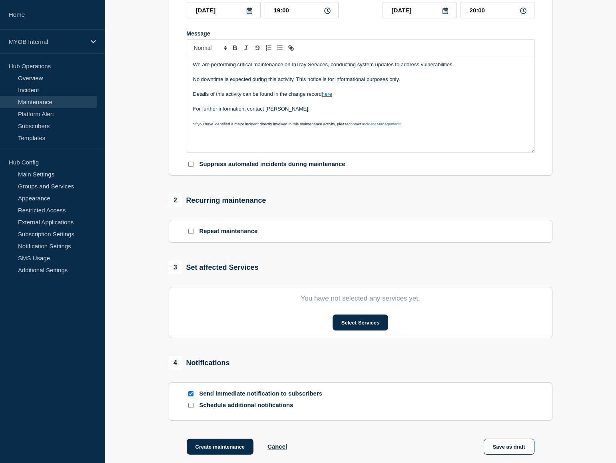
scroll to position [181, 0]
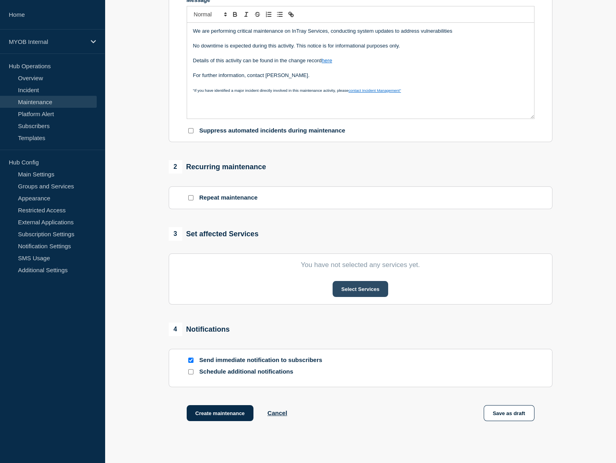
click at [367, 292] on button "Select Services" at bounding box center [360, 289] width 56 height 16
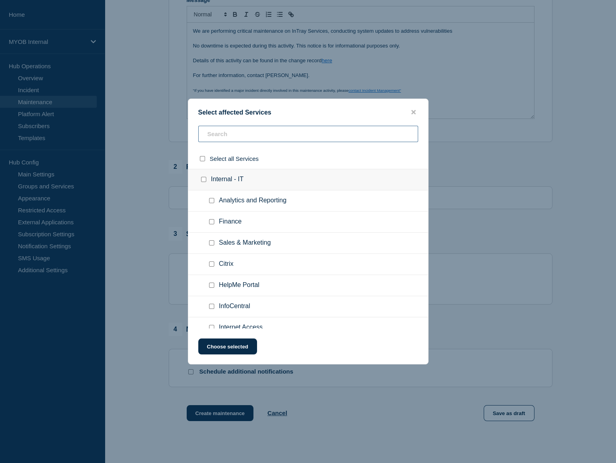
click at [236, 137] on input "text" at bounding box center [308, 134] width 220 height 16
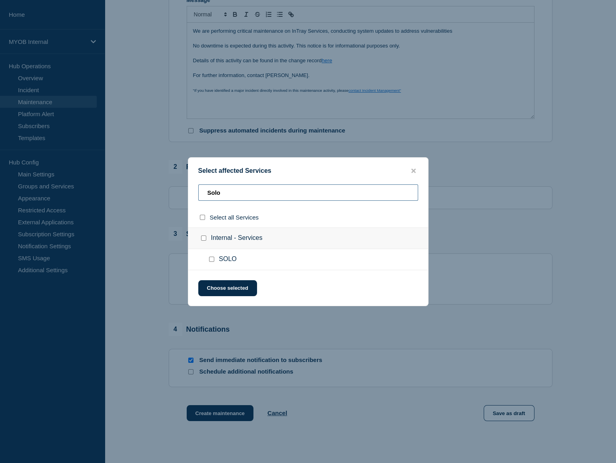
type input "Solo"
click at [211, 260] on input "SOLO checkbox" at bounding box center [211, 259] width 5 height 5
checkbox input "true"
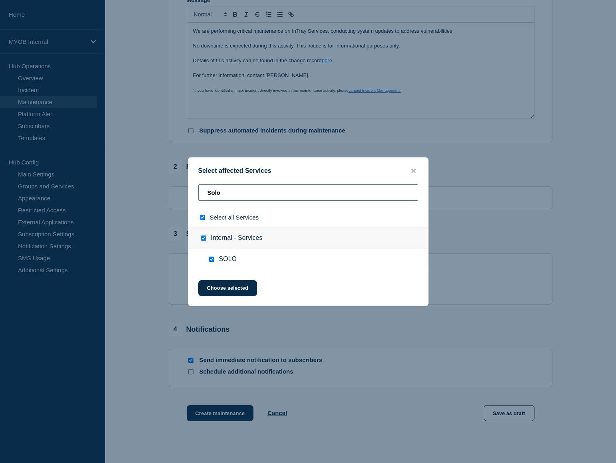
click at [228, 192] on input "Solo" at bounding box center [308, 193] width 220 height 16
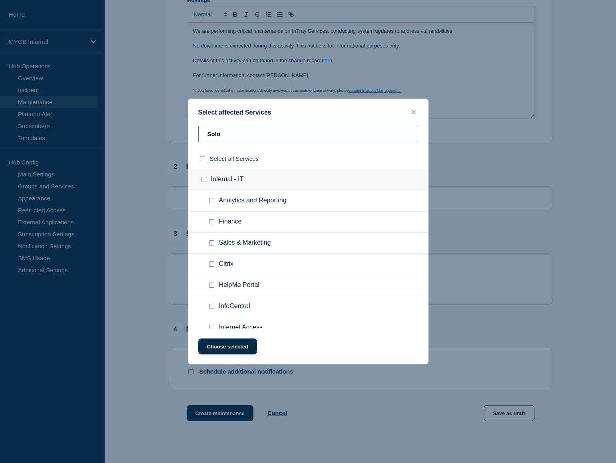
checkbox input "false"
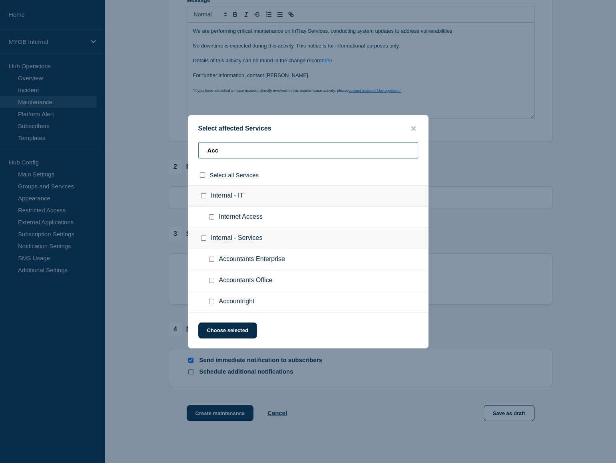
type input "Acc"
click at [211, 301] on input "Accountright checkbox" at bounding box center [211, 301] width 5 height 5
checkbox input "true"
click at [234, 331] on button "Choose selected" at bounding box center [227, 331] width 59 height 16
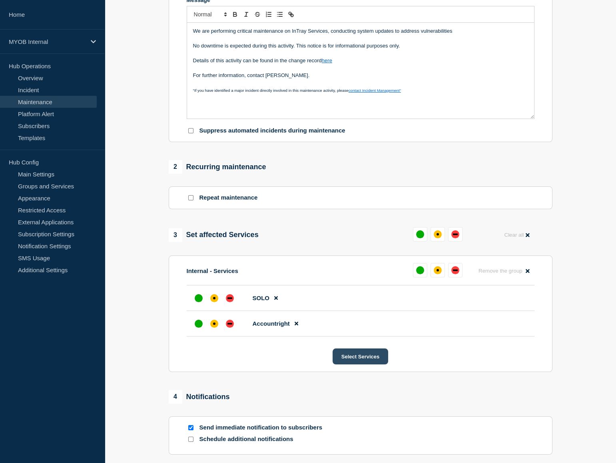
click at [359, 358] on button "Select Services" at bounding box center [360, 357] width 56 height 16
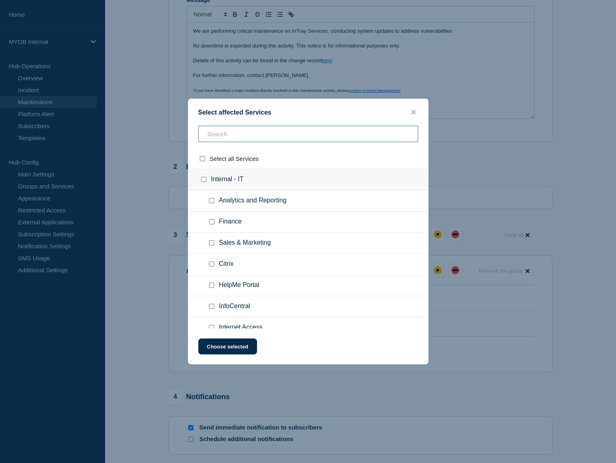
click at [250, 133] on input "text" at bounding box center [308, 134] width 220 height 16
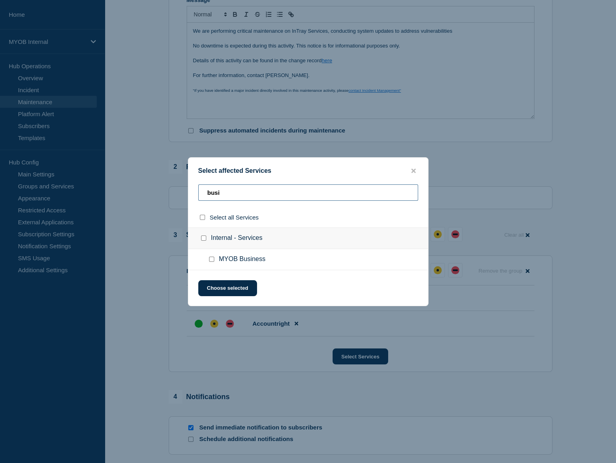
type input "busi"
click at [212, 259] on input "MYOB Business checkbox" at bounding box center [211, 259] width 5 height 5
checkbox input "true"
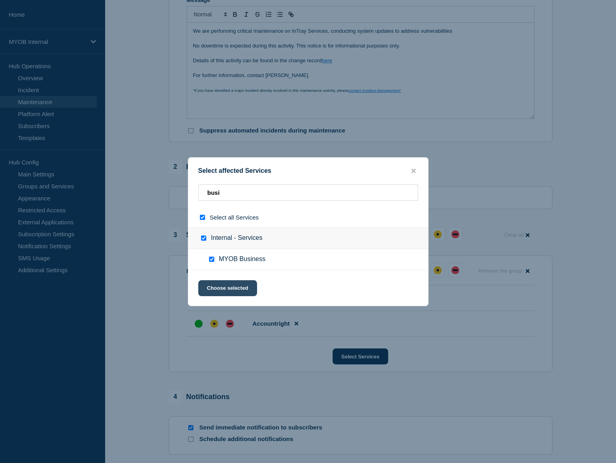
click at [226, 288] on button "Choose selected" at bounding box center [227, 288] width 59 height 16
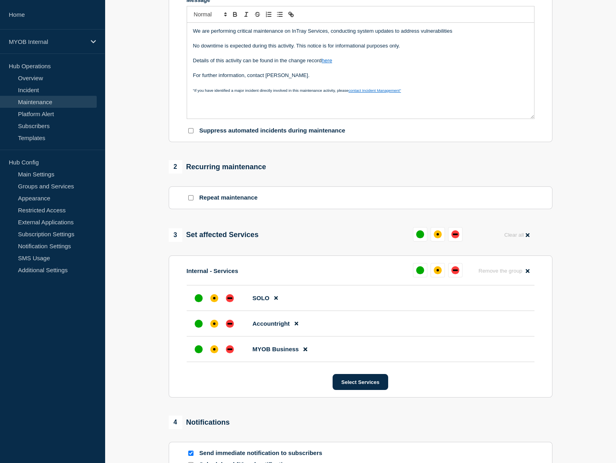
click at [199, 349] on div "up" at bounding box center [199, 350] width 8 height 8
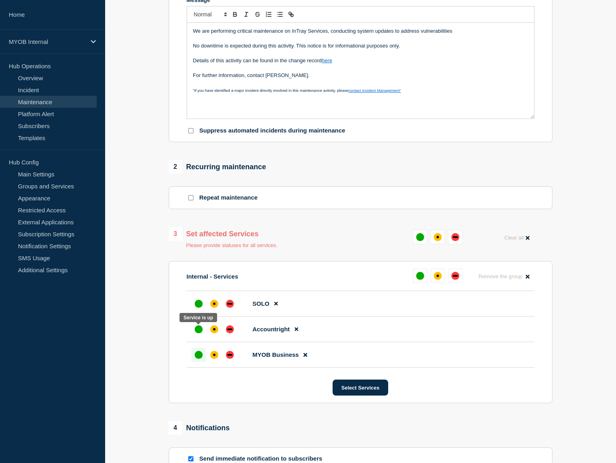
drag, startPoint x: 196, startPoint y: 330, endPoint x: 196, endPoint y: 324, distance: 6.4
click at [196, 329] on div "up" at bounding box center [199, 330] width 8 height 8
click at [197, 307] on div "up" at bounding box center [199, 304] width 8 height 8
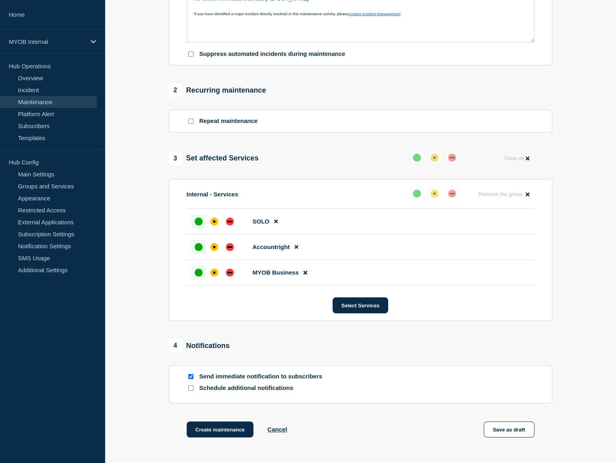
scroll to position [326, 0]
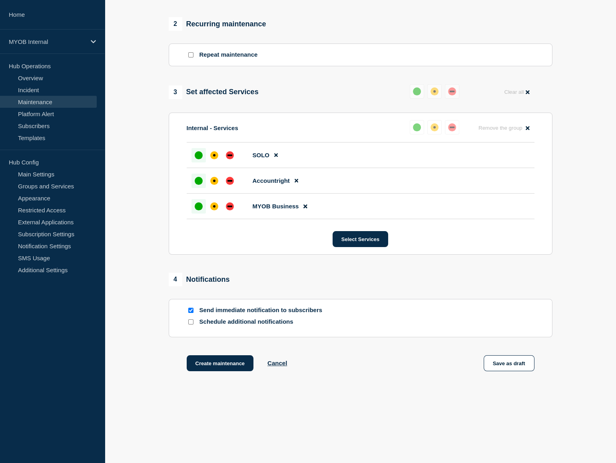
click at [231, 324] on p "Schedule additional notifications" at bounding box center [263, 322] width 128 height 8
click at [190, 323] on input "Schedule additional notifications" at bounding box center [190, 322] width 5 height 5
checkbox input "true"
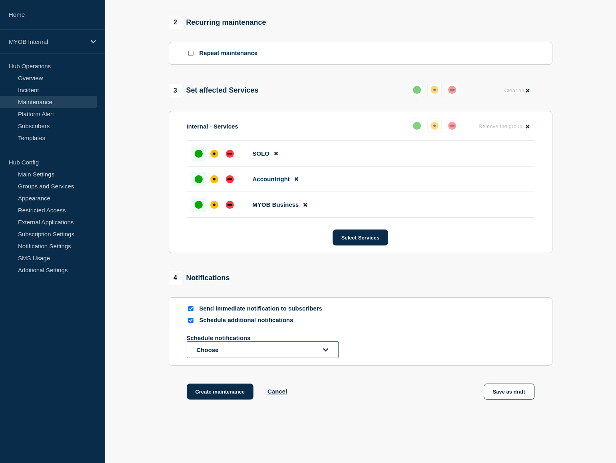
click at [205, 351] on button "Choose" at bounding box center [263, 350] width 152 height 17
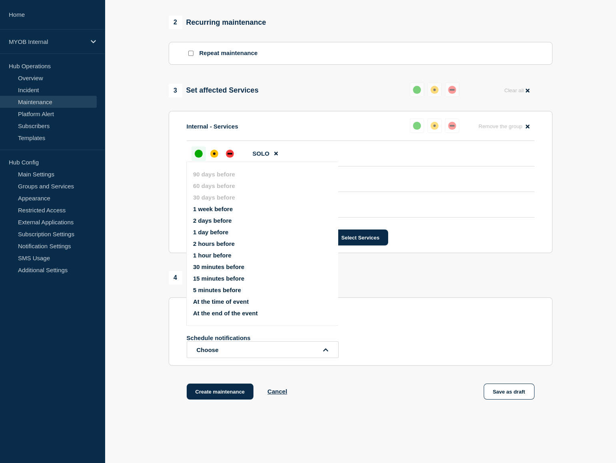
click at [208, 232] on button "1 day before" at bounding box center [210, 232] width 35 height 7
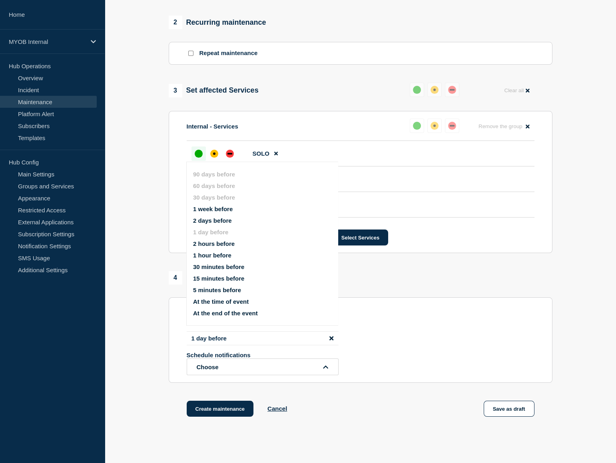
click at [163, 299] on section "1 Provide details Title (required) Scheduled maintenance of InTray Services Sta…" at bounding box center [360, 90] width 511 height 695
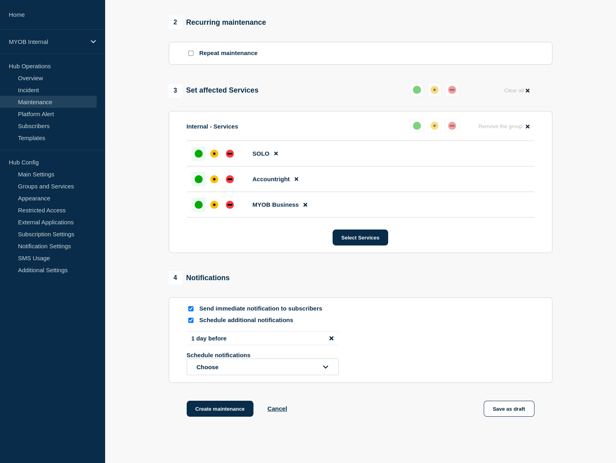
click at [191, 310] on input "Send immediate notification to subscribers" at bounding box center [190, 308] width 5 height 5
checkbox input "false"
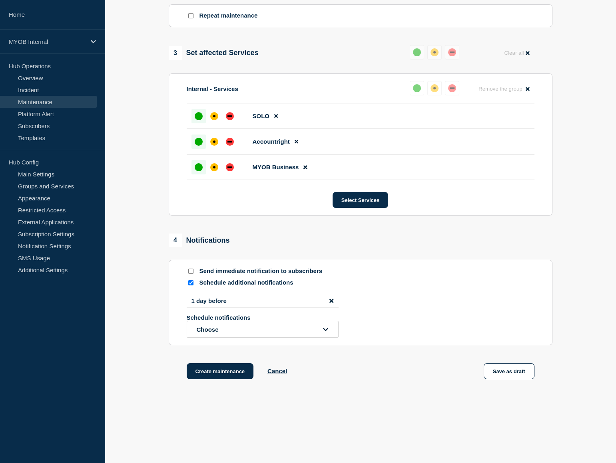
scroll to position [373, 0]
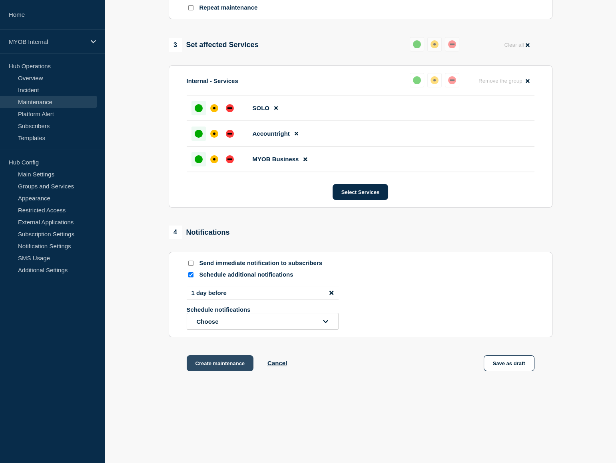
click at [228, 359] on button "Create maintenance" at bounding box center [220, 363] width 67 height 16
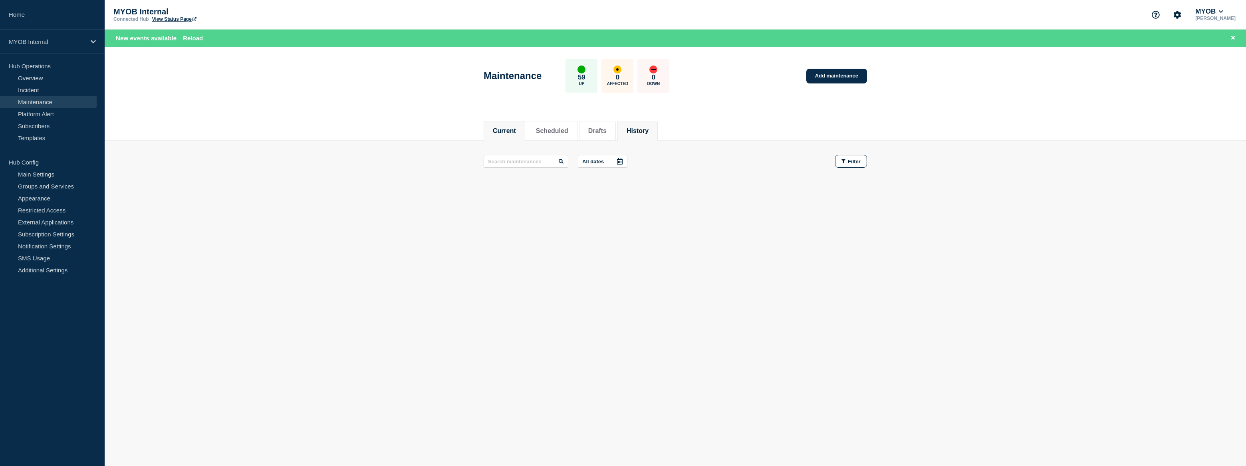
click at [649, 132] on button "History" at bounding box center [638, 130] width 22 height 7
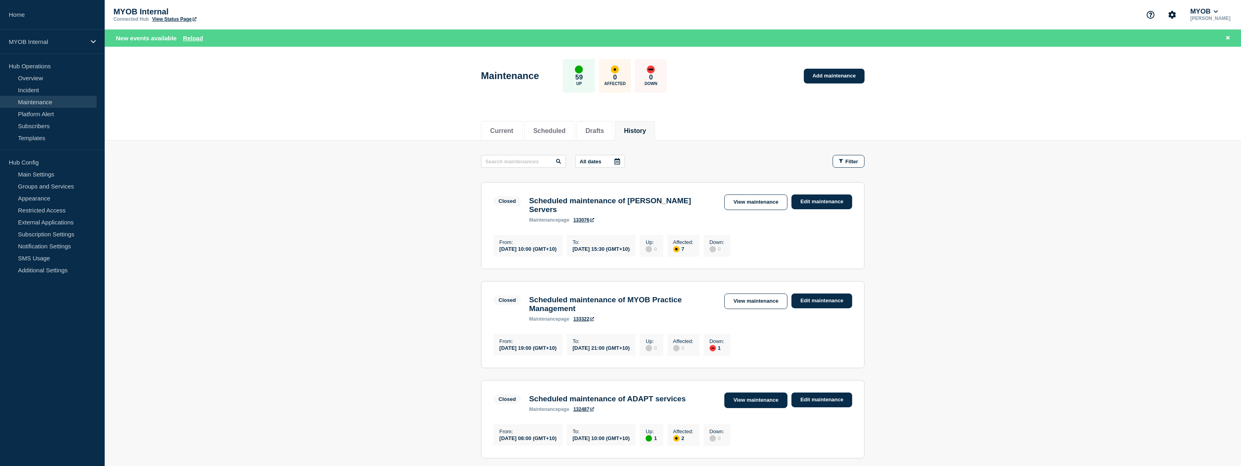
click at [747, 395] on link "View maintenance" at bounding box center [755, 401] width 63 height 16
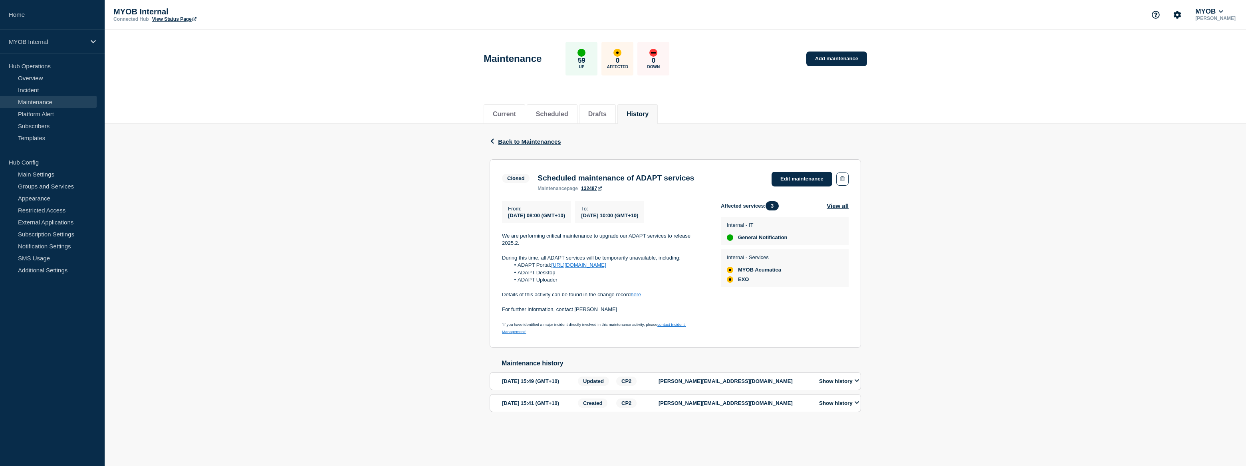
click at [46, 100] on link "Maintenance" at bounding box center [48, 102] width 97 height 12
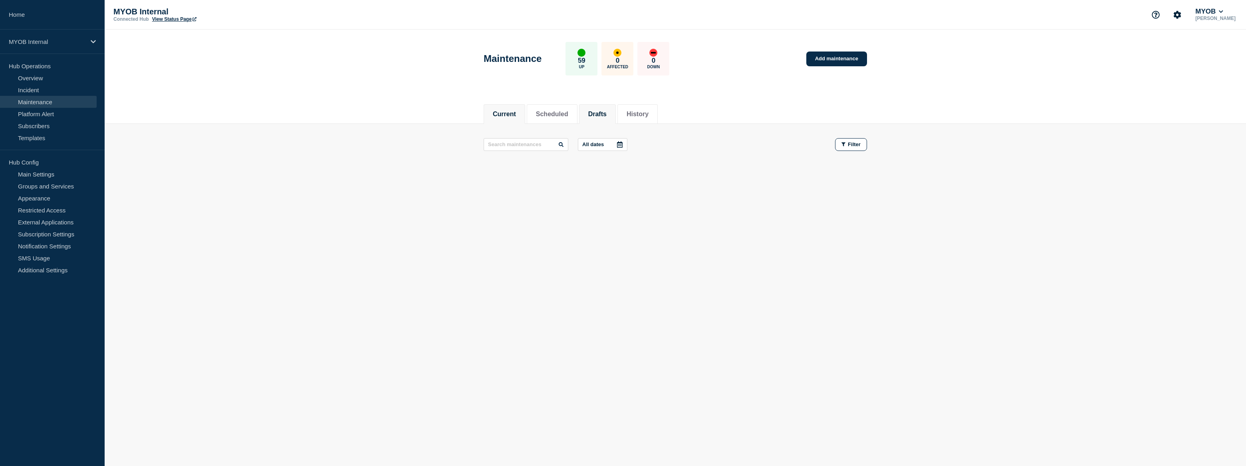
click at [611, 117] on li "Drafts" at bounding box center [597, 114] width 37 height 20
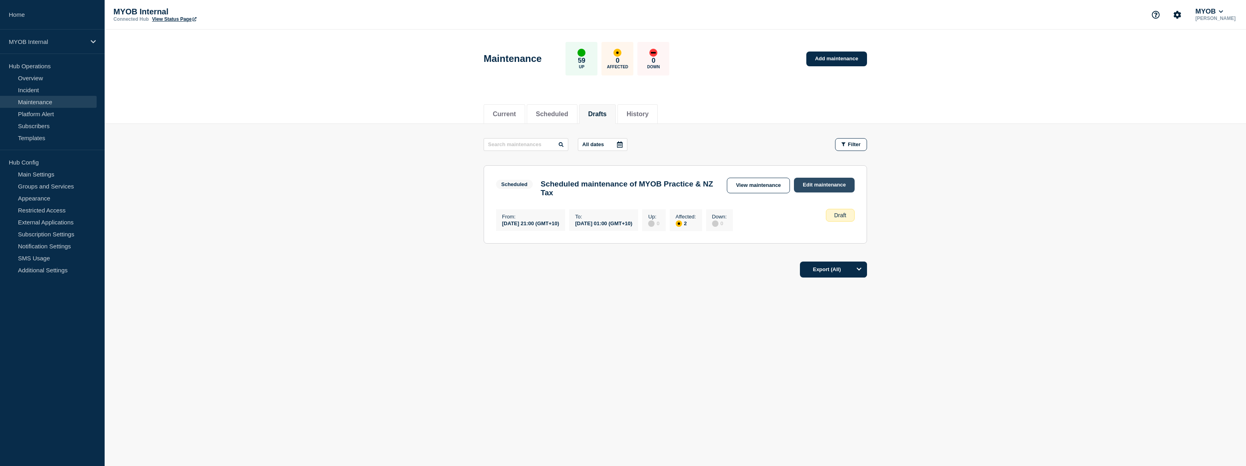
click at [818, 185] on link "Edit maintenance" at bounding box center [824, 185] width 61 height 15
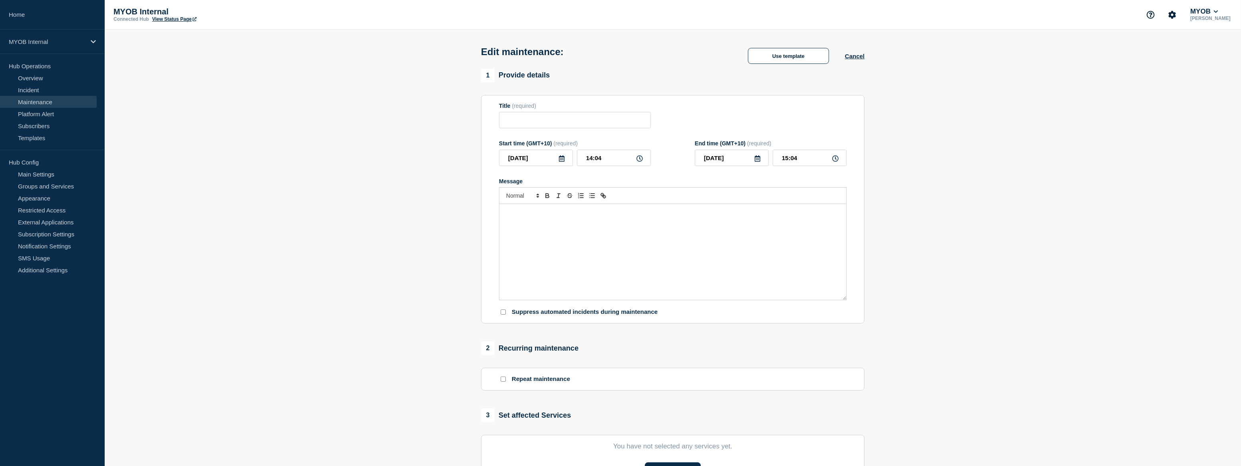
type input "Scheduled maintenance of MYOB Practice & NZ Tax"
type input "2025-08-27"
type input "21:00"
type input "2025-08-28"
type input "01:00"
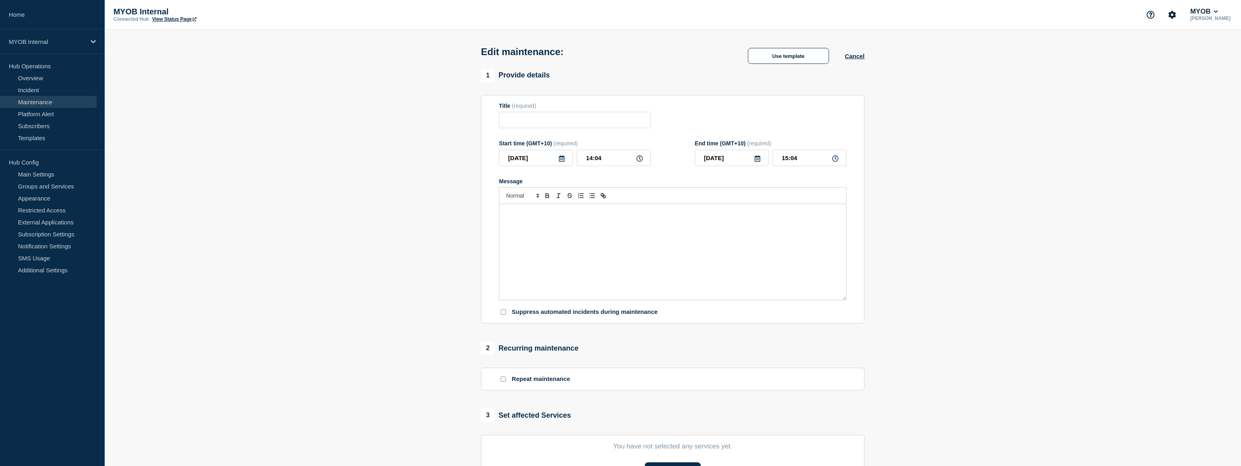
checkbox input "true"
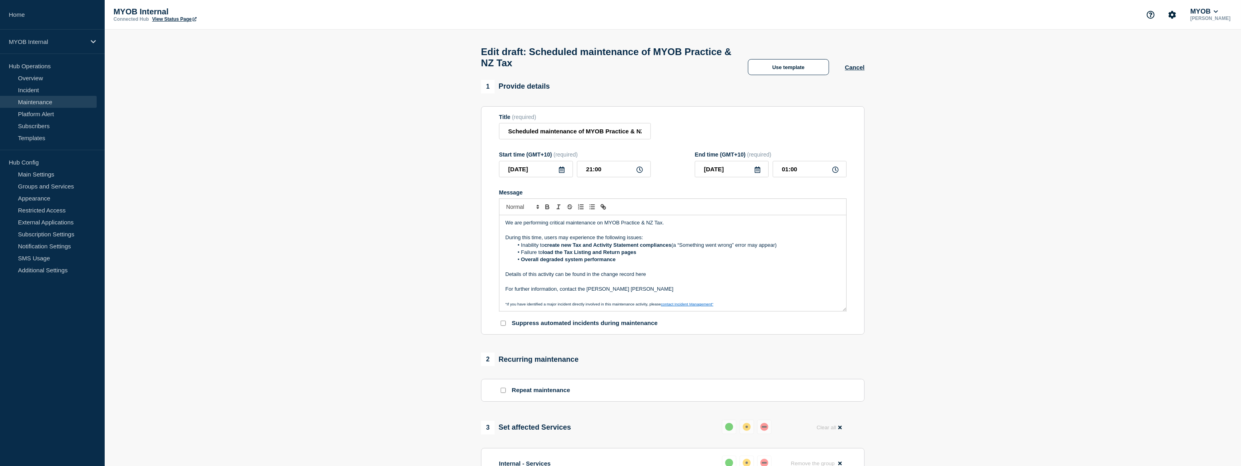
scroll to position [2, 0]
drag, startPoint x: 649, startPoint y: 276, endPoint x: 478, endPoint y: 279, distance: 171.0
click at [478, 279] on div "1 Provide details Title (required) Scheduled maintenance of MYOB Practice & NZ …" at bounding box center [673, 414] width 393 height 669
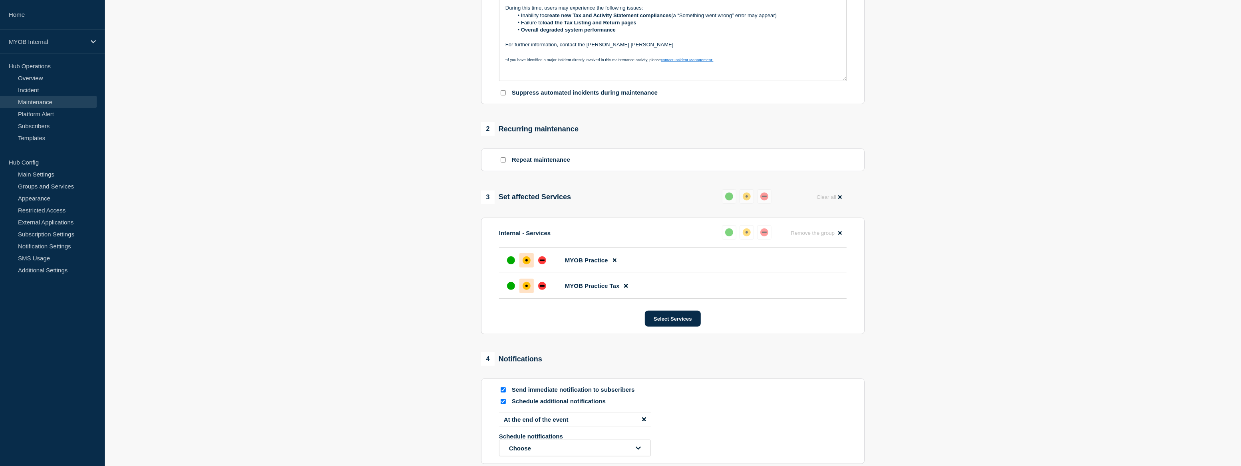
scroll to position [318, 0]
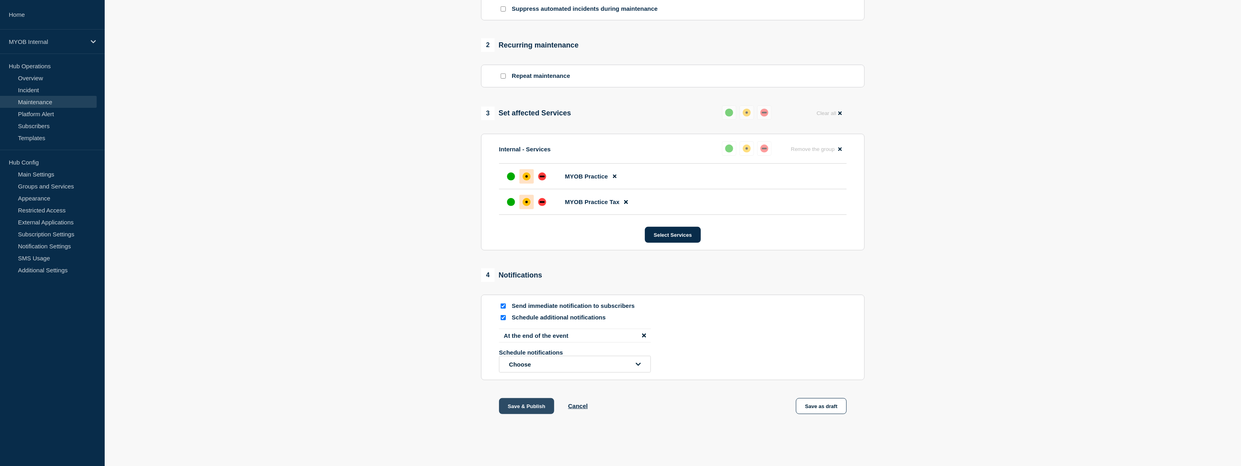
click at [541, 407] on button "Save & Publish" at bounding box center [526, 406] width 55 height 16
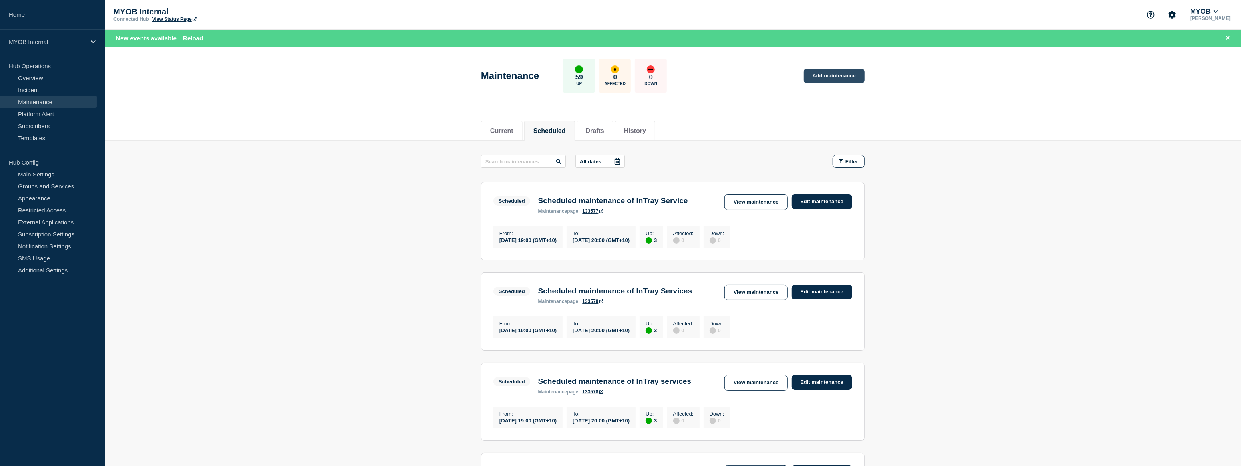
click at [816, 76] on link "Add maintenance" at bounding box center [834, 76] width 61 height 15
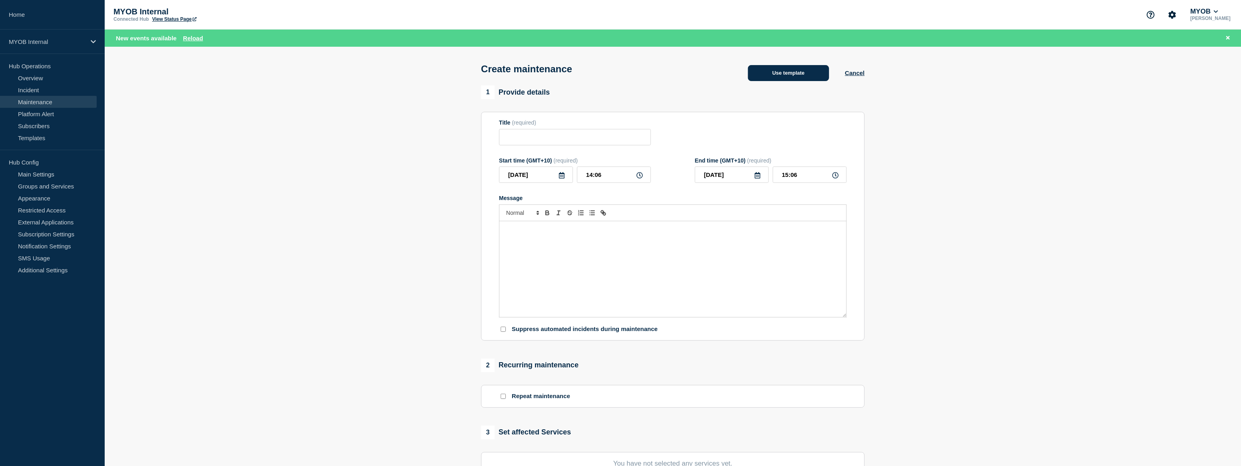
click at [783, 75] on button "Use template" at bounding box center [788, 73] width 81 height 16
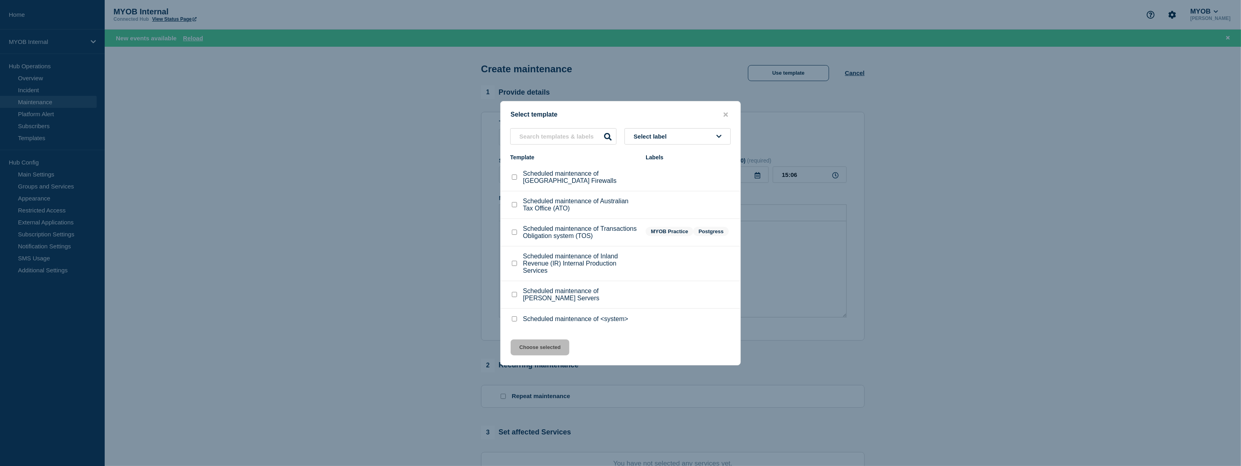
click at [516, 322] on input "Scheduled maintenance of <system> checkbox" at bounding box center [514, 318] width 5 height 5
checkbox input "true"
click at [534, 350] on button "Choose selected" at bounding box center [539, 348] width 59 height 16
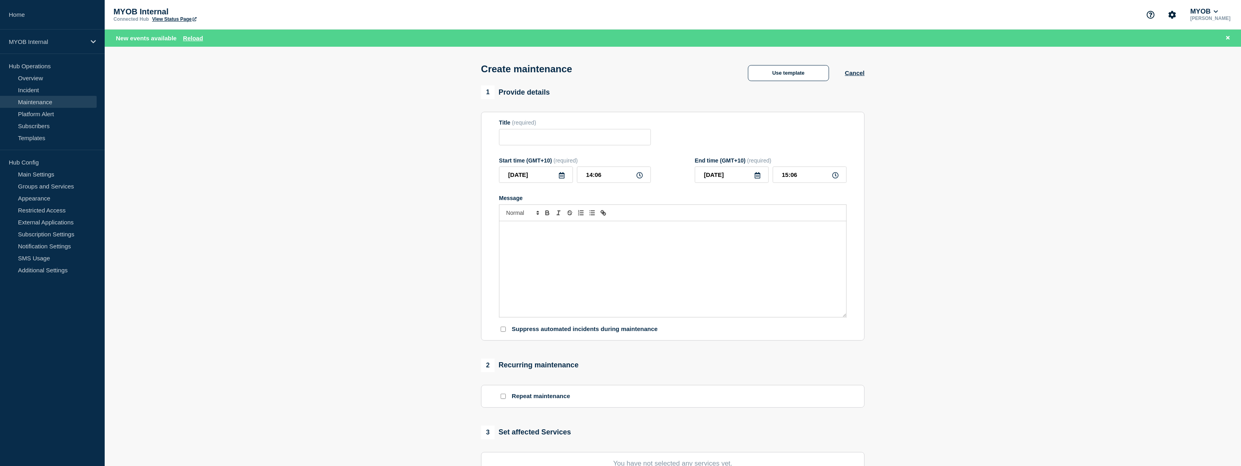
type input "Scheduled maintenance of <system>"
type input "16:06"
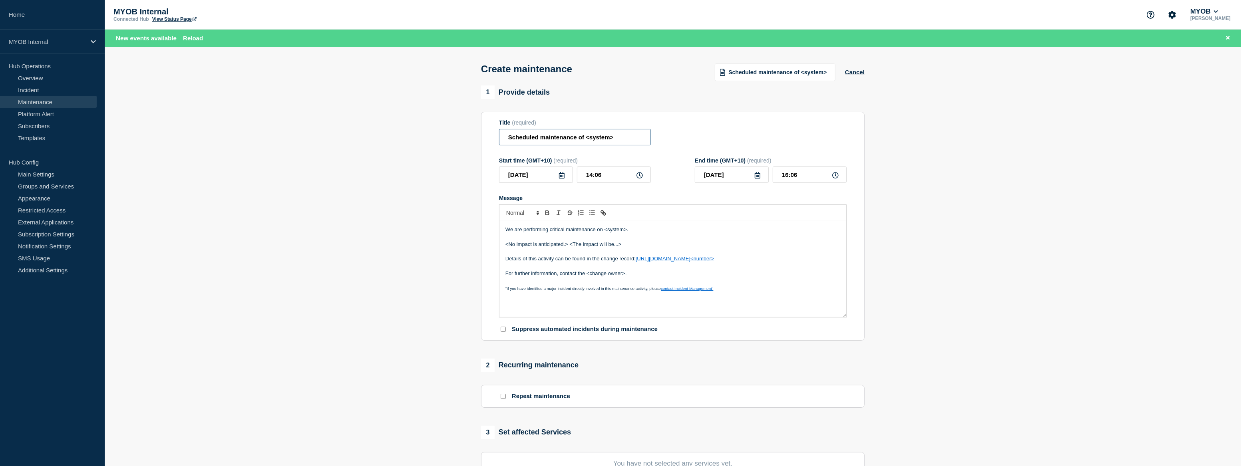
drag, startPoint x: 628, startPoint y: 140, endPoint x: 588, endPoint y: 140, distance: 39.9
click at [588, 140] on input "Scheduled maintenance of <system>" at bounding box center [575, 137] width 152 height 16
type input "Scheduled maintenance of MYOB Practice Management"
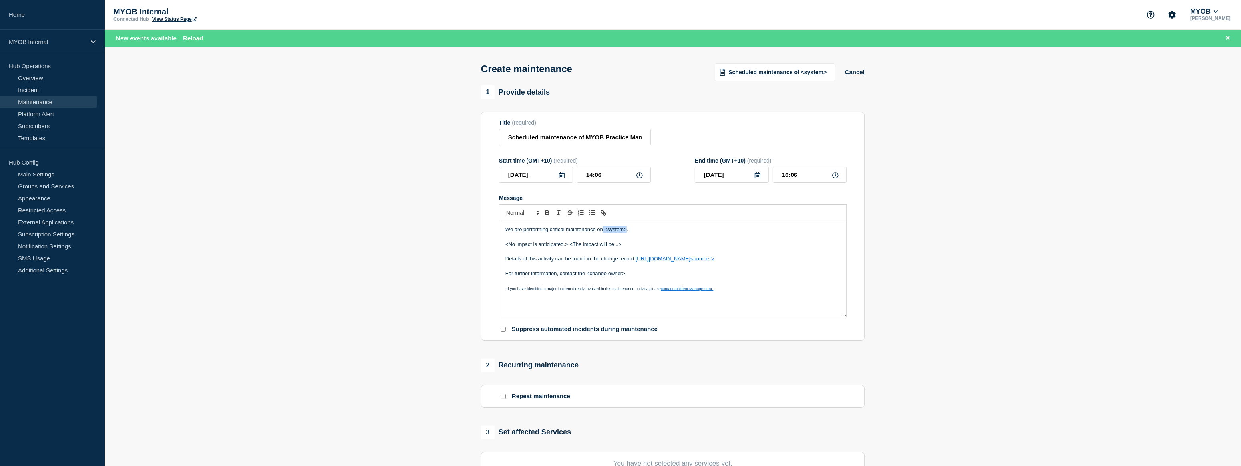
drag, startPoint x: 627, startPoint y: 232, endPoint x: 602, endPoint y: 231, distance: 24.4
click at [602, 231] on p "We are performing critical maintenance on <system>." at bounding box center [672, 229] width 335 height 7
drag, startPoint x: 780, startPoint y: 229, endPoint x: 492, endPoint y: 232, distance: 288.0
click at [491, 232] on section "Title (required) Scheduled maintenance of MYOB Practice Management Start time (…" at bounding box center [672, 226] width 383 height 229
copy p "We are performing critical maintenance on our MYOB Practice Management services…"
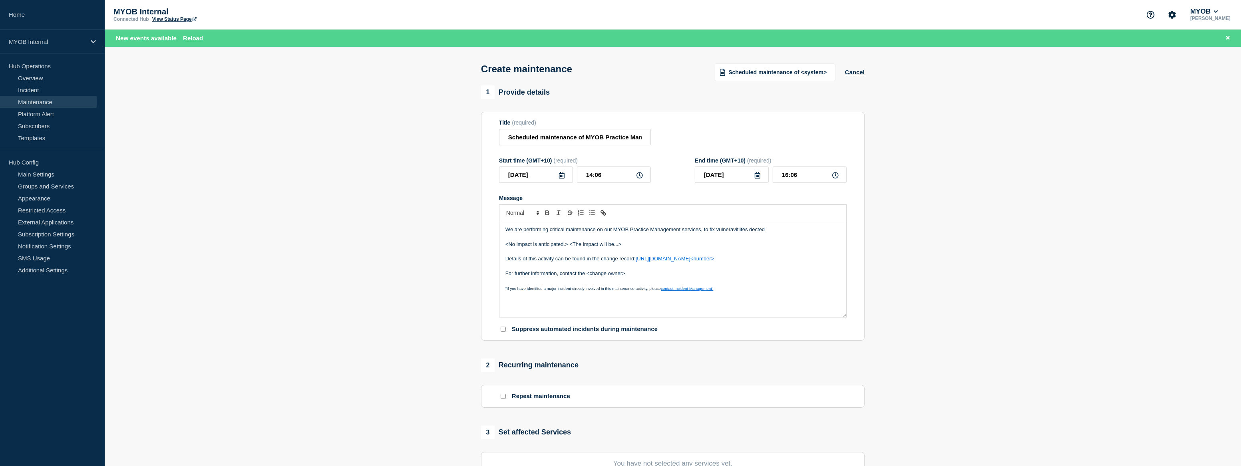
click at [742, 236] on p "Message" at bounding box center [672, 236] width 335 height 7
click at [743, 230] on p "We are performing critical maintenance on our MYOB Practice Management services…" at bounding box center [672, 229] width 335 height 7
drag, startPoint x: 627, startPoint y: 244, endPoint x: 504, endPoint y: 250, distance: 122.4
click at [504, 250] on div "We are performing critical maintenance on our MYOB Practice Management services…" at bounding box center [672, 269] width 347 height 96
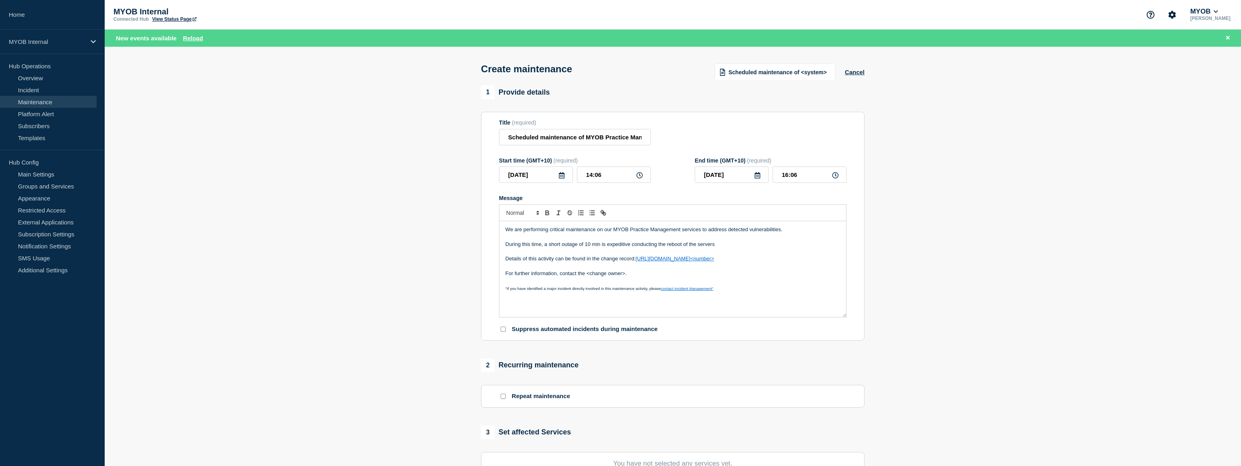
click at [724, 246] on p "During this time, a short outage of 10 min is expeditive conducting the reboot …" at bounding box center [672, 244] width 335 height 7
drag, startPoint x: 761, startPoint y: 262, endPoint x: 637, endPoint y: 261, distance: 123.8
click at [637, 261] on p "Details of this activity can be found in the change record: https://helpme.myob…" at bounding box center [672, 258] width 335 height 7
click at [638, 261] on p "Details of this activity can be found in the change record here" at bounding box center [672, 258] width 335 height 7
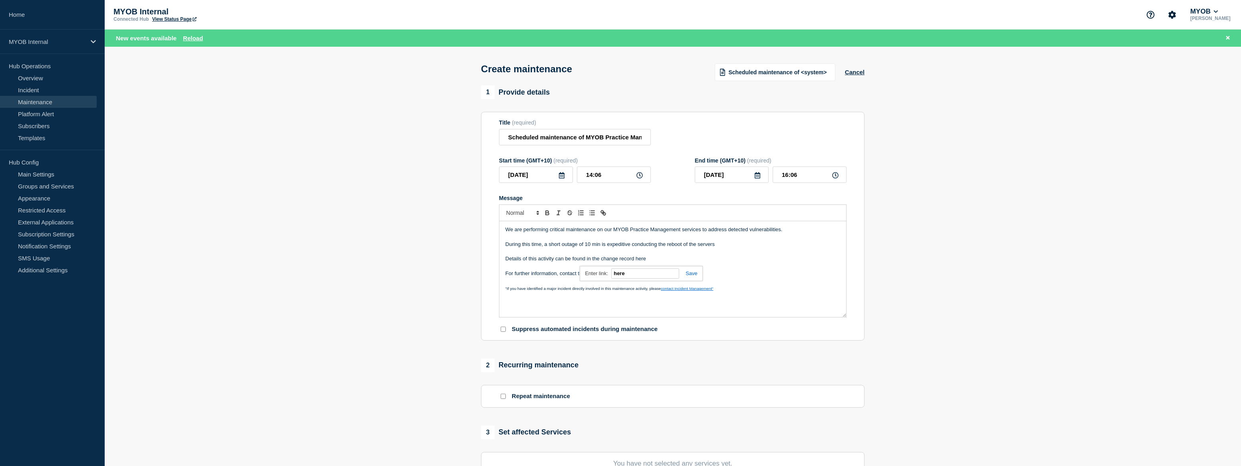
paste input "ttps://arlive.atlassian.net/browse/CPD-398"
type input "https://arlive.atlassian.net/browse/CPD-398"
click at [689, 276] on link at bounding box center [688, 273] width 18 height 6
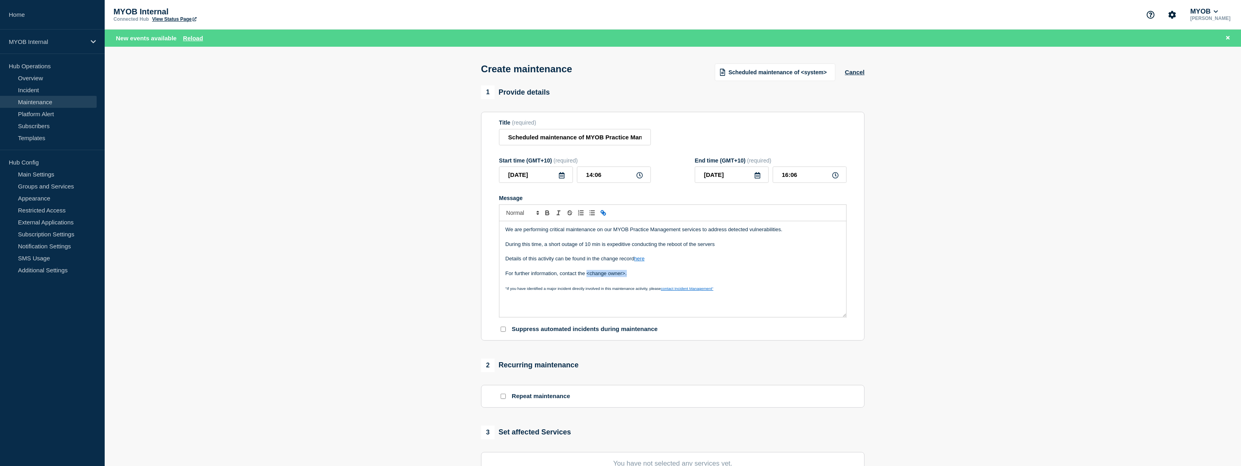
drag, startPoint x: 627, startPoint y: 276, endPoint x: 587, endPoint y: 275, distance: 40.3
click at [587, 275] on p "For further information, contact the <change owner>." at bounding box center [672, 273] width 335 height 7
drag, startPoint x: 718, startPoint y: 248, endPoint x: 503, endPoint y: 244, distance: 215.3
click at [503, 244] on div "We are performing critical maintenance on our MYOB Practice Management services…" at bounding box center [672, 269] width 347 height 96
copy p "During this time, a short outage of 10 min is expeditive conducting the reboot …"
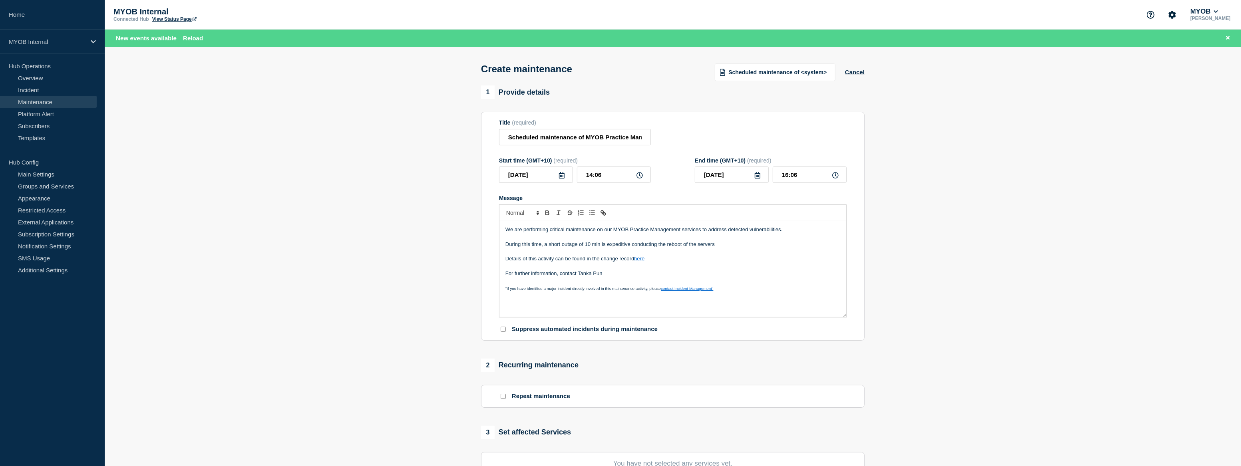
drag, startPoint x: 697, startPoint y: 244, endPoint x: 712, endPoint y: 247, distance: 15.8
click at [697, 244] on p "During this time, a short outage of 10 min is expeditive conducting the reboot …" at bounding box center [672, 244] width 335 height 7
drag, startPoint x: 718, startPoint y: 247, endPoint x: 474, endPoint y: 250, distance: 244.1
click at [474, 250] on section "1 Provide details Title (required) Scheduled maintenance of MYOB Practice Manag…" at bounding box center [673, 362] width 1136 height 554
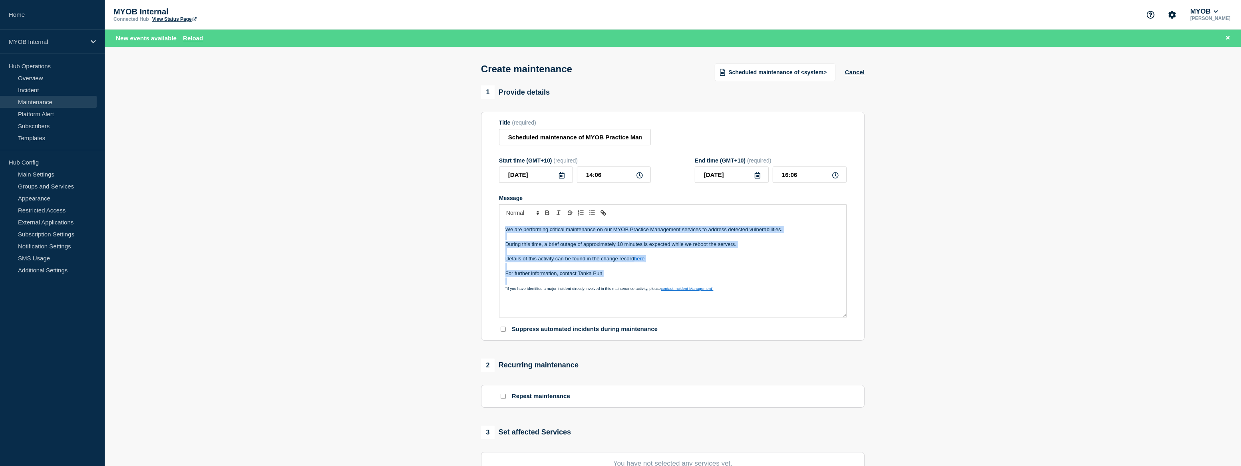
drag, startPoint x: 590, startPoint y: 277, endPoint x: 496, endPoint y: 222, distance: 109.3
click at [496, 222] on section "Title (required) Scheduled maintenance of MYOB Practice Management Start time (…" at bounding box center [672, 226] width 383 height 229
copy div "We are performing critical maintenance on our MYOB Practice Management services…"
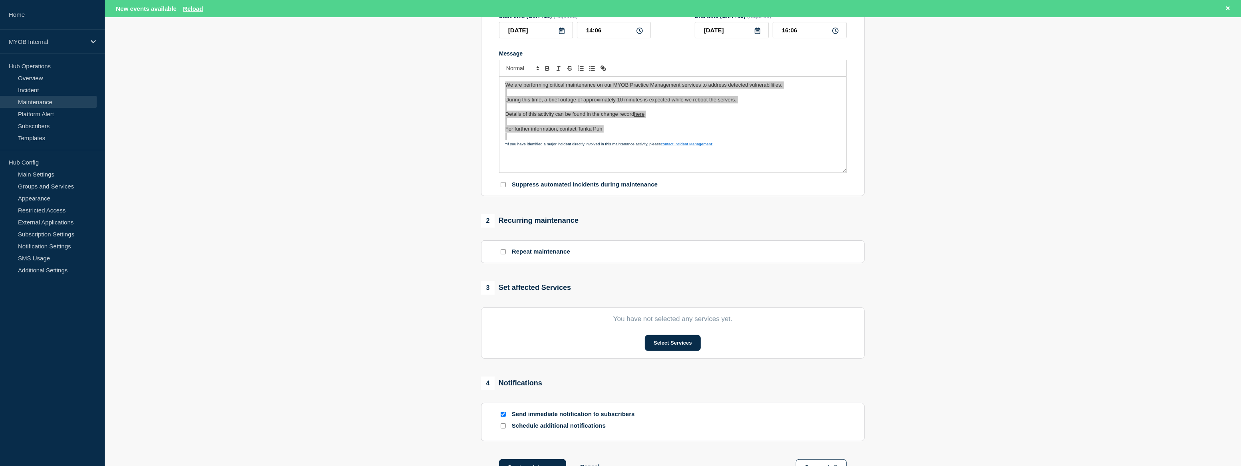
scroll to position [145, 0]
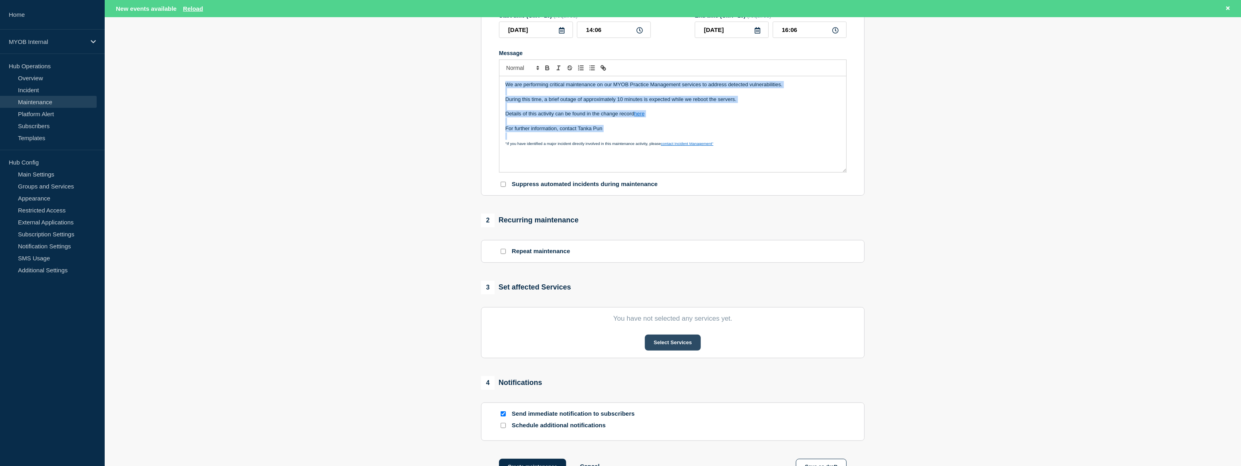
click at [682, 345] on button "Select Services" at bounding box center [673, 343] width 56 height 16
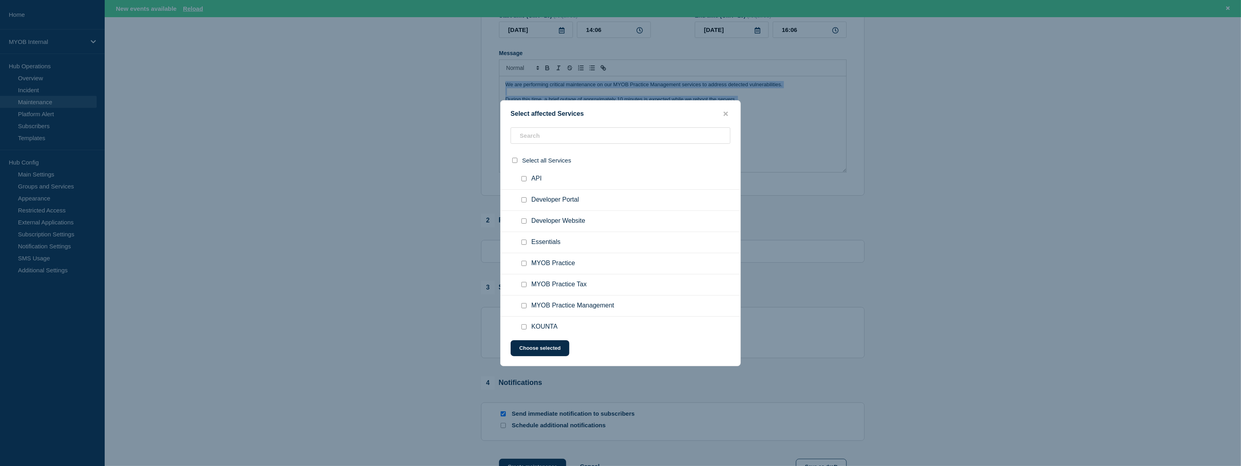
scroll to position [581, 0]
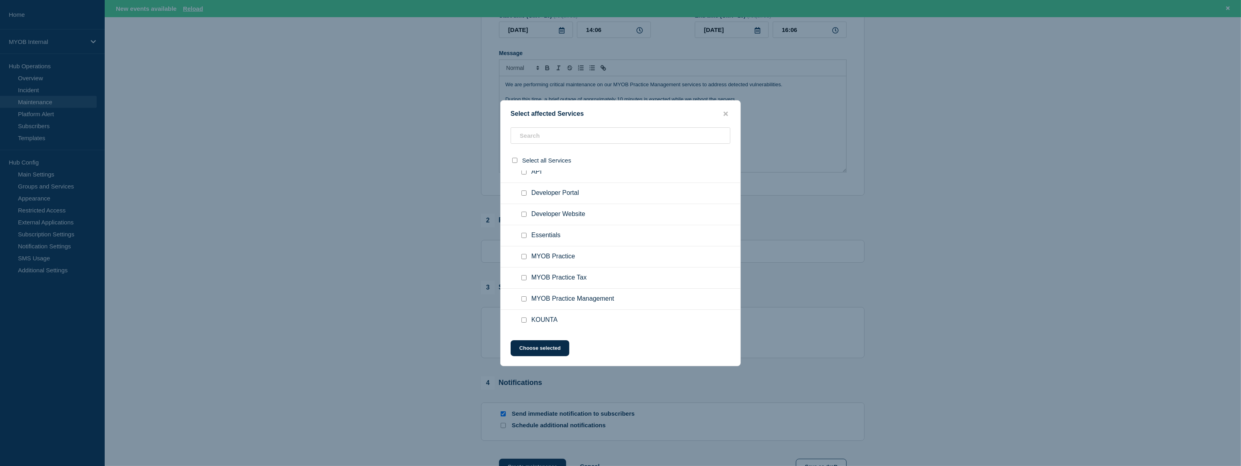
click at [580, 303] on span "MYOB Practice Management" at bounding box center [572, 299] width 83 height 8
click at [523, 302] on input "MYOB Practice Management checkbox" at bounding box center [523, 298] width 5 height 5
checkbox input "true"
click at [541, 344] on button "Choose selected" at bounding box center [539, 348] width 59 height 16
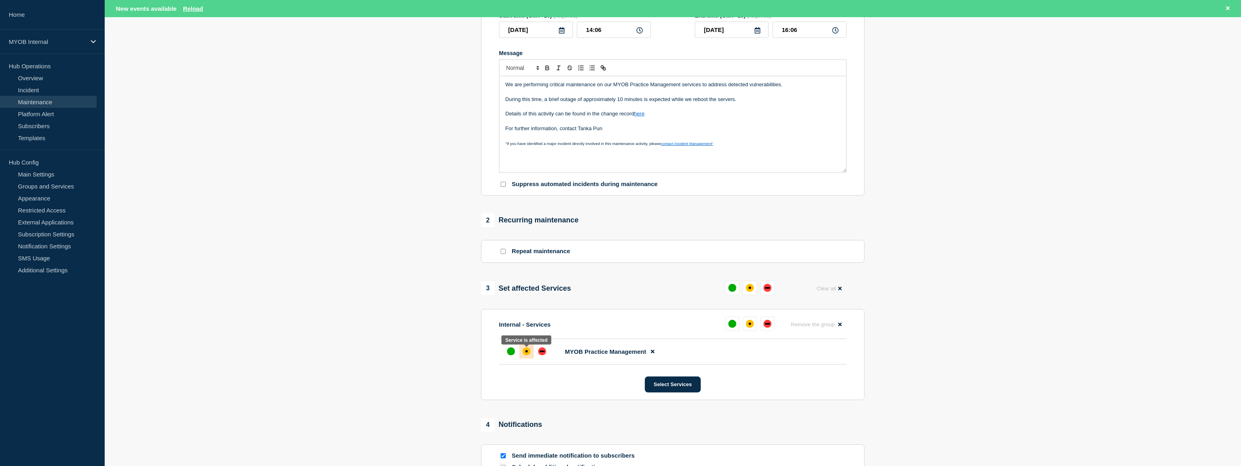
click at [525, 355] on div "affected" at bounding box center [526, 352] width 8 height 8
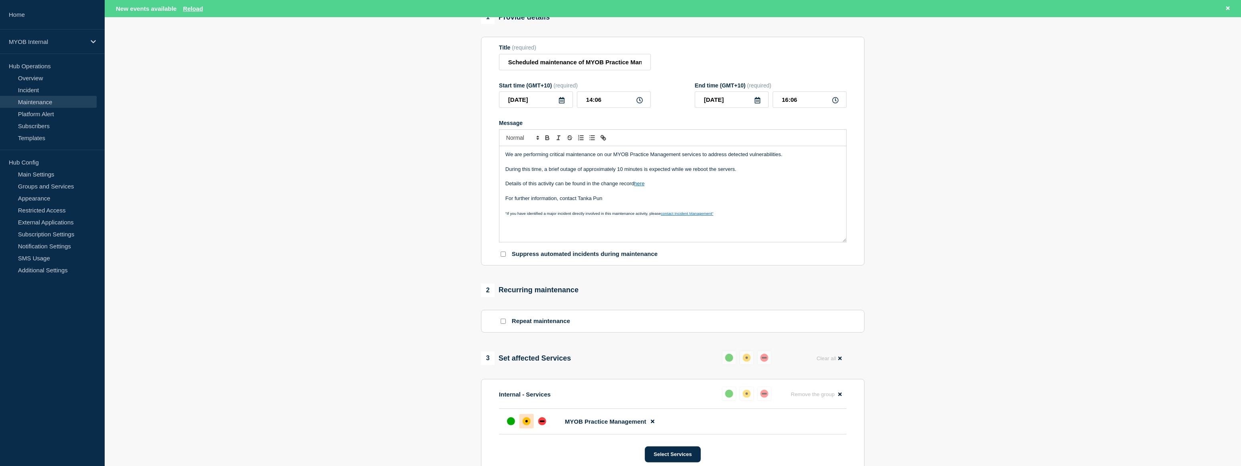
scroll to position [72, 0]
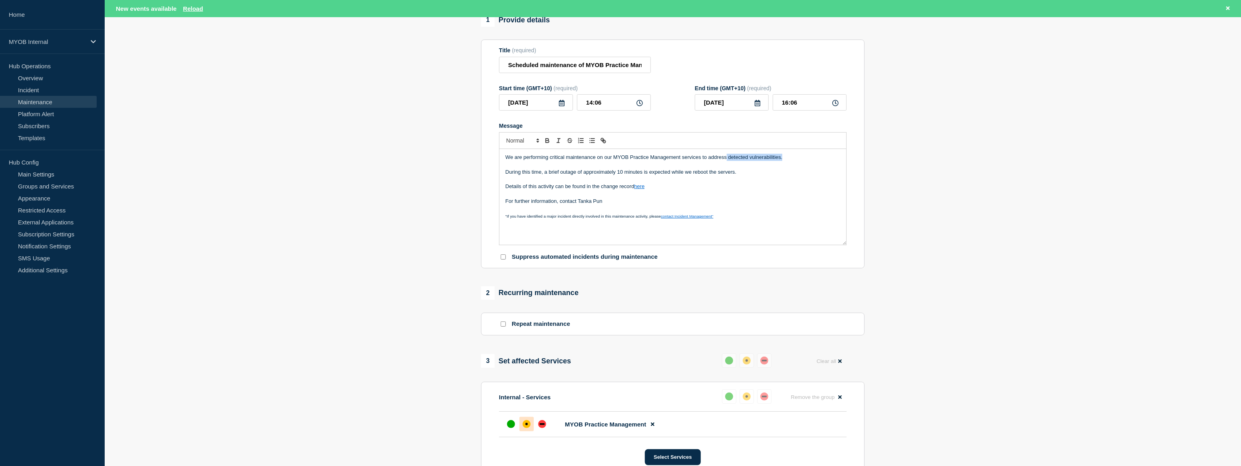
drag, startPoint x: 785, startPoint y: 160, endPoint x: 727, endPoint y: 159, distance: 58.3
click at [727, 159] on p "We are performing critical maintenance on our MYOB Practice Management services…" at bounding box center [672, 157] width 335 height 7
click at [792, 161] on p "We are performing critical maintenance on our MYOB Practice Management services…" at bounding box center [672, 157] width 335 height 7
click at [723, 159] on p "We are performing critical maintenance on our MYOB Practice Management services…" at bounding box center [672, 157] width 335 height 7
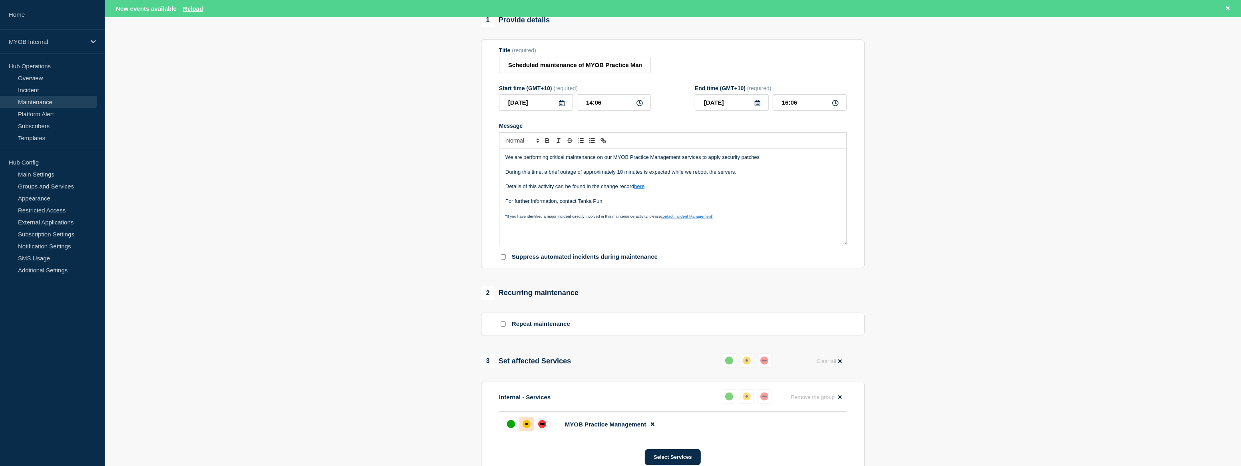
click at [769, 173] on p "During this time, a brief outage of approximately 10 minutes is expected while …" at bounding box center [672, 172] width 335 height 7
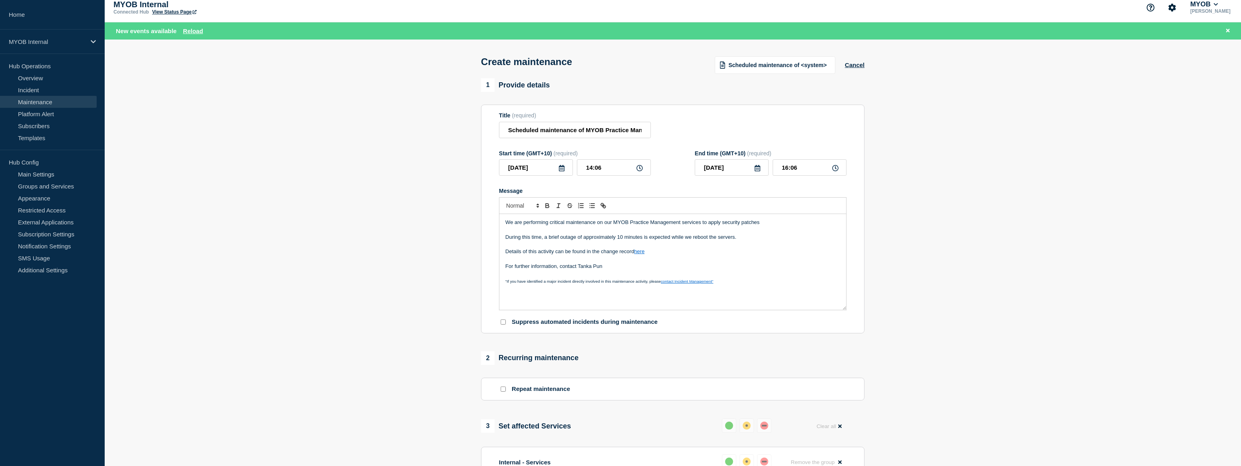
scroll to position [0, 0]
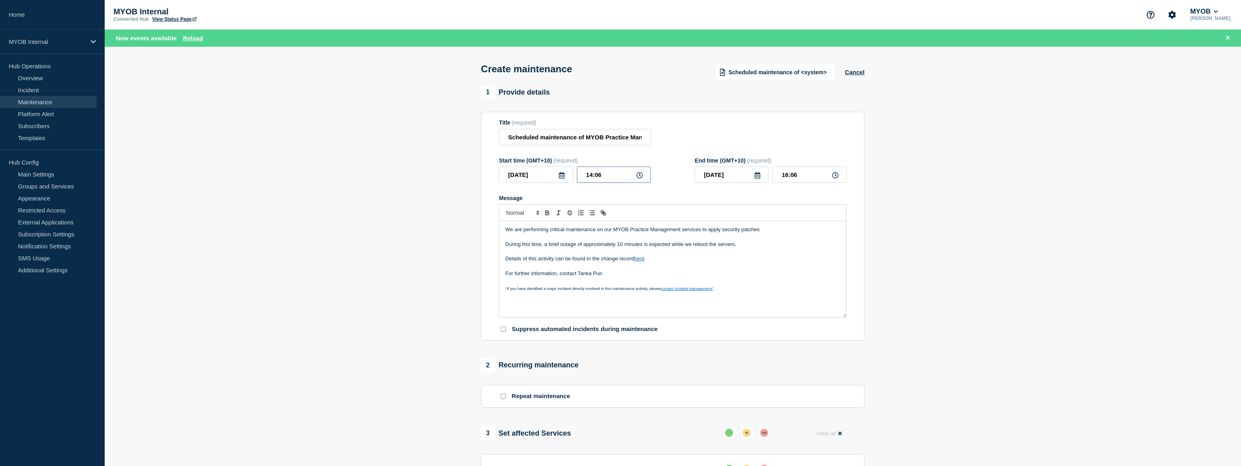
click at [594, 179] on input "14:06" at bounding box center [614, 175] width 74 height 16
type input "19:00"
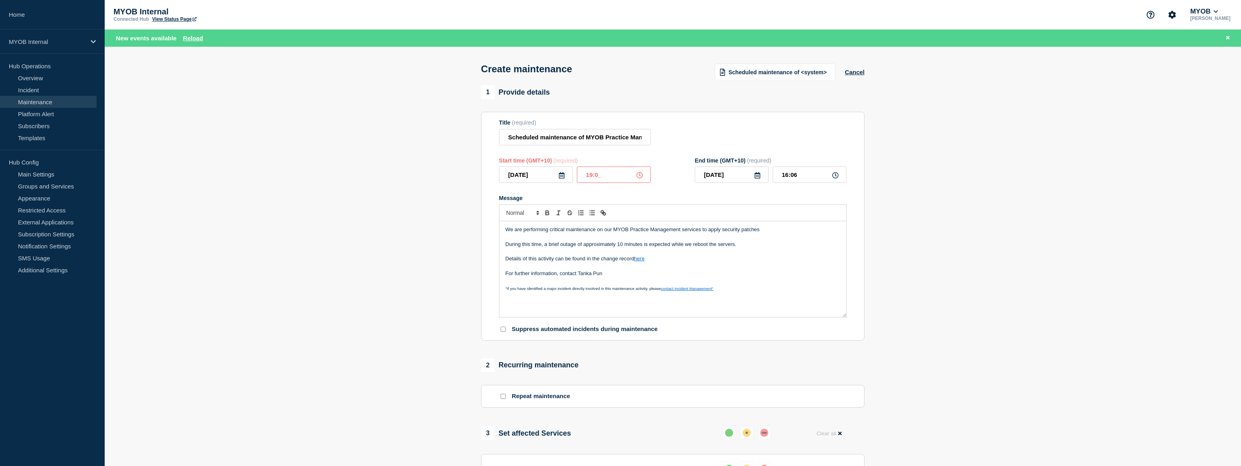
type input "21:00"
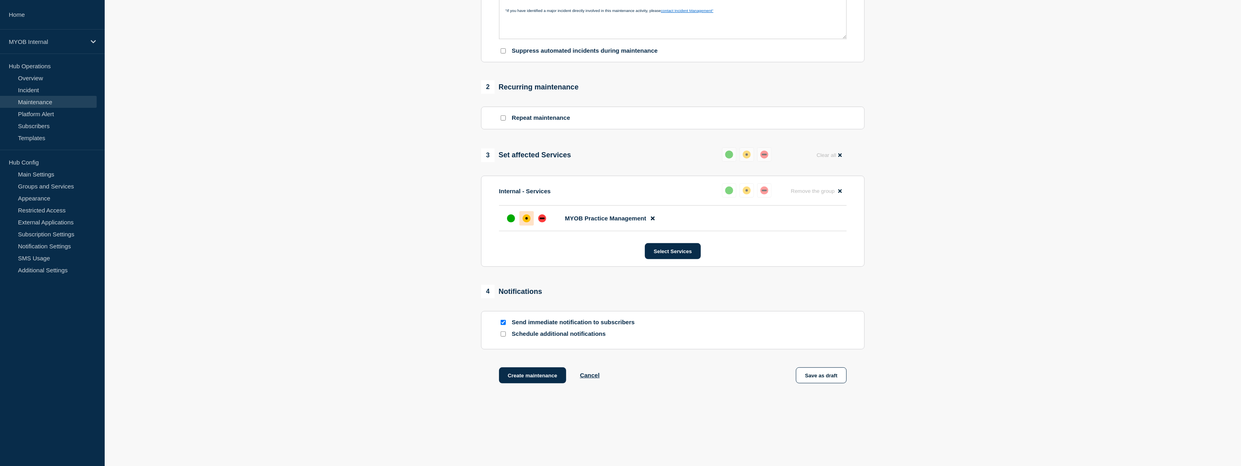
scroll to position [272, 0]
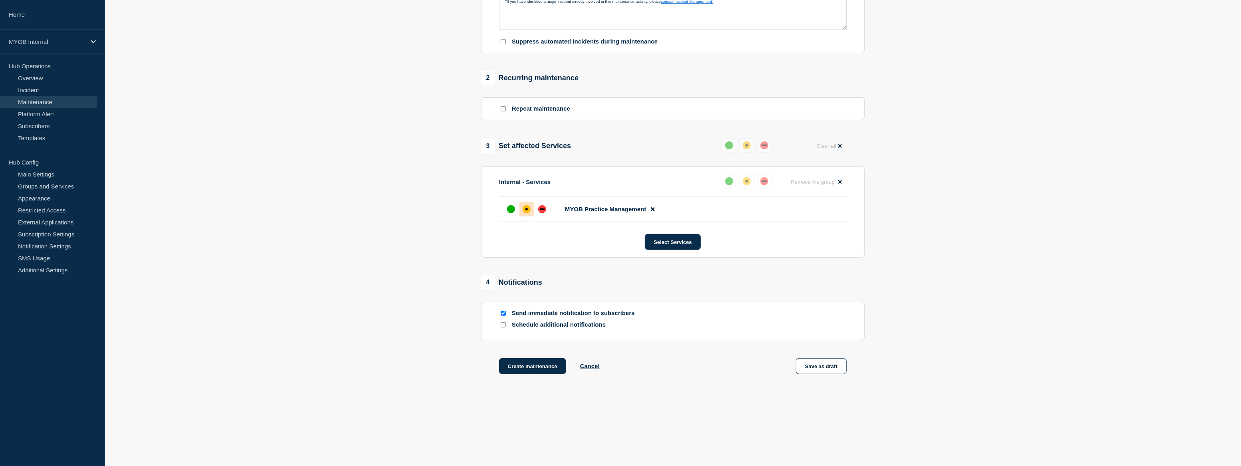
click at [505, 328] on input "Schedule additional notifications" at bounding box center [502, 324] width 5 height 5
checkbox input "true"
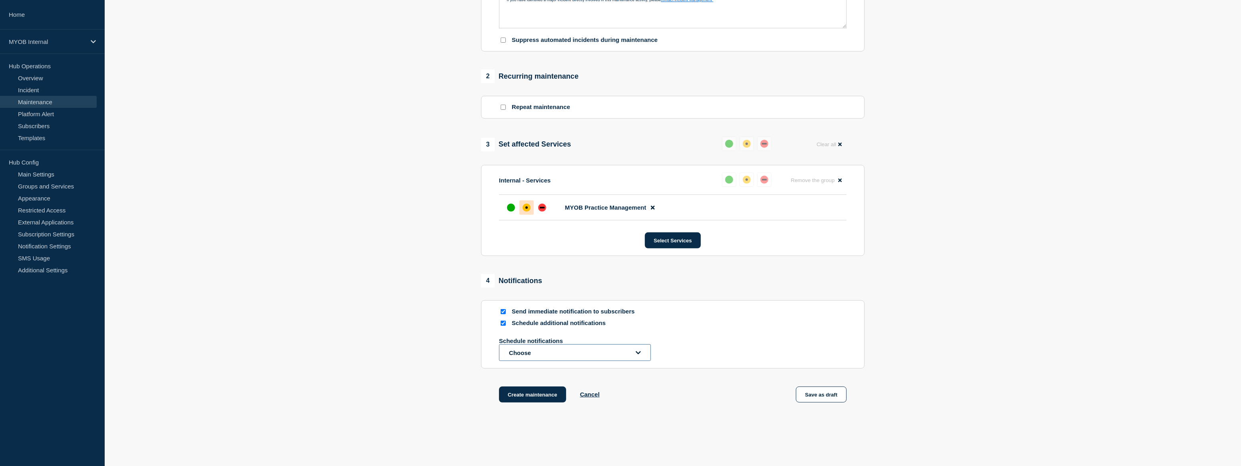
click at [532, 353] on button "Choose" at bounding box center [575, 352] width 152 height 17
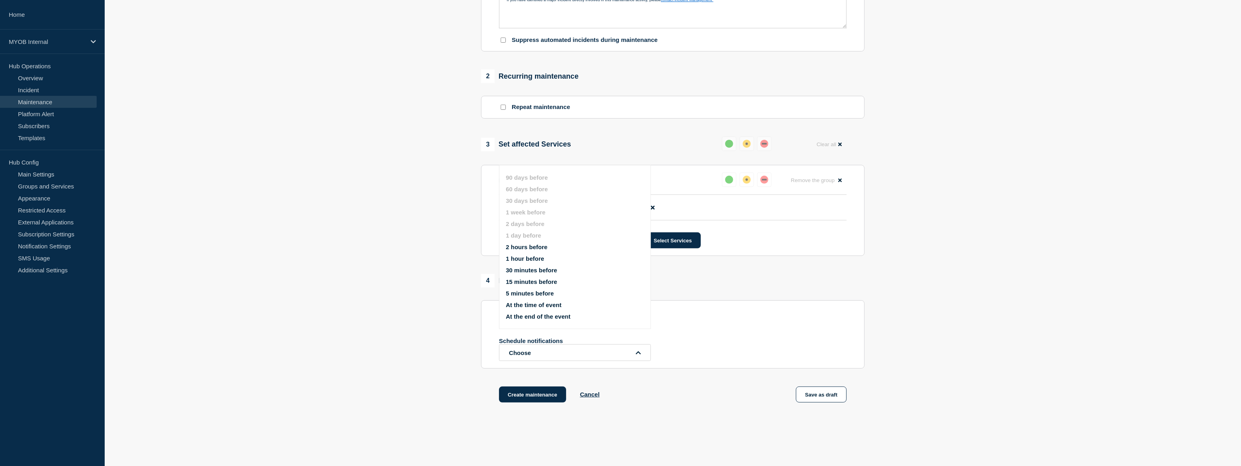
click at [534, 247] on button "2 hours before" at bounding box center [527, 247] width 42 height 7
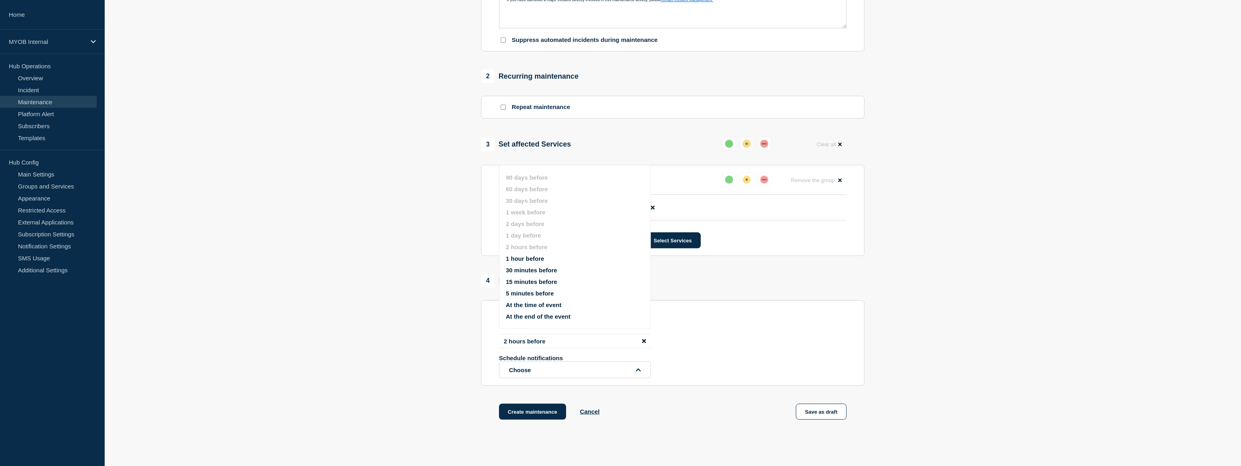
click at [1044, 329] on section "1 Provide details Title (required) Scheduled maintenance of MYOB Practice Manag…" at bounding box center [673, 118] width 1136 height 643
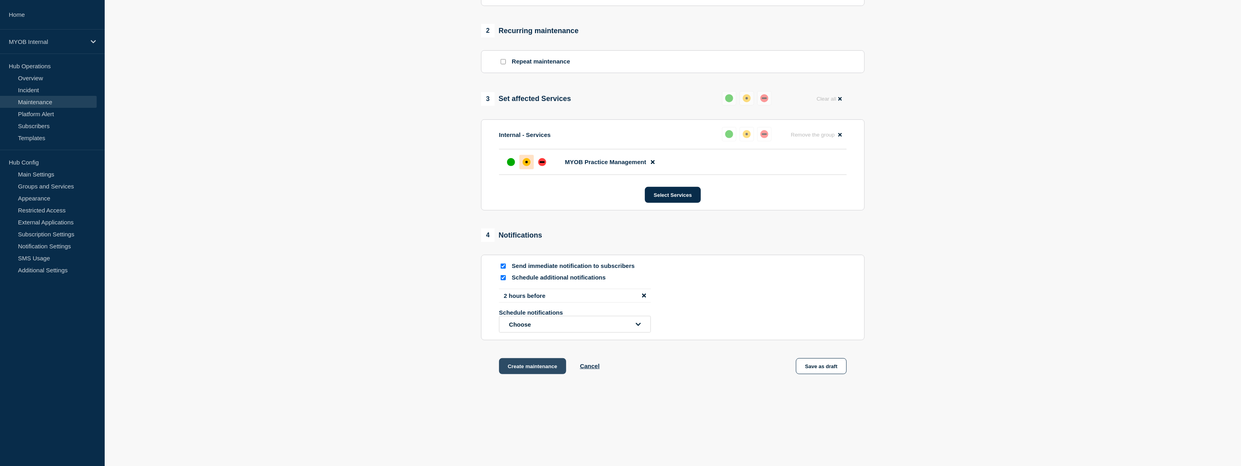
scroll to position [320, 0]
click at [555, 365] on button "Create maintenance" at bounding box center [532, 366] width 67 height 16
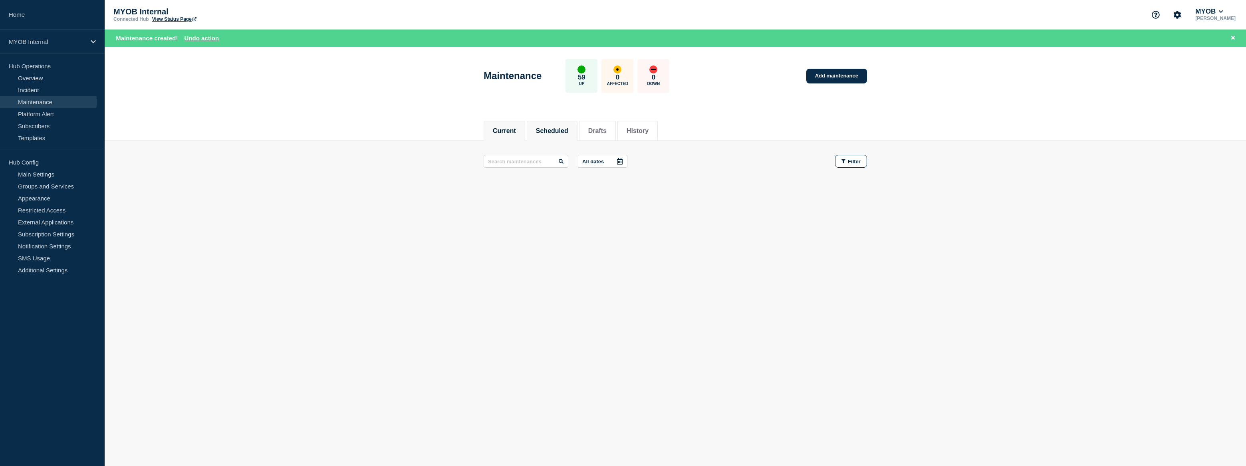
click at [568, 131] on button "Scheduled" at bounding box center [552, 130] width 32 height 7
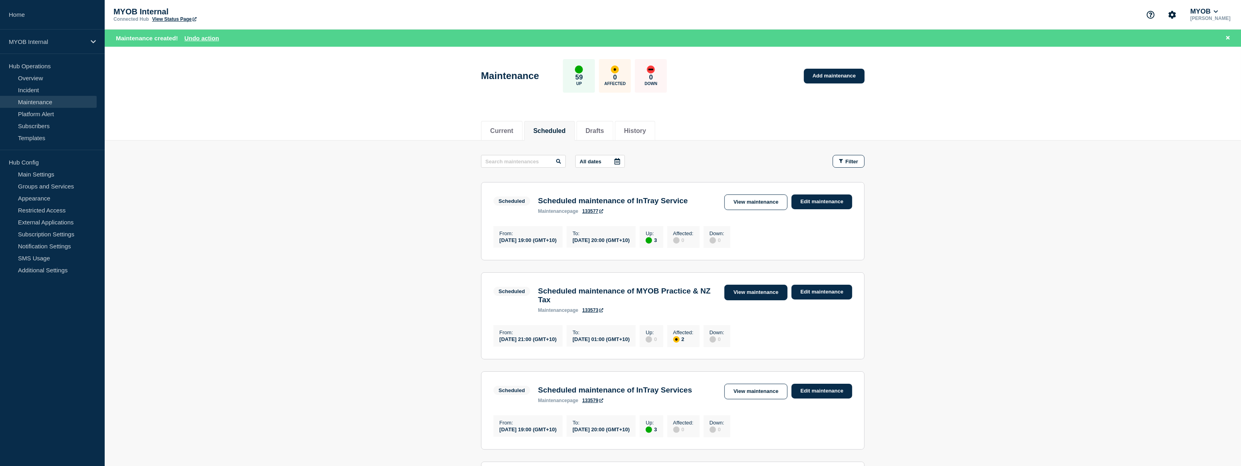
click at [759, 292] on link "View maintenance" at bounding box center [755, 293] width 63 height 16
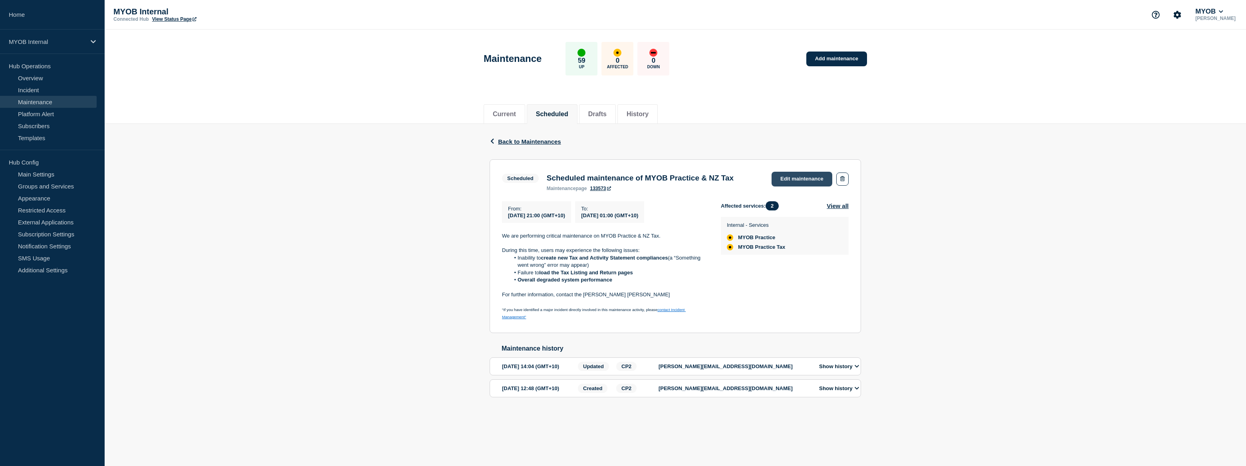
click at [810, 183] on link "Edit maintenance" at bounding box center [802, 179] width 61 height 15
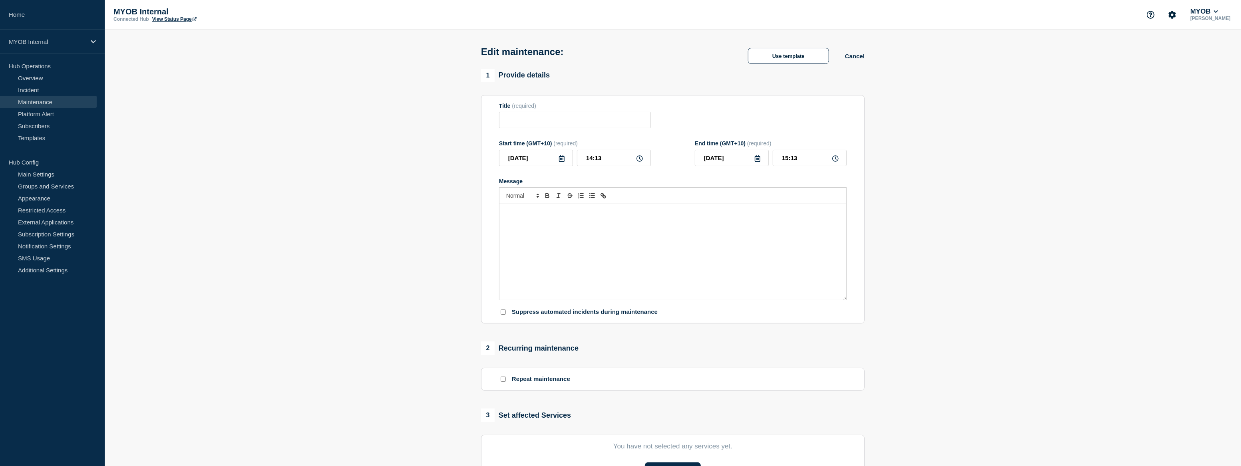
type input "Scheduled maintenance of MYOB Practice & NZ Tax"
type input "2025-08-27"
type input "21:00"
type input "2025-08-28"
type input "01:00"
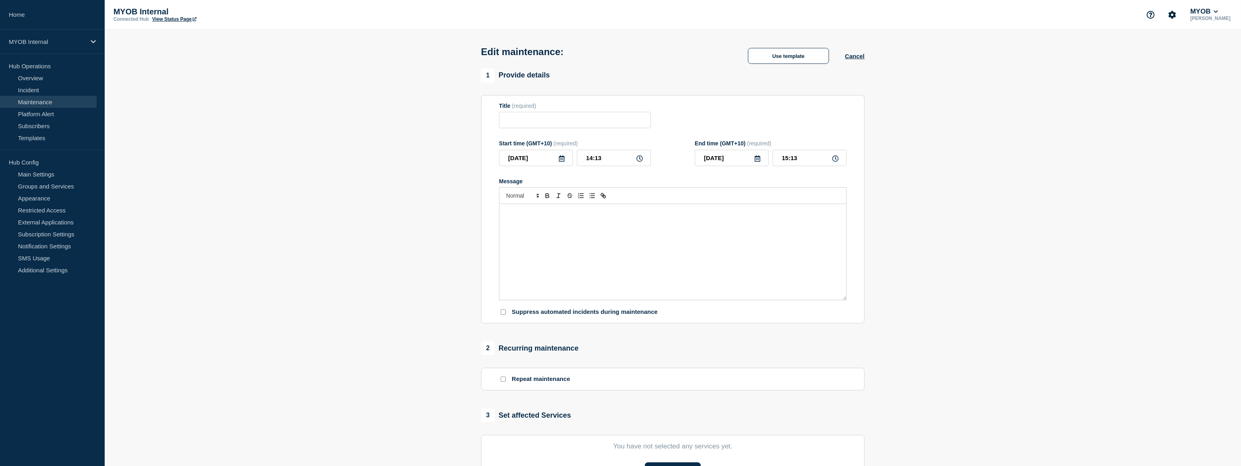
checkbox input "true"
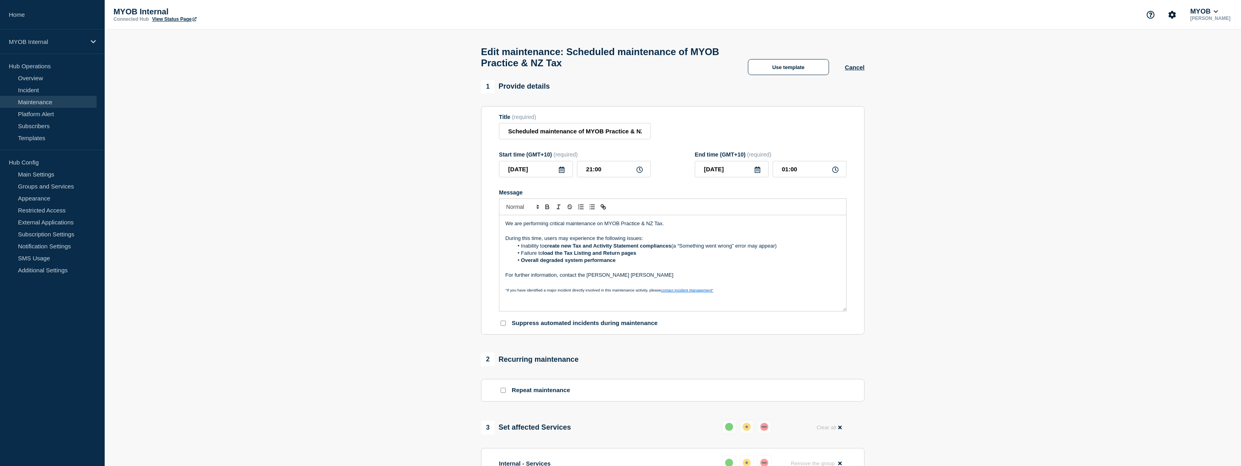
click at [580, 278] on p "For further information, contact the Lidya Agustina" at bounding box center [672, 275] width 335 height 7
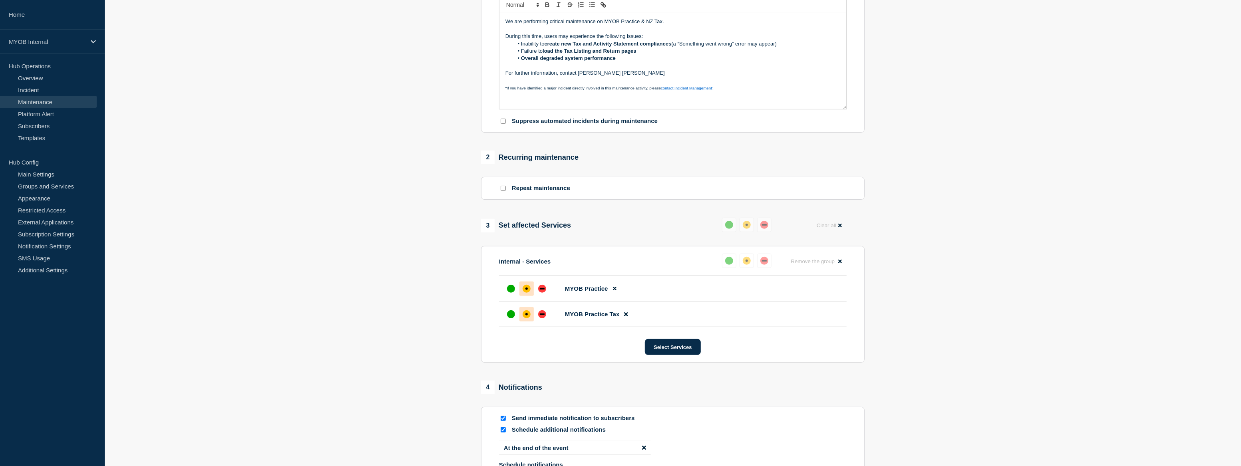
scroll to position [290, 0]
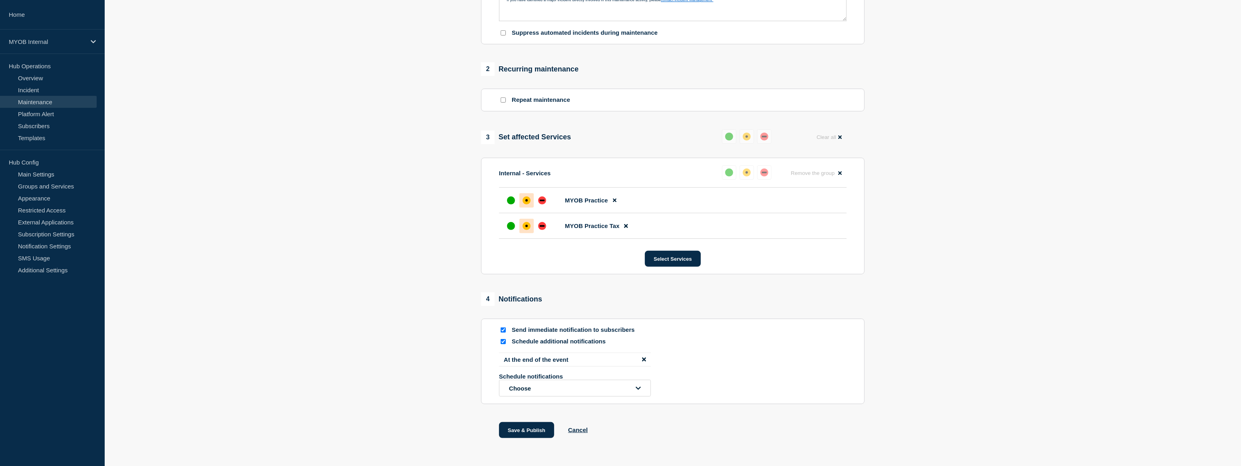
click at [502, 333] on input "Send immediate notification to subscribers" at bounding box center [502, 330] width 5 height 5
checkbox input "false"
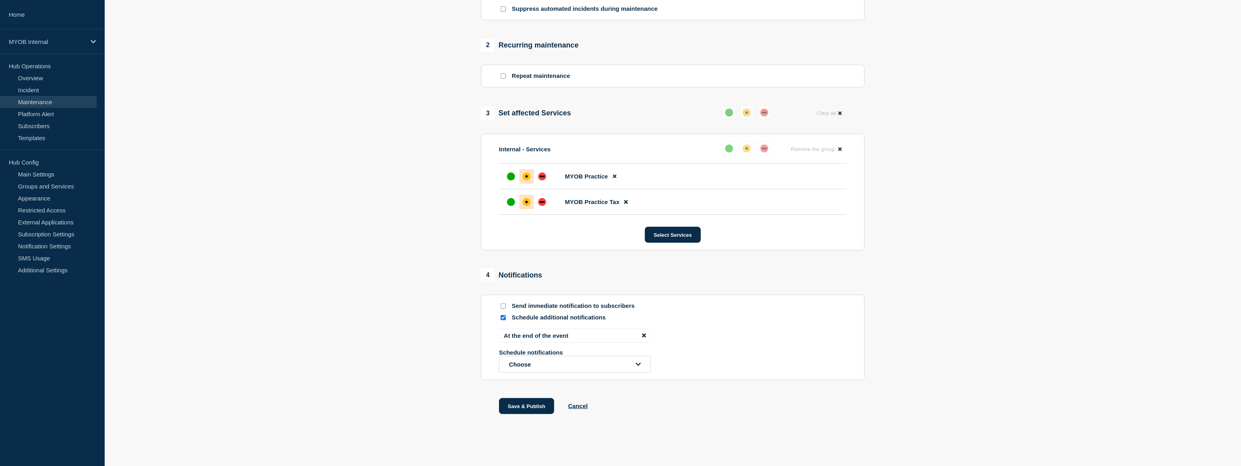
scroll to position [318, 0]
click at [541, 405] on button "Save & Publish" at bounding box center [526, 406] width 55 height 16
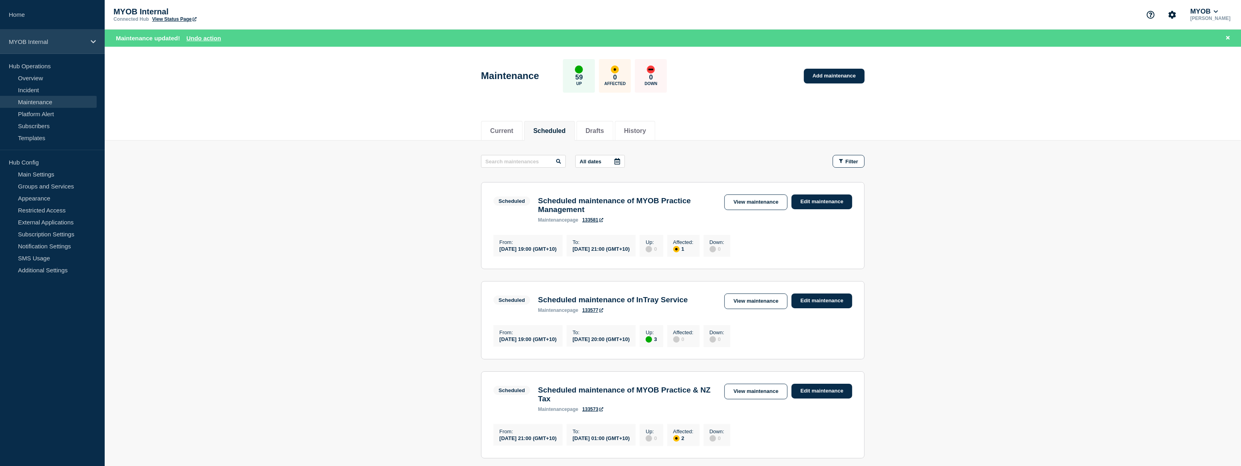
click at [56, 36] on div "MYOB Internal" at bounding box center [52, 42] width 105 height 24
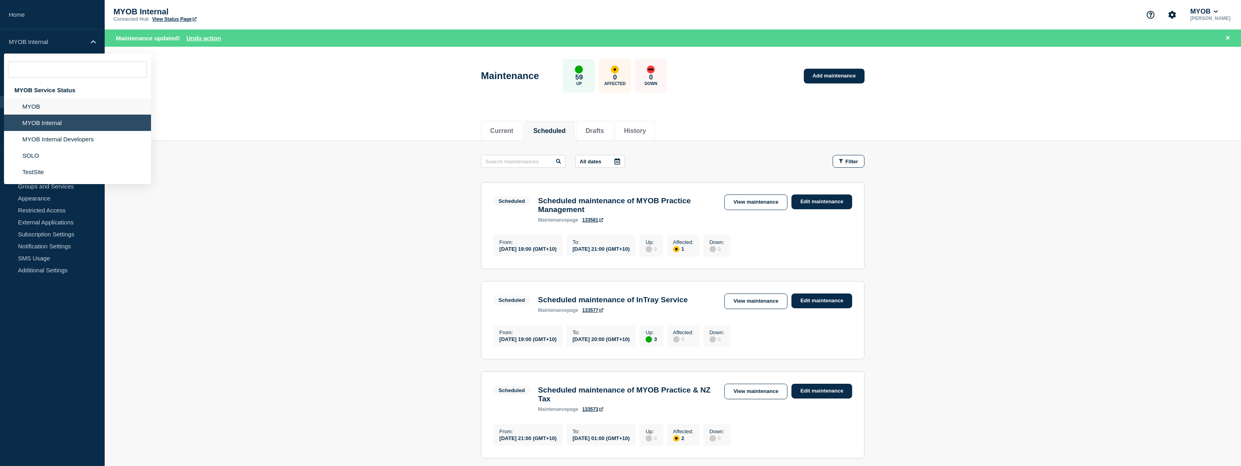
click at [42, 104] on li "MYOB" at bounding box center [77, 106] width 147 height 16
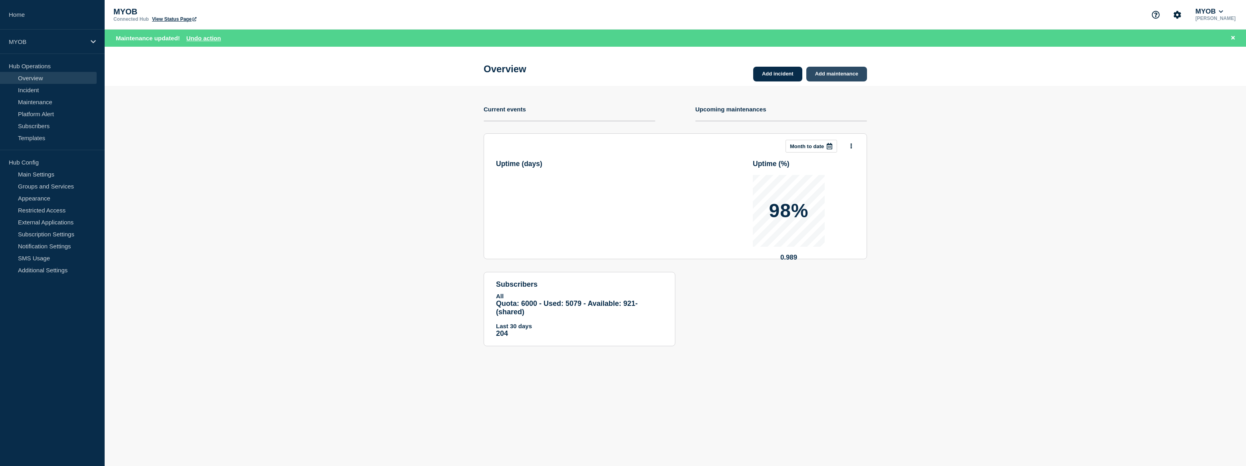
click at [855, 72] on link "Add maintenance" at bounding box center [836, 74] width 61 height 15
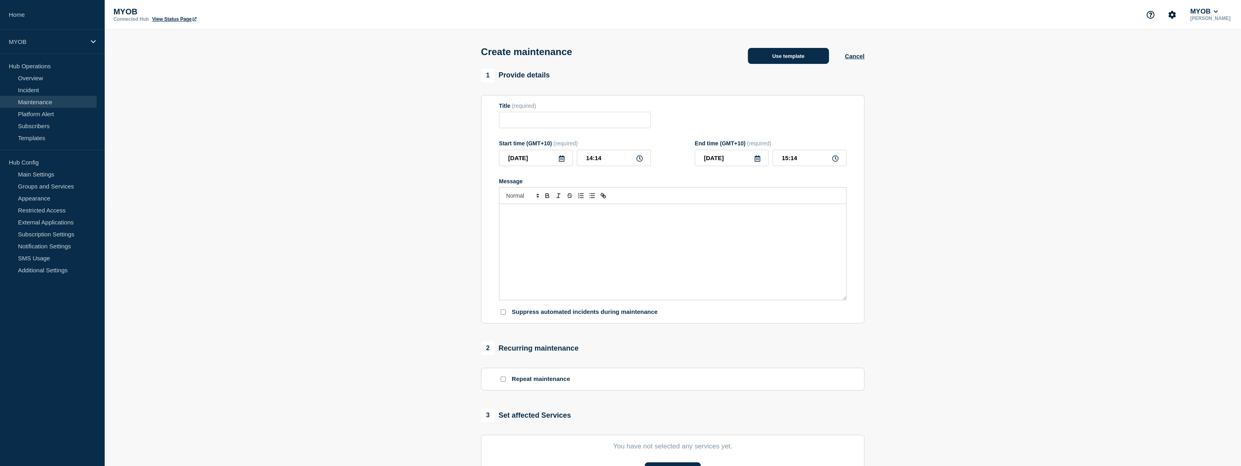
click at [788, 62] on button "Use template" at bounding box center [788, 56] width 81 height 16
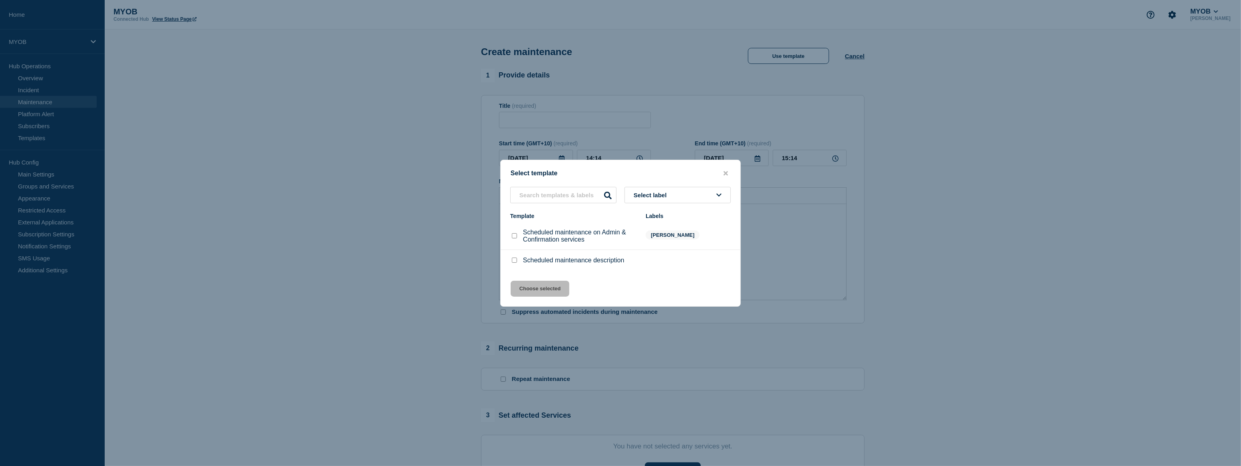
click at [516, 260] on input "Scheduled maintenance description checkbox" at bounding box center [514, 260] width 5 height 5
checkbox input "true"
click at [532, 286] on button "Choose selected" at bounding box center [539, 289] width 59 height 16
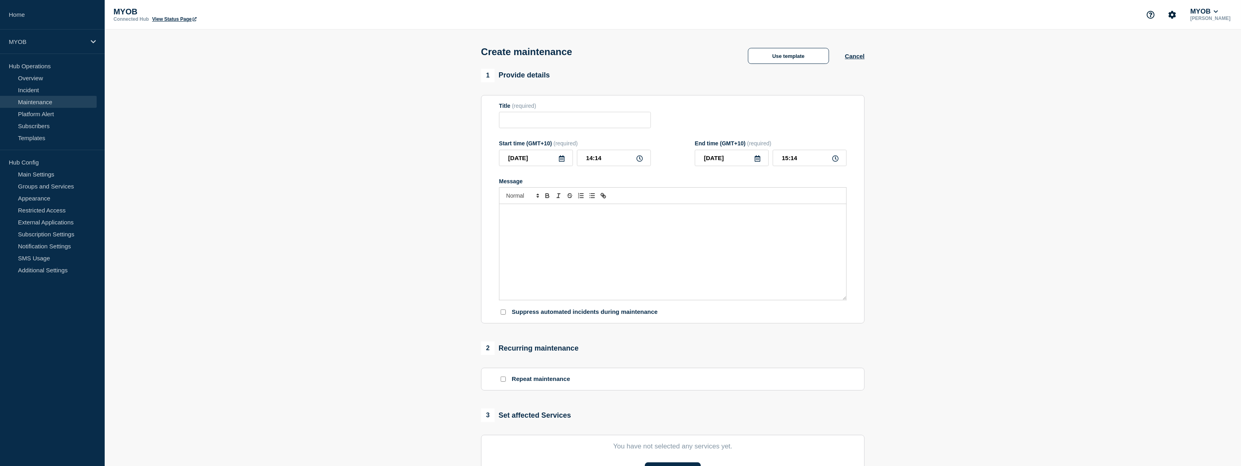
type input "Scheduled maintenance description"
type input "16:14"
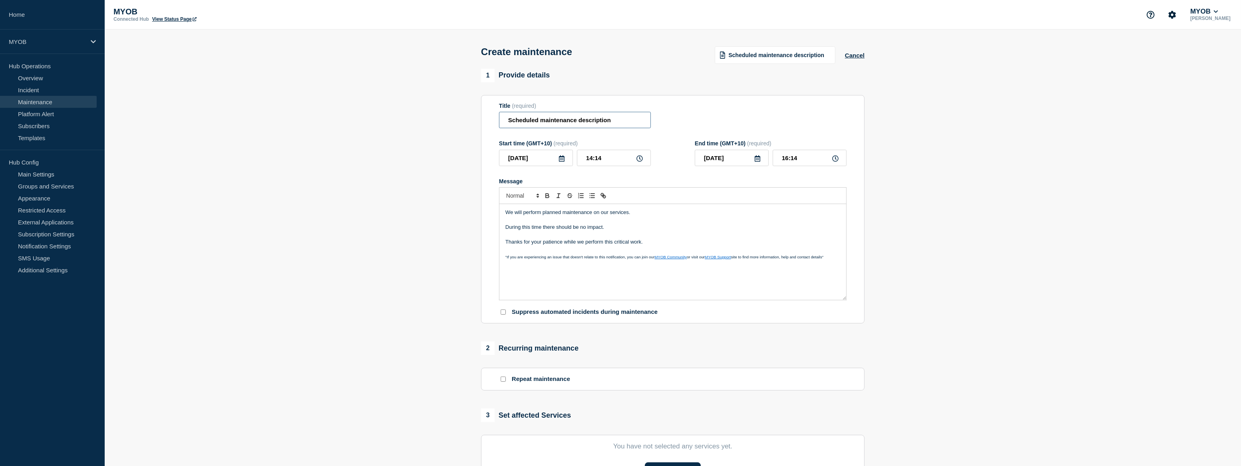
drag, startPoint x: 619, startPoint y: 120, endPoint x: 579, endPoint y: 120, distance: 39.9
click at [579, 120] on input "Scheduled maintenance description" at bounding box center [575, 120] width 152 height 16
type input "Scheduled maintenance of MYOB Practice Services"
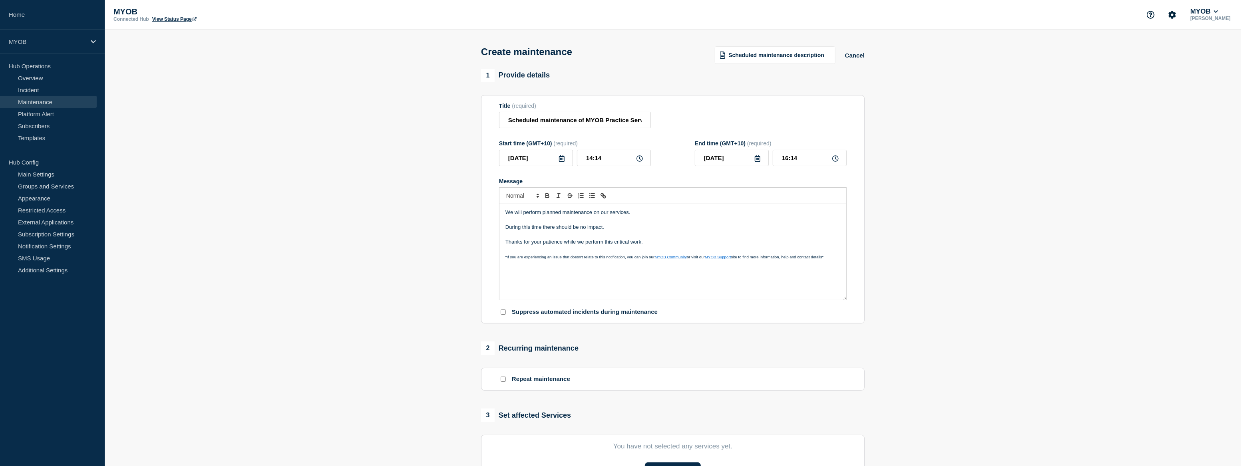
click at [608, 215] on p "We will perform planned maintenance on our services." at bounding box center [672, 212] width 335 height 7
click at [675, 224] on p "Message" at bounding box center [672, 219] width 335 height 7
drag, startPoint x: 608, startPoint y: 228, endPoint x: 528, endPoint y: 228, distance: 79.5
click at [528, 228] on p "During this time there should be no impact." at bounding box center [672, 227] width 335 height 7
click at [599, 228] on p "During this time there should be no impact." at bounding box center [672, 227] width 335 height 7
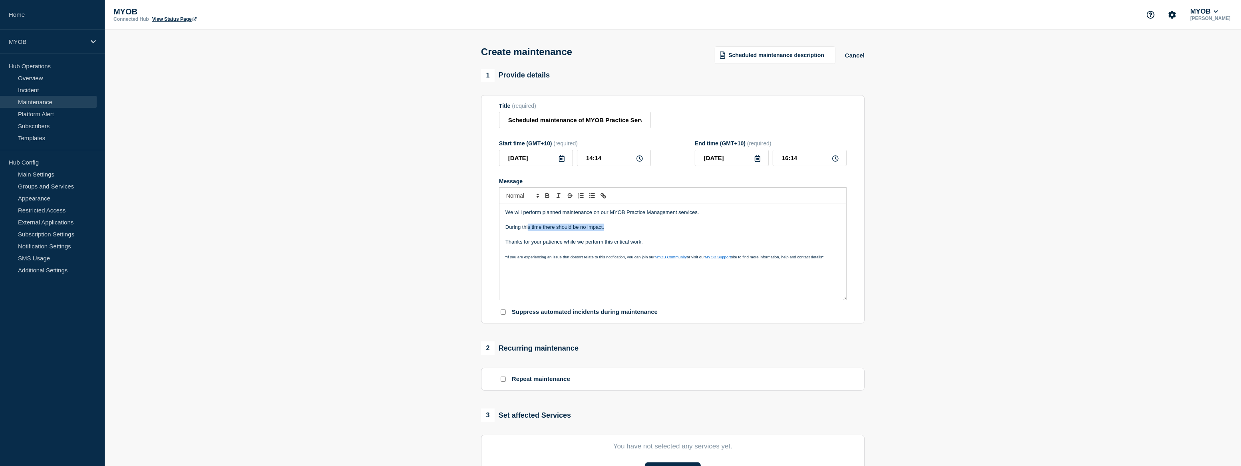
click at [608, 231] on p "During this time there should be no impact." at bounding box center [672, 227] width 335 height 7
click at [578, 231] on p "During this time there should be no impact." at bounding box center [672, 227] width 335 height 7
drag, startPoint x: 556, startPoint y: 230, endPoint x: 633, endPoint y: 232, distance: 77.1
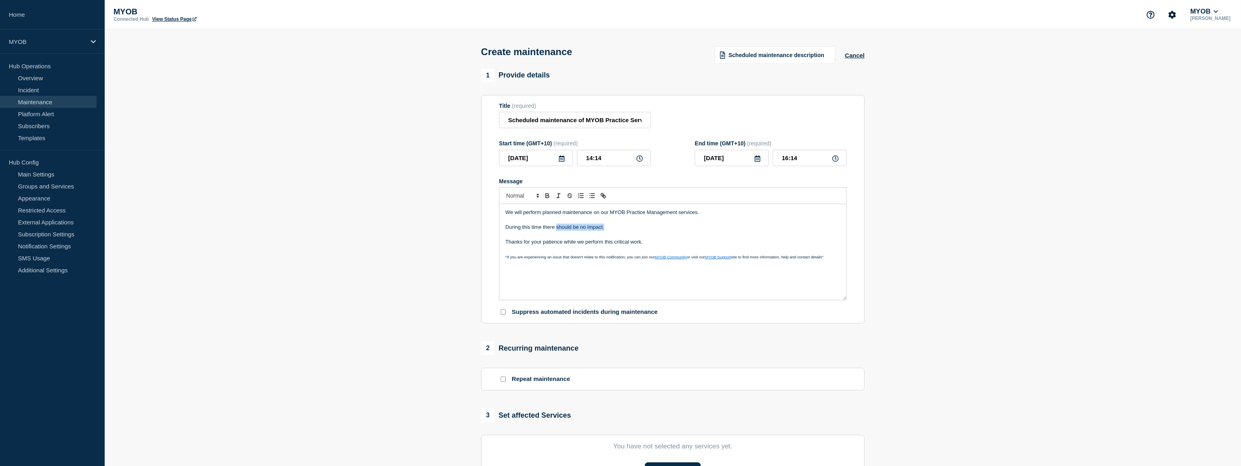
click at [633, 231] on p "During this time there should be no impact." at bounding box center [672, 227] width 335 height 7
drag, startPoint x: 650, startPoint y: 242, endPoint x: 498, endPoint y: 215, distance: 154.9
click at [498, 215] on section "Title (required) Scheduled maintenance of MYOB Practice Services Start time (GM…" at bounding box center [672, 209] width 383 height 229
click at [564, 162] on icon at bounding box center [562, 158] width 6 height 6
click at [533, 262] on div "26" at bounding box center [535, 259] width 11 height 11
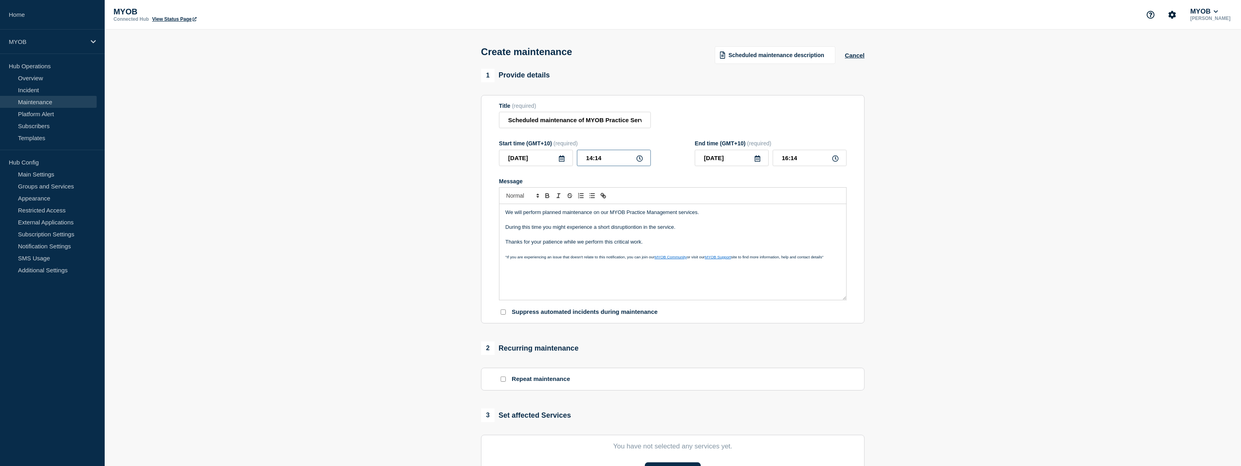
click at [611, 162] on input "14:14" at bounding box center [614, 158] width 74 height 16
type input "19:00"
type input "21:00"
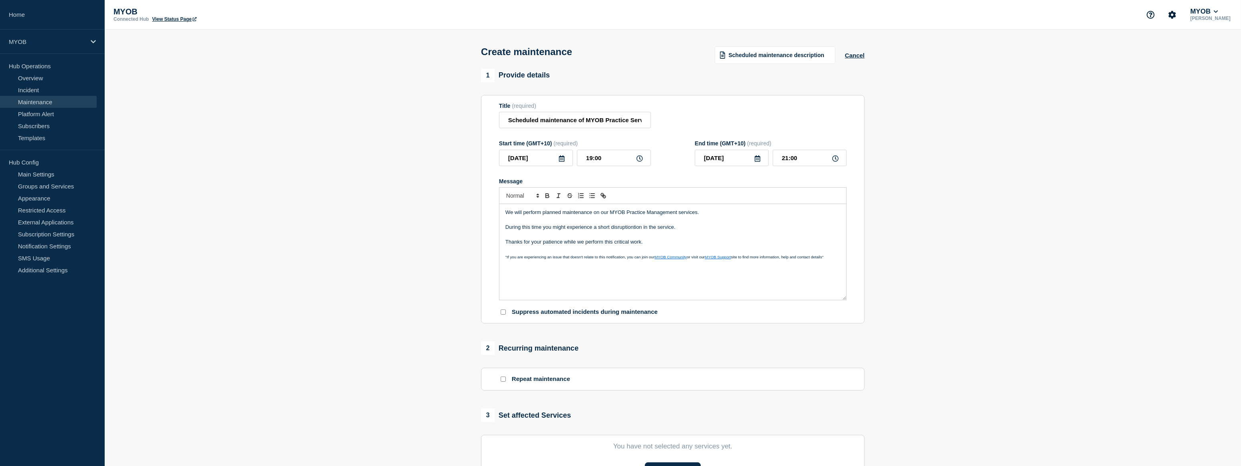
click at [684, 111] on div "Title (required) Scheduled maintenance of MYOB Practice Services" at bounding box center [673, 116] width 348 height 26
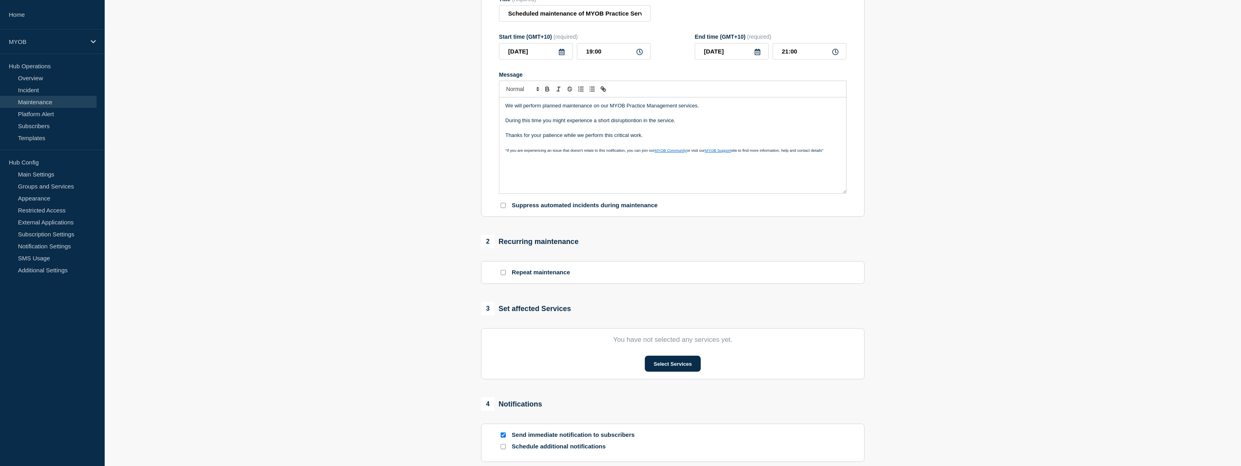
scroll to position [109, 0]
click at [672, 363] on button "Select Services" at bounding box center [673, 362] width 56 height 16
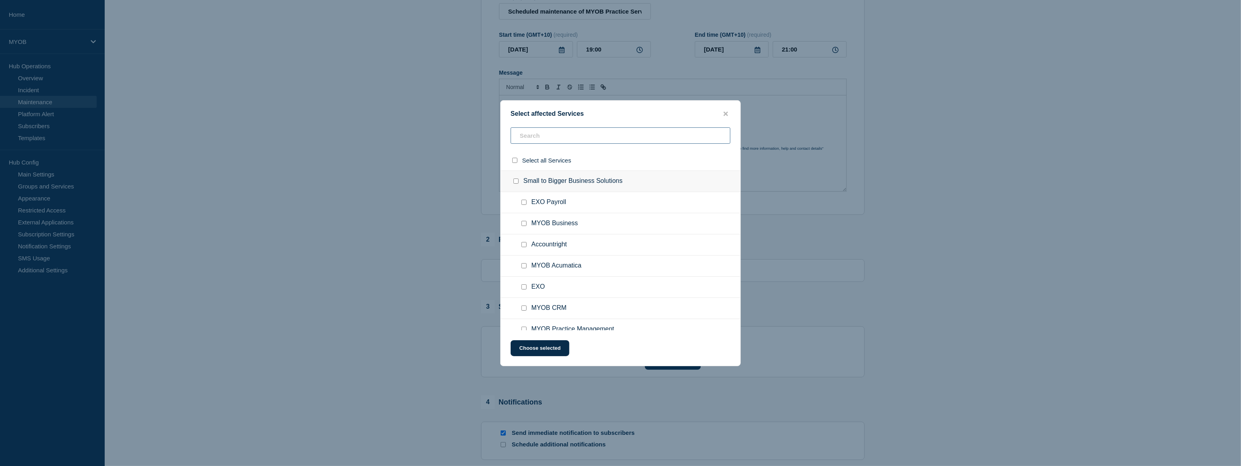
click at [568, 139] on input "text" at bounding box center [620, 135] width 220 height 16
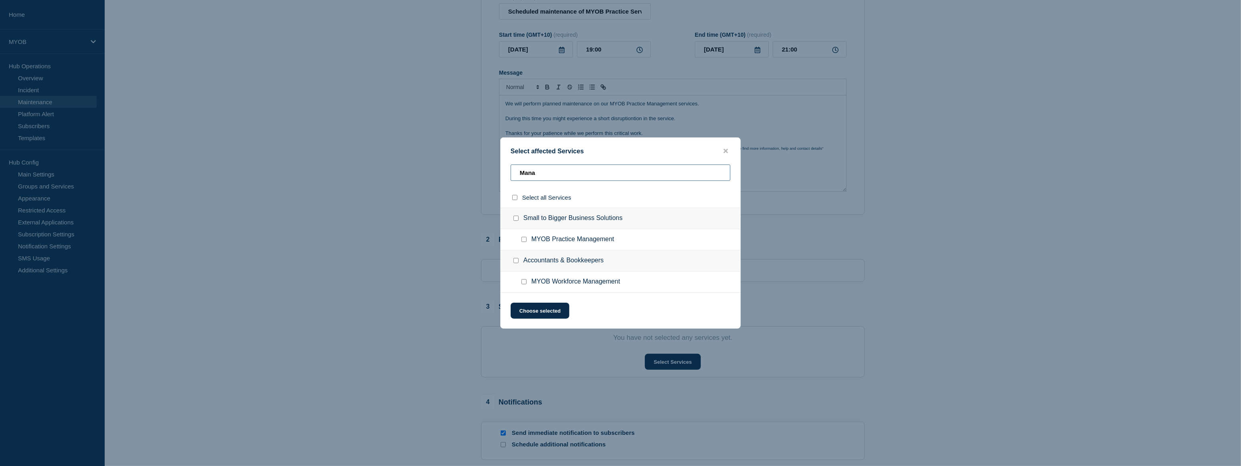
type input "Mana"
click at [542, 284] on span "MYOB Workforce Management" at bounding box center [575, 282] width 89 height 8
click at [525, 239] on input "MYOB Practice Management checkbox" at bounding box center [523, 239] width 5 height 5
checkbox input "true"
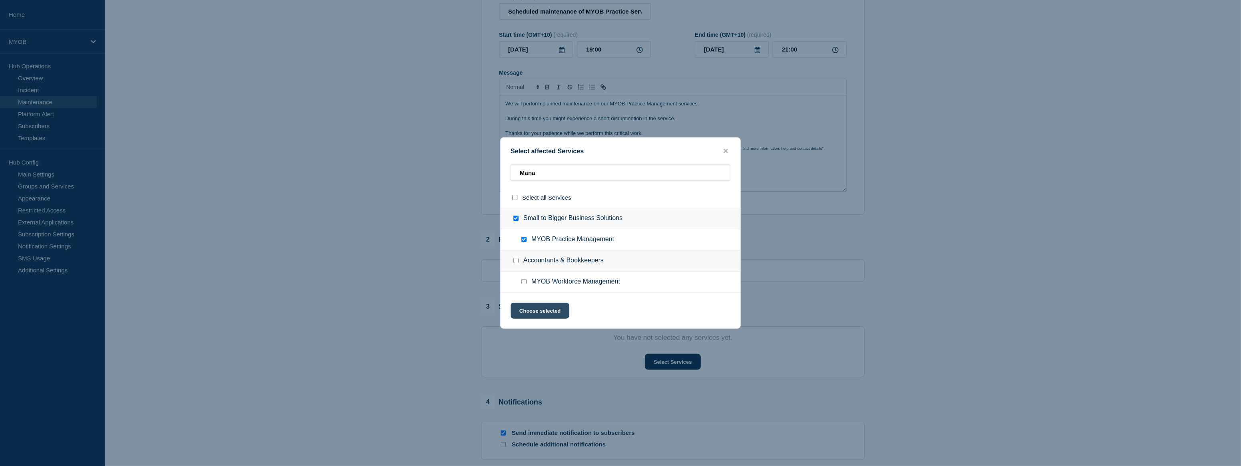
click at [556, 309] on button "Choose selected" at bounding box center [539, 311] width 59 height 16
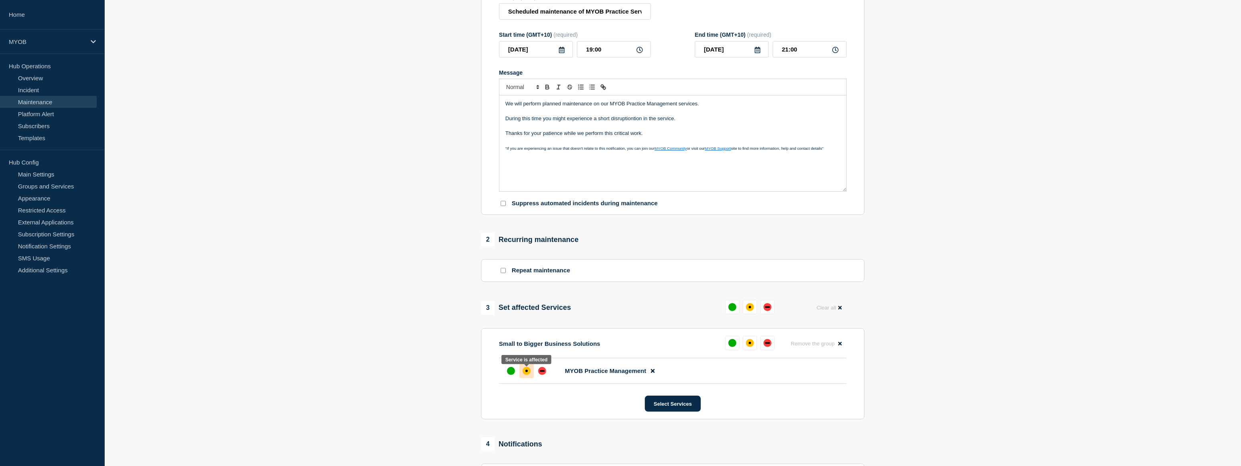
click at [526, 371] on div "affected" at bounding box center [526, 371] width 2 height 2
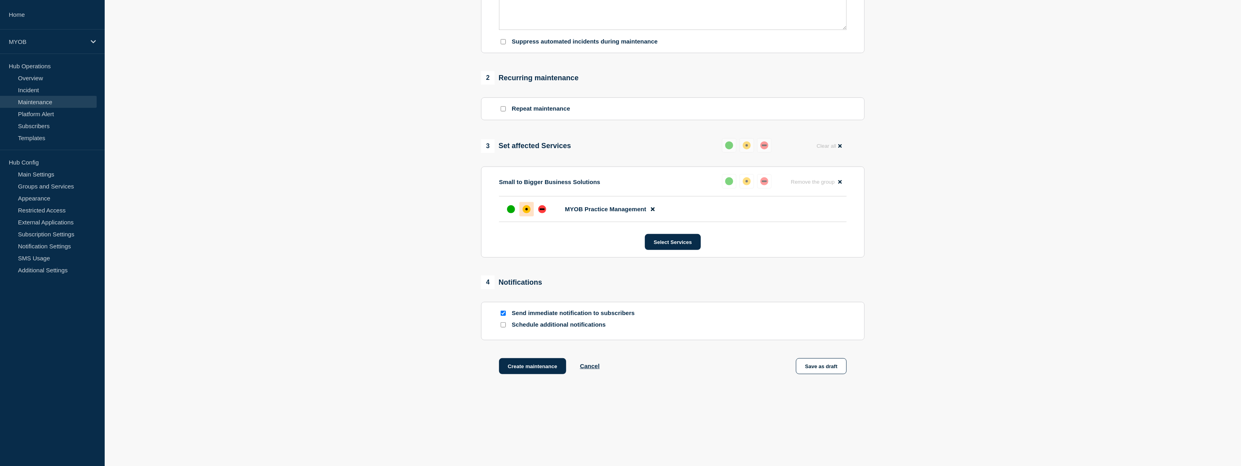
scroll to position [272, 0]
click at [556, 324] on p "Schedule additional notifications" at bounding box center [576, 325] width 128 height 8
click at [501, 327] on input "Schedule additional notifications" at bounding box center [502, 324] width 5 height 5
checkbox input "true"
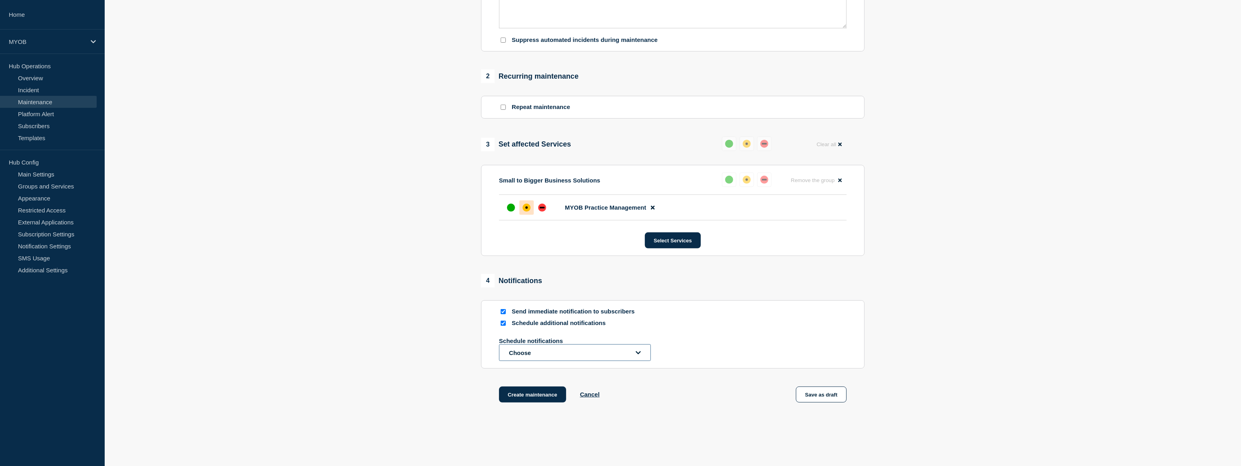
click at [527, 351] on button "Choose" at bounding box center [575, 352] width 152 height 17
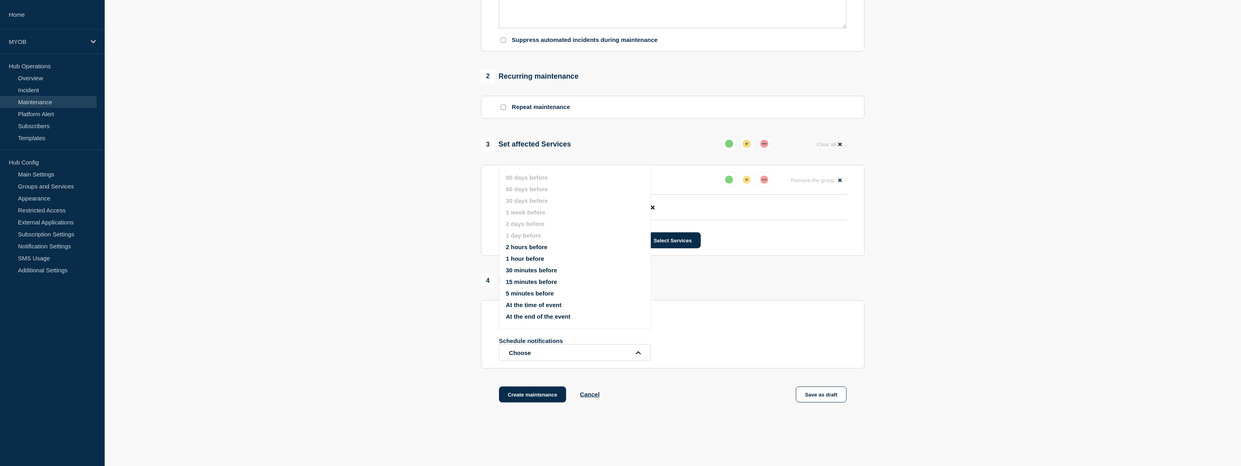
click at [525, 250] on button "2 hours before" at bounding box center [527, 247] width 42 height 7
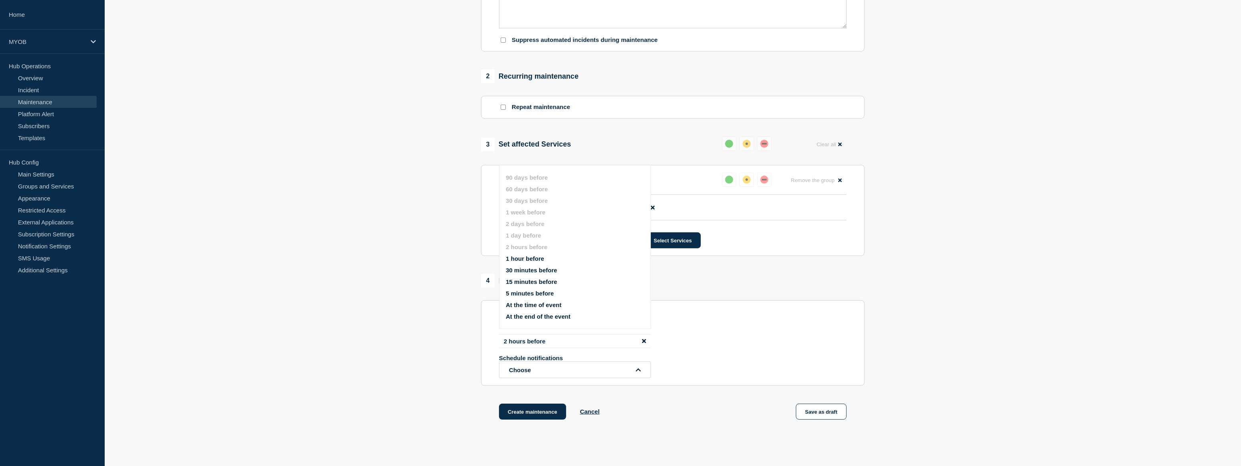
click at [1001, 313] on section "1 Provide details Title (required) Scheduled maintenance of MYOB Practice Servi…" at bounding box center [673, 118] width 1136 height 643
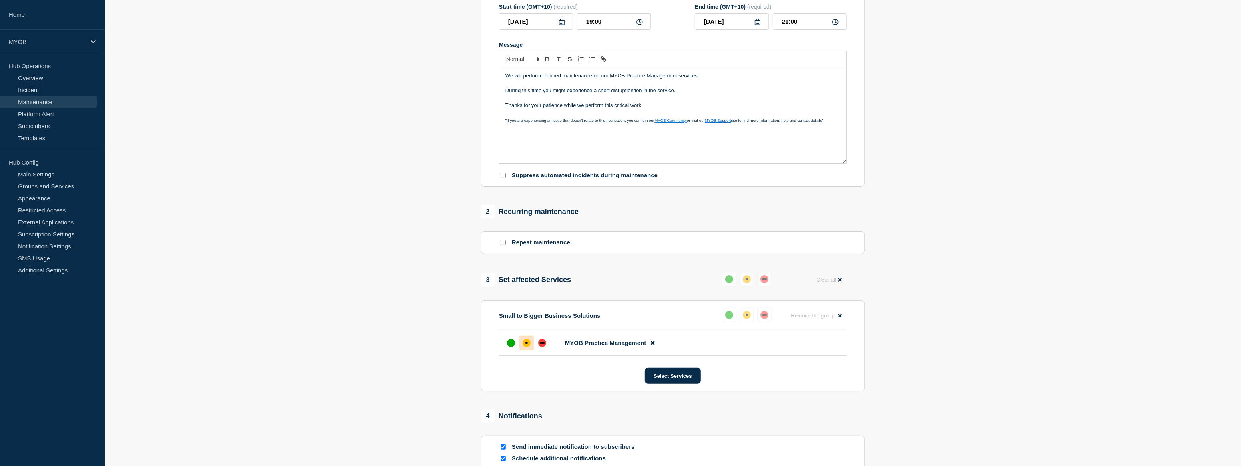
scroll to position [127, 0]
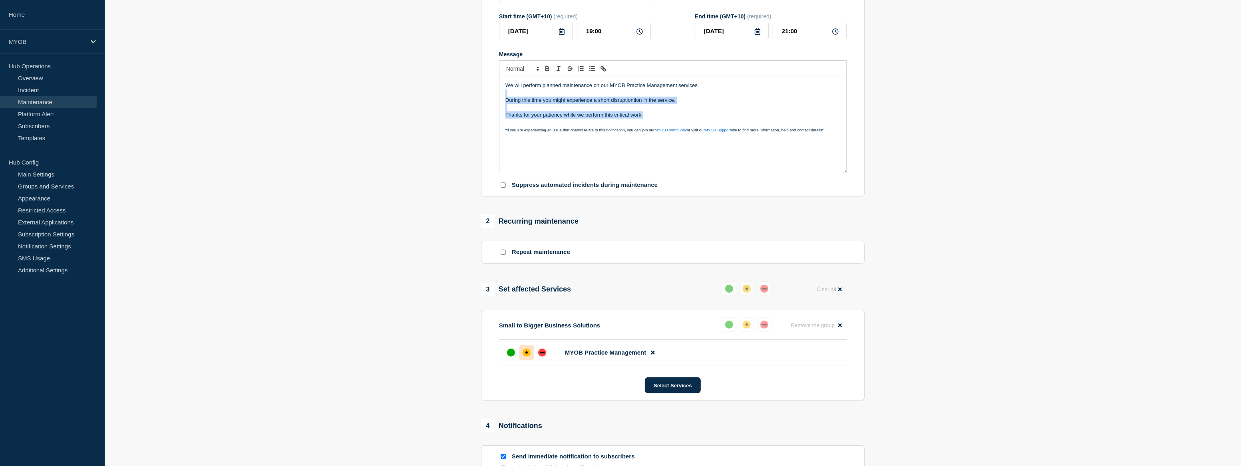
drag, startPoint x: 649, startPoint y: 116, endPoint x: 490, endPoint y: 99, distance: 159.5
click at [490, 99] on section "Title (required) Scheduled maintenance of MYOB Practice Services Start time (GM…" at bounding box center [672, 82] width 383 height 229
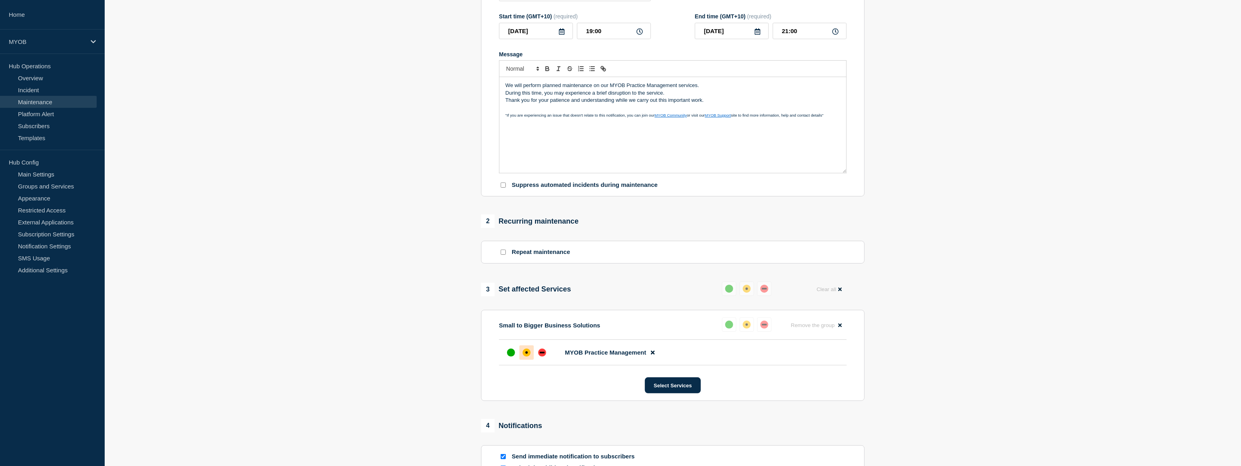
click at [709, 87] on p "We will perform planned maintenance on our MYOB Practice Management services." at bounding box center [672, 85] width 335 height 7
click at [675, 103] on p "During this time, you may experience a brief disruption to the service." at bounding box center [672, 100] width 335 height 7
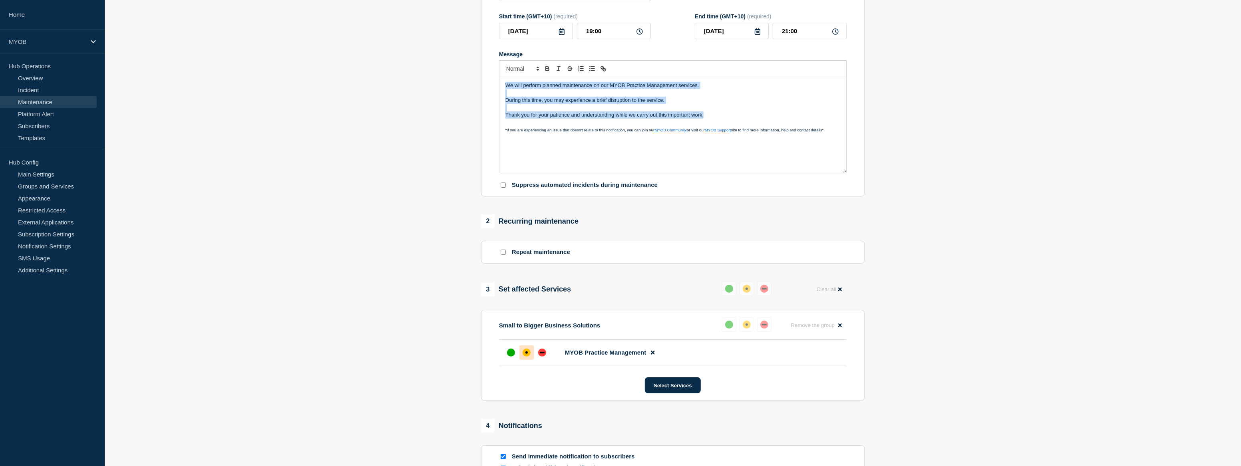
drag, startPoint x: 698, startPoint y: 119, endPoint x: 477, endPoint y: 76, distance: 225.1
click at [477, 76] on div "1 Provide details Title (required) Scheduled maintenance of MYOB Practice Servi…" at bounding box center [673, 263] width 393 height 643
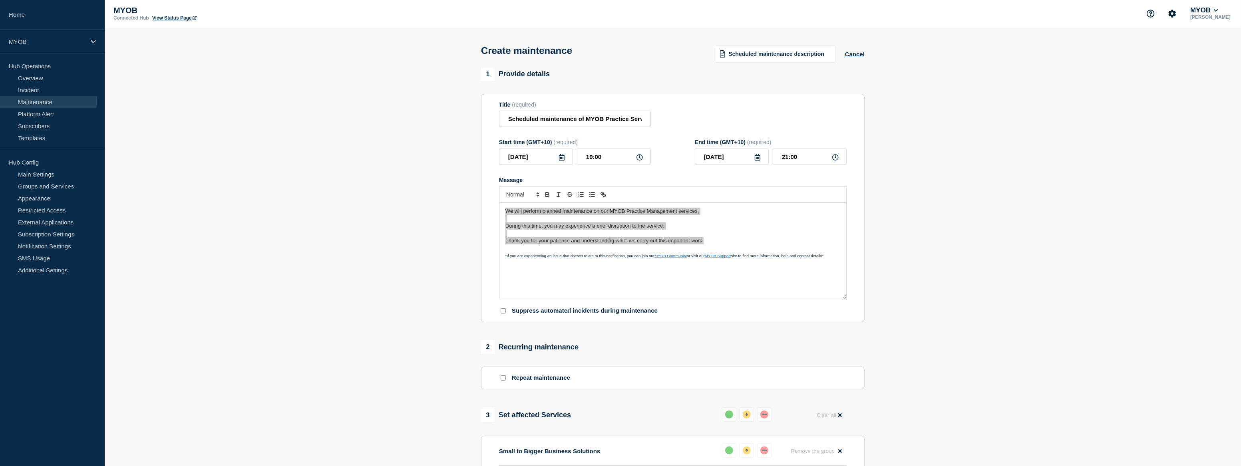
scroll to position [0, 0]
click at [1071, 196] on section "1 Provide details Title (required) Scheduled maintenance of MYOB Practice Servi…" at bounding box center [673, 390] width 1136 height 643
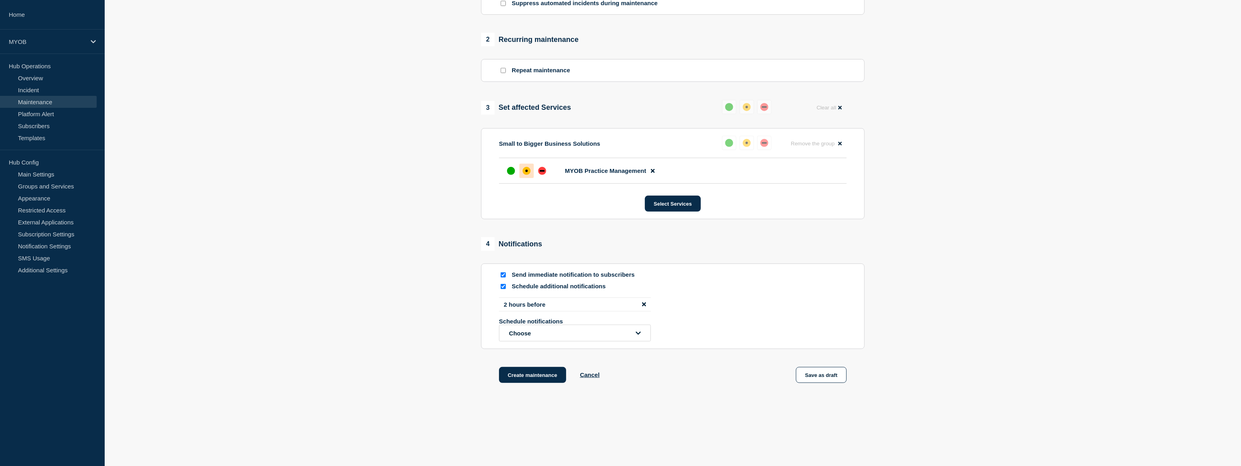
scroll to position [320, 0]
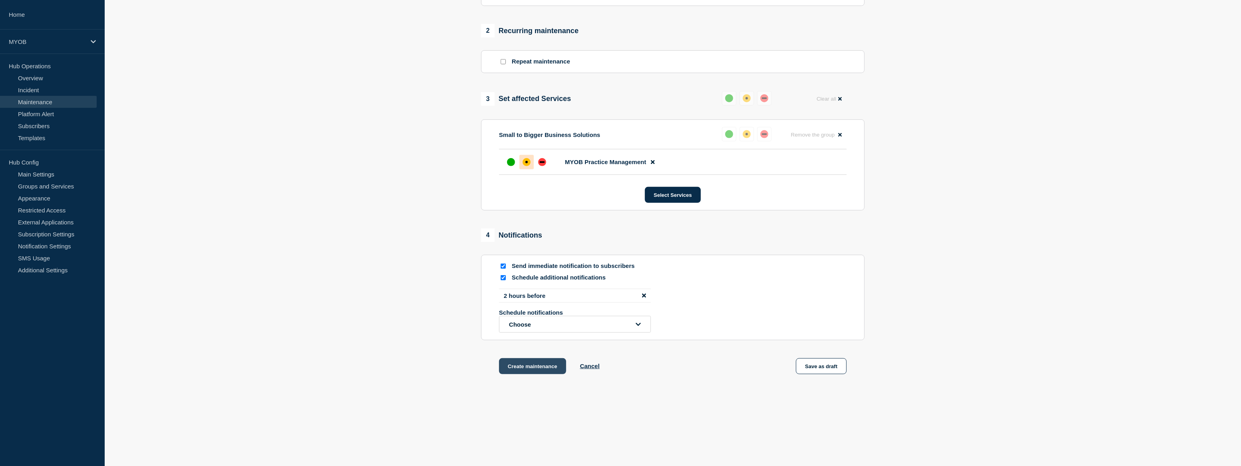
click at [541, 362] on button "Create maintenance" at bounding box center [532, 366] width 67 height 16
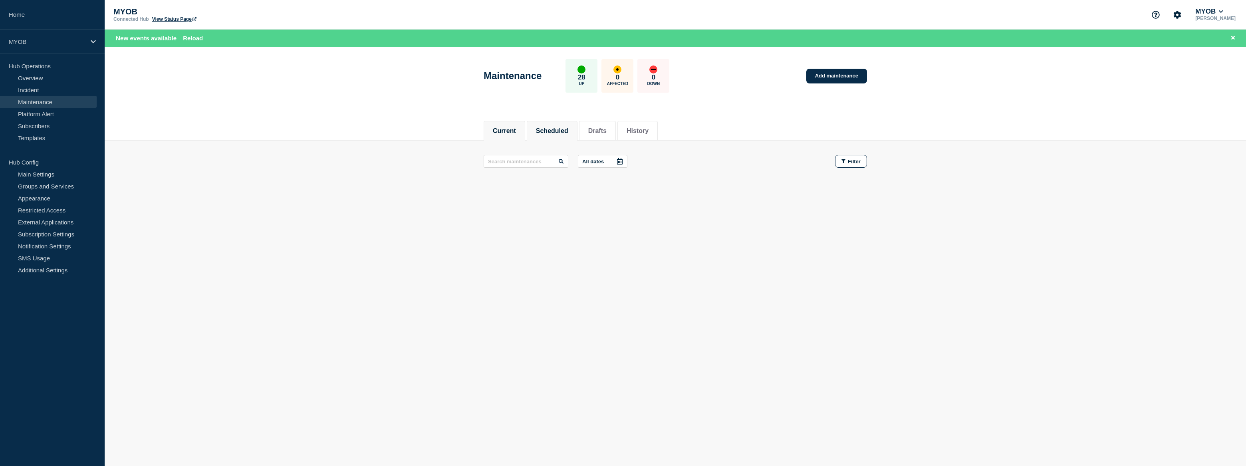
click at [568, 131] on button "Scheduled" at bounding box center [552, 130] width 32 height 7
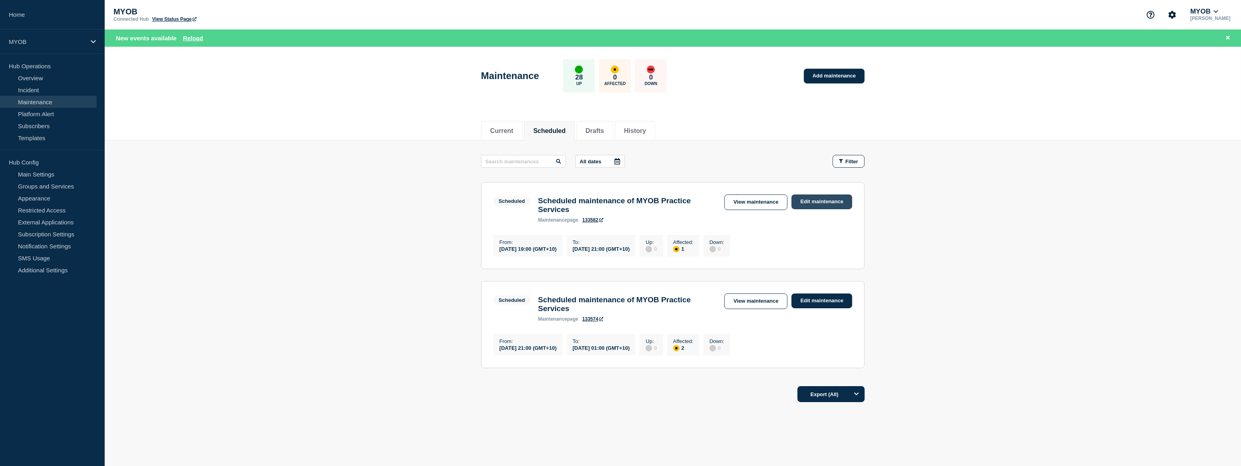
click at [814, 206] on link "Edit maintenance" at bounding box center [821, 202] width 61 height 15
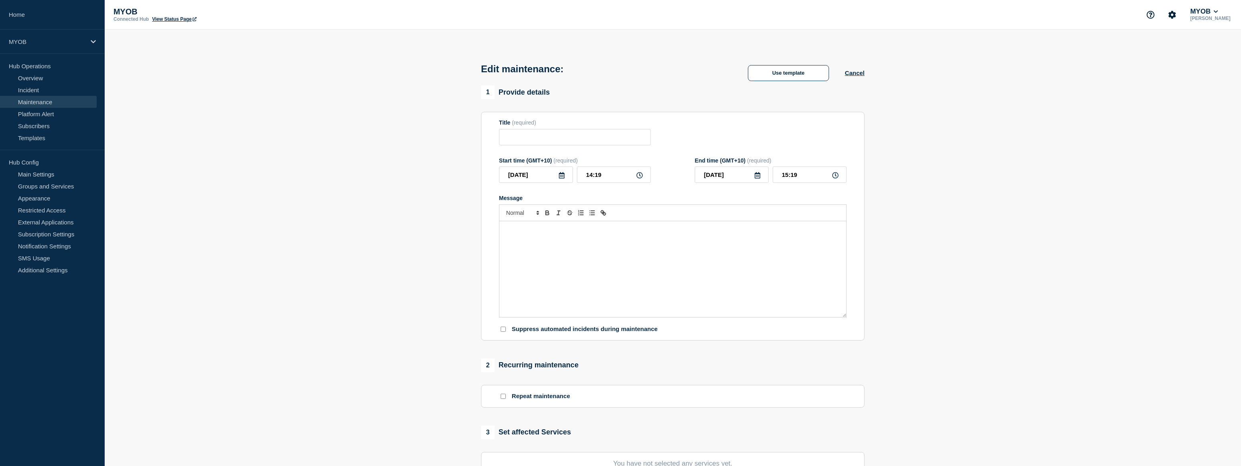
type input "Scheduled maintenance of MYOB Practice Services"
type input "19:00"
type input "21:00"
checkbox input "true"
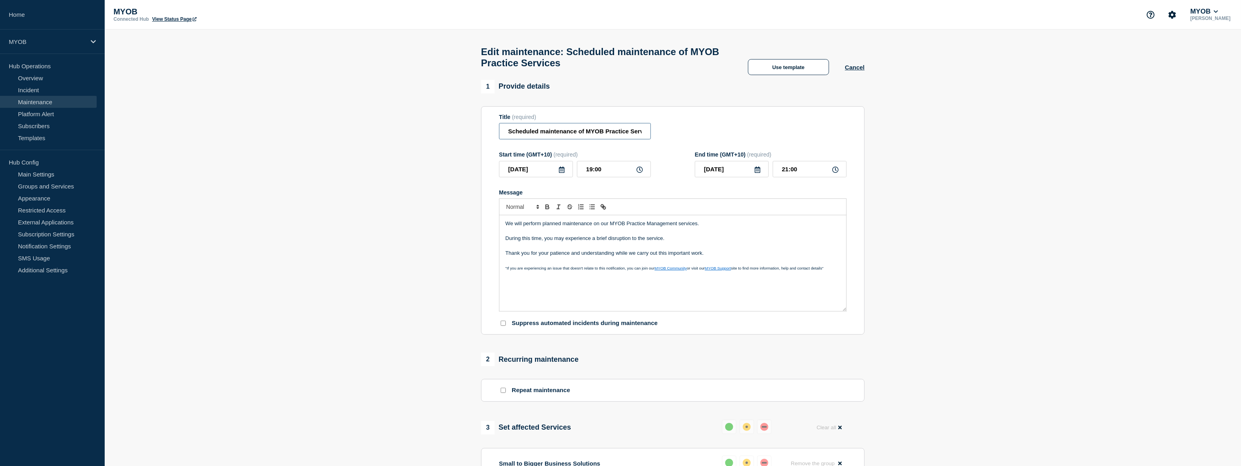
click at [629, 133] on input "Scheduled maintenance of MYOB Practice Services" at bounding box center [575, 131] width 152 height 16
type input "Scheduled maintenance of MYOB Practice Management Services"
click at [961, 216] on section "1 Provide details Title (required) Scheduled maintenance of MYOB Practice Manag…" at bounding box center [673, 401] width 1136 height 643
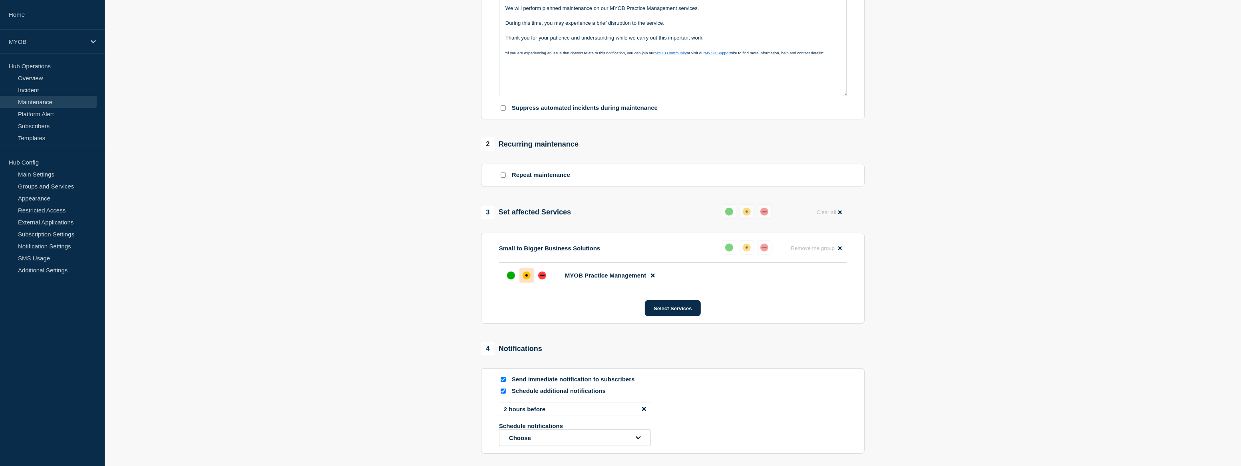
scroll to position [218, 0]
click at [501, 380] on input "Send immediate notification to subscribers" at bounding box center [502, 377] width 5 height 5
checkbox input "false"
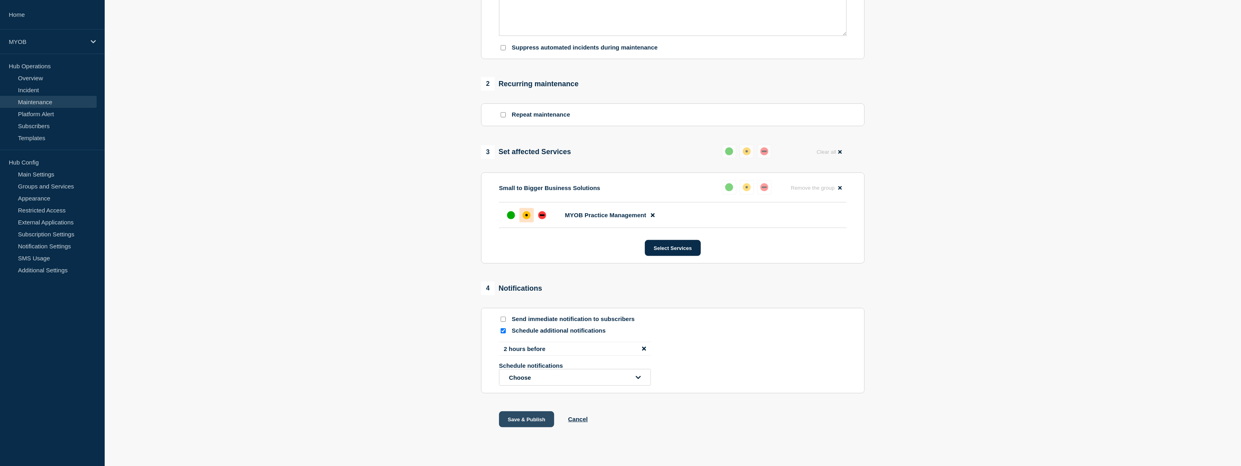
scroll to position [293, 0]
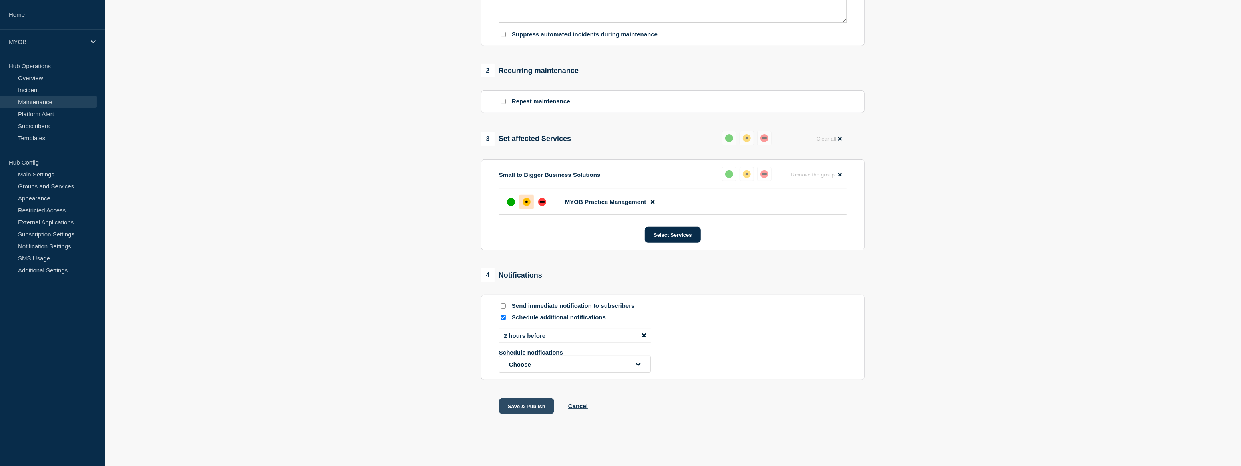
click at [538, 407] on button "Save & Publish" at bounding box center [526, 406] width 55 height 16
